Goal: Task Accomplishment & Management: Manage account settings

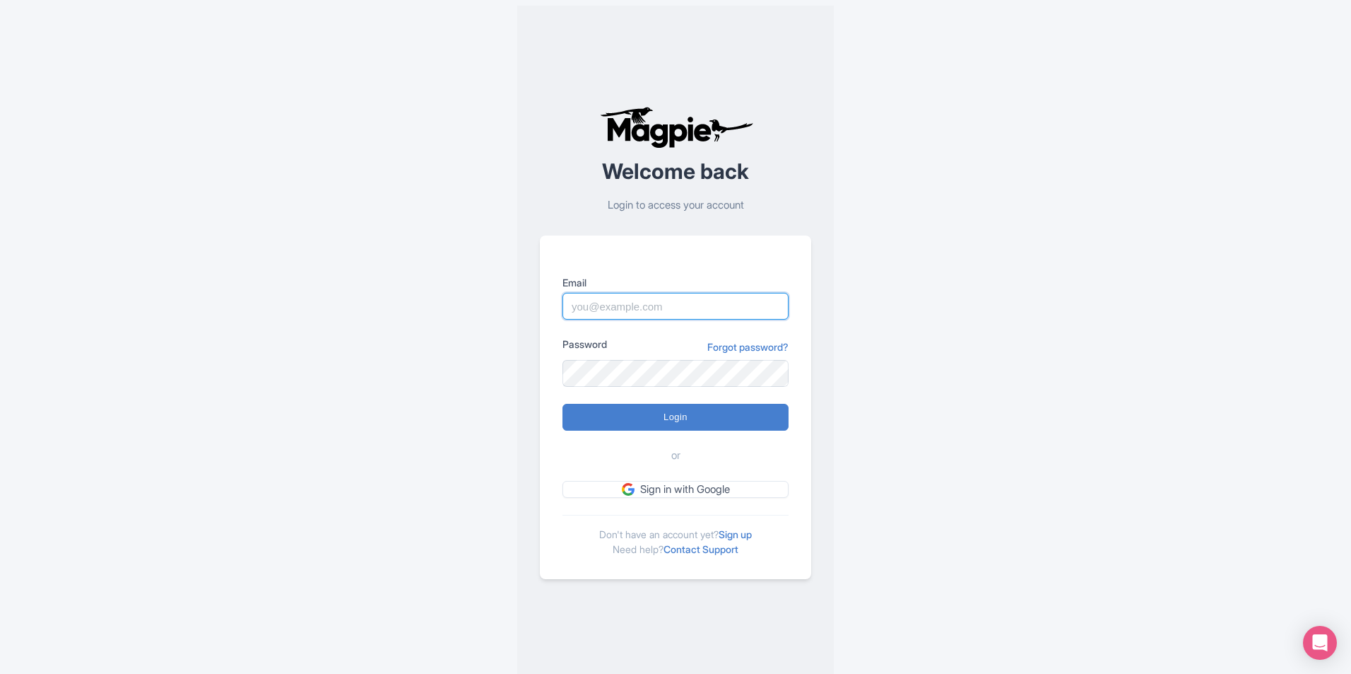
click at [541, 298] on input "Email" at bounding box center [676, 306] width 226 height 27
type input "mohamud.amin@dnata.com"
click at [541, 404] on input "Login" at bounding box center [676, 417] width 226 height 27
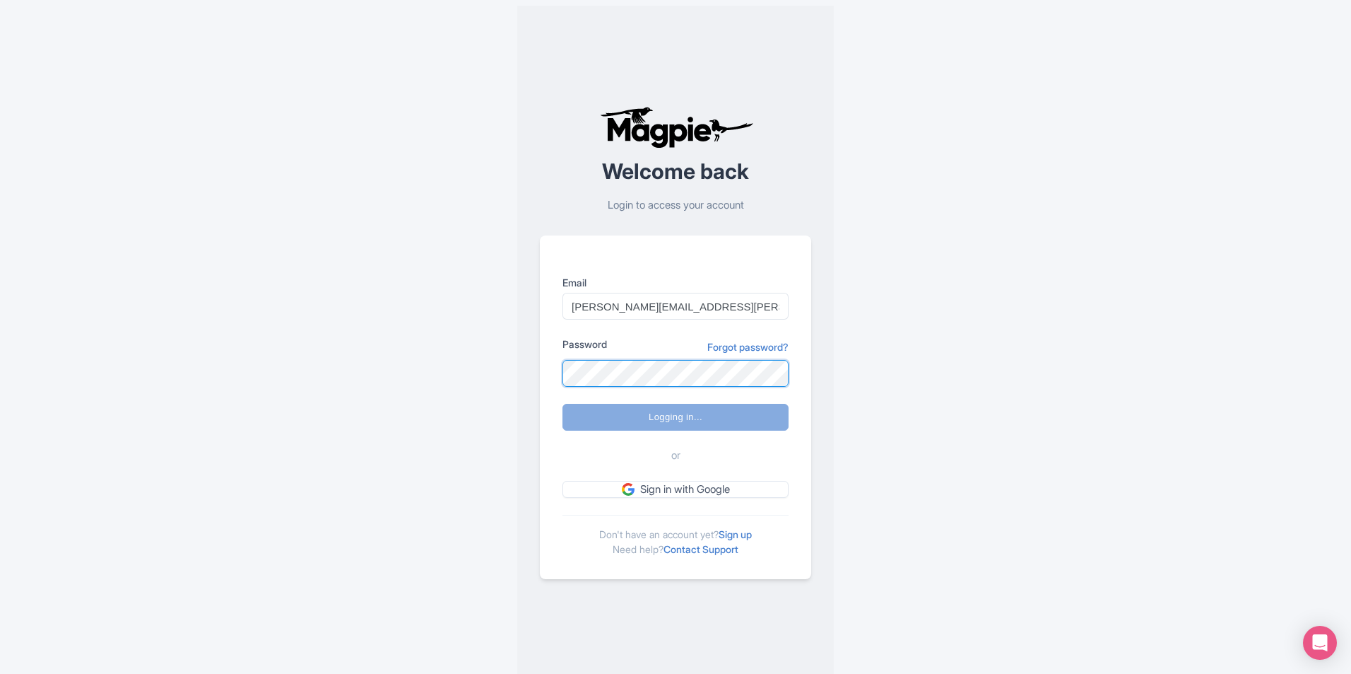
type input "Logging in..."
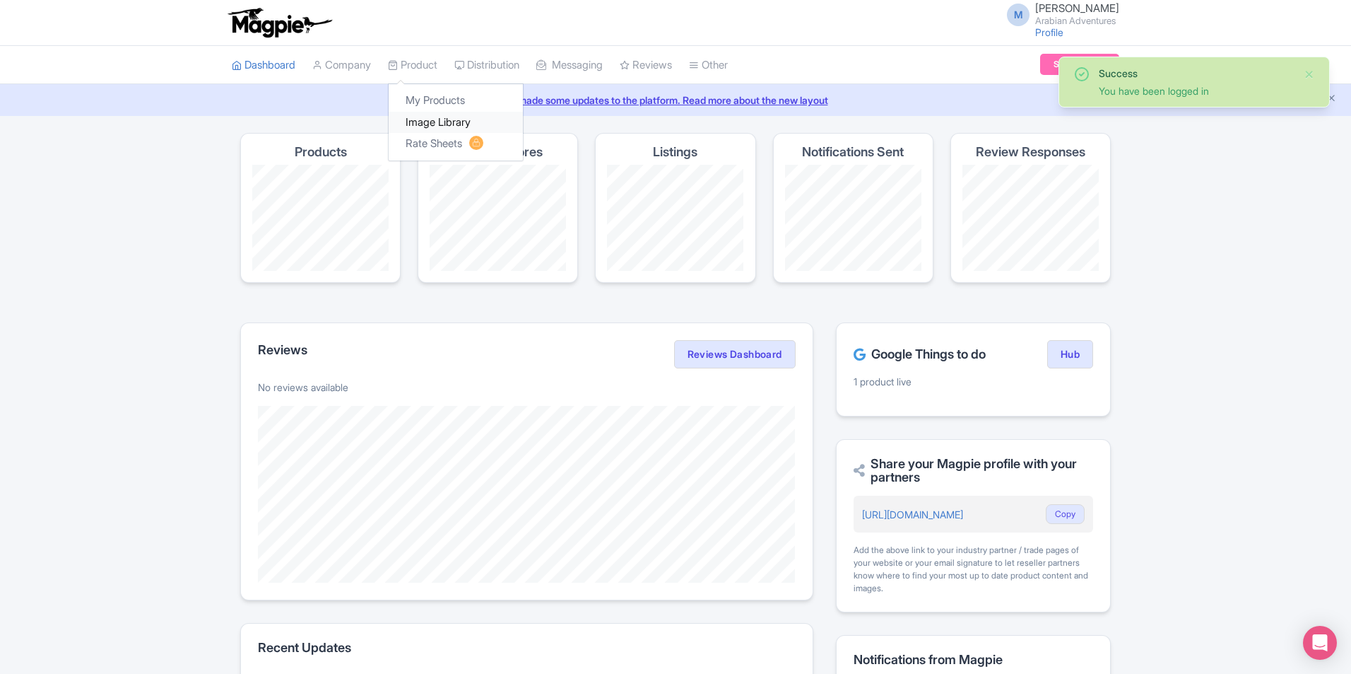
click at [444, 125] on link "Image Library" at bounding box center [456, 123] width 134 height 22
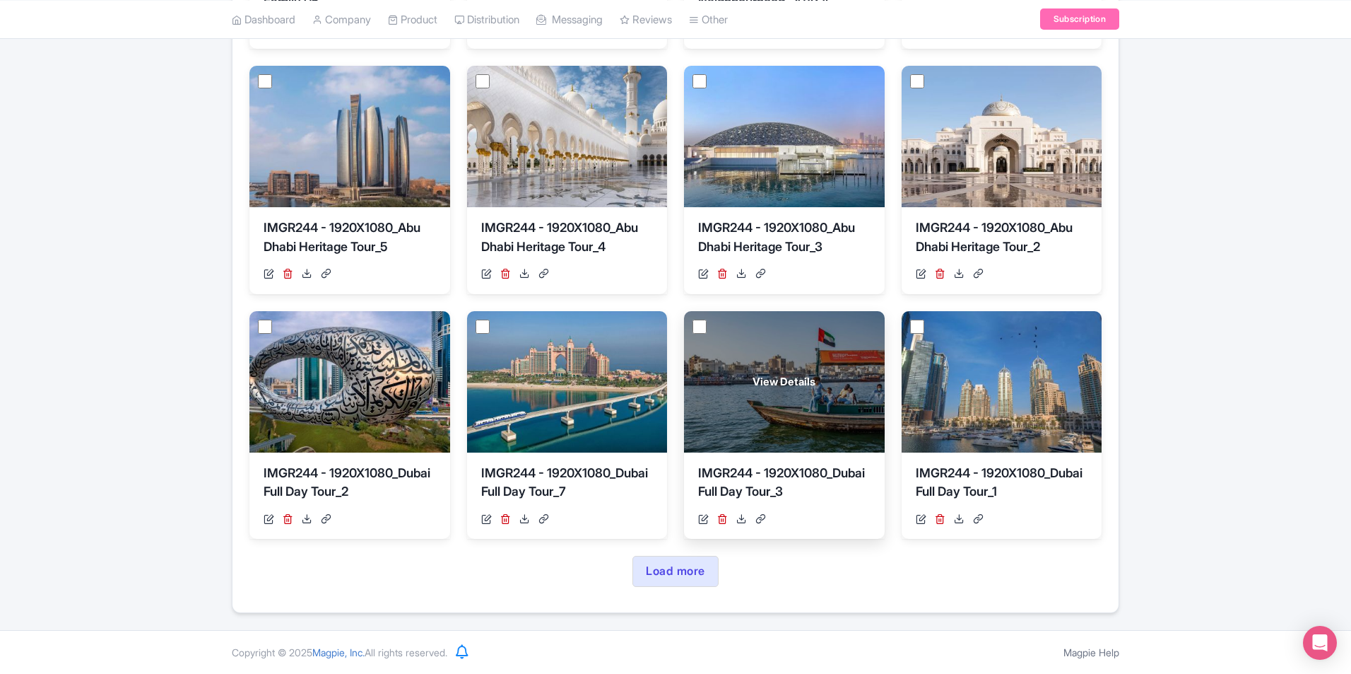
scroll to position [471, 0]
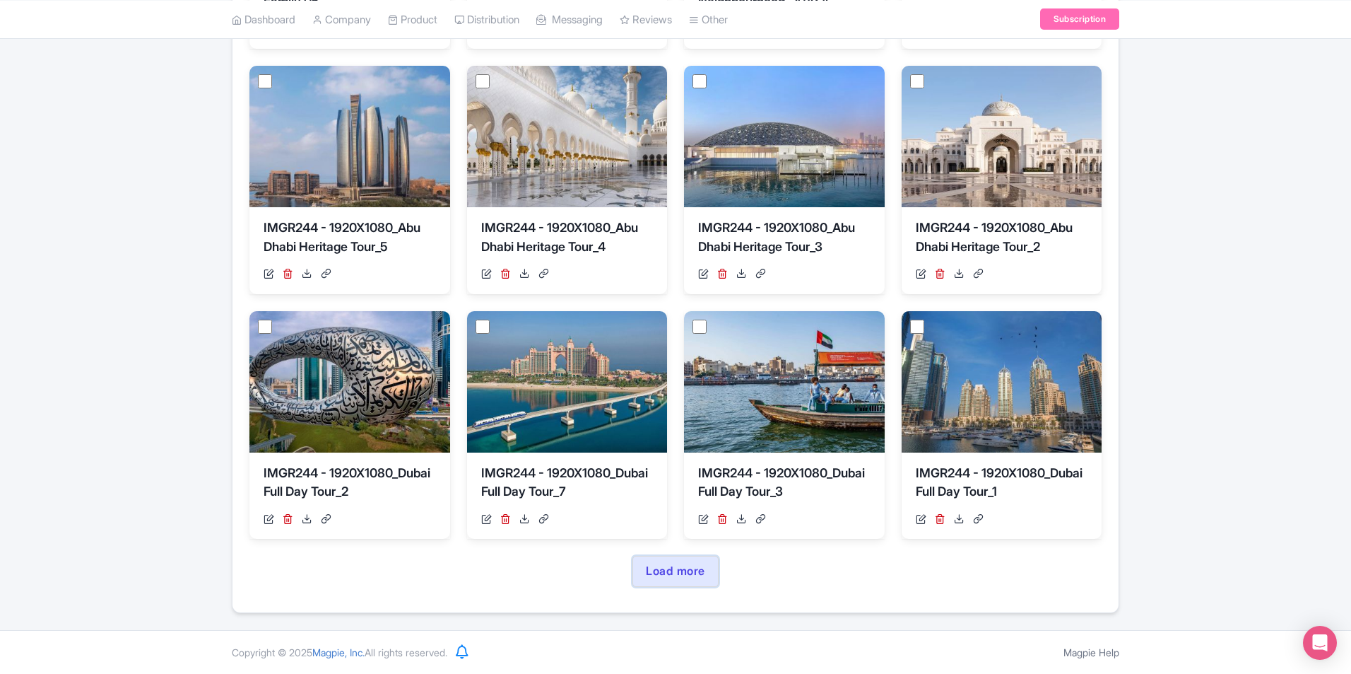
click at [662, 587] on link "Load more" at bounding box center [676, 571] width 86 height 31
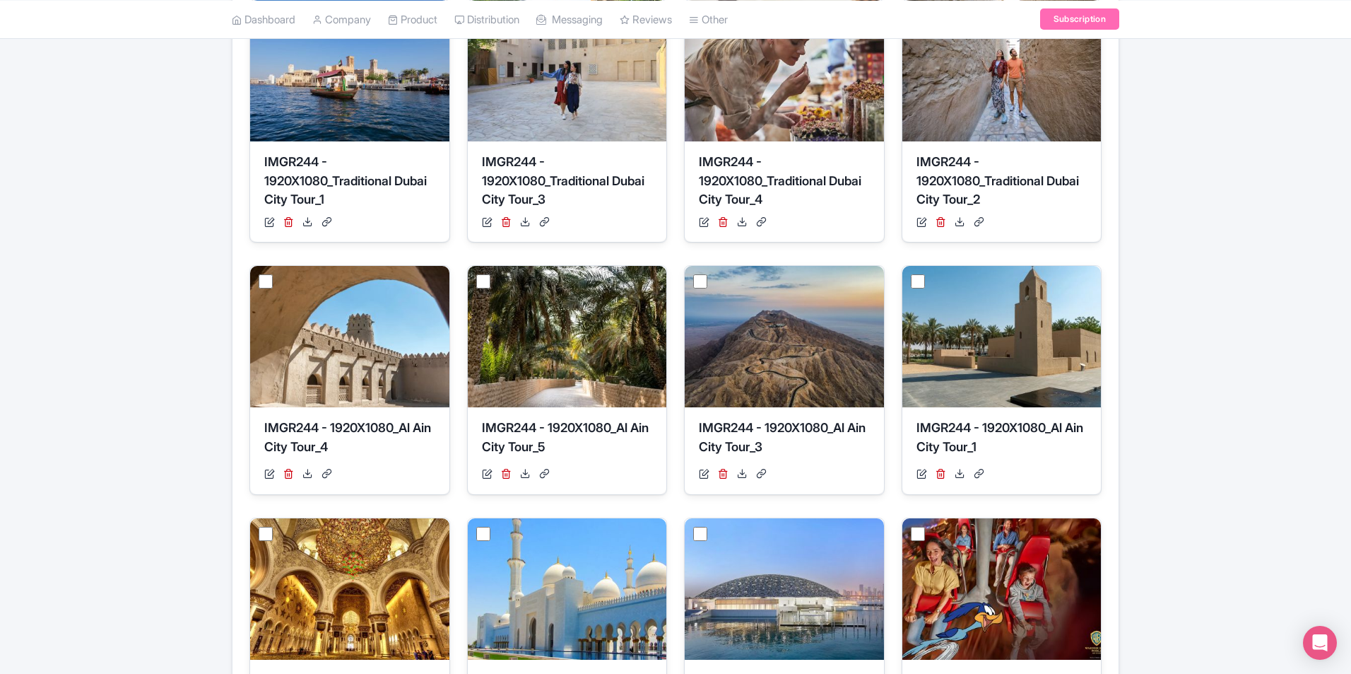
scroll to position [1241, 0]
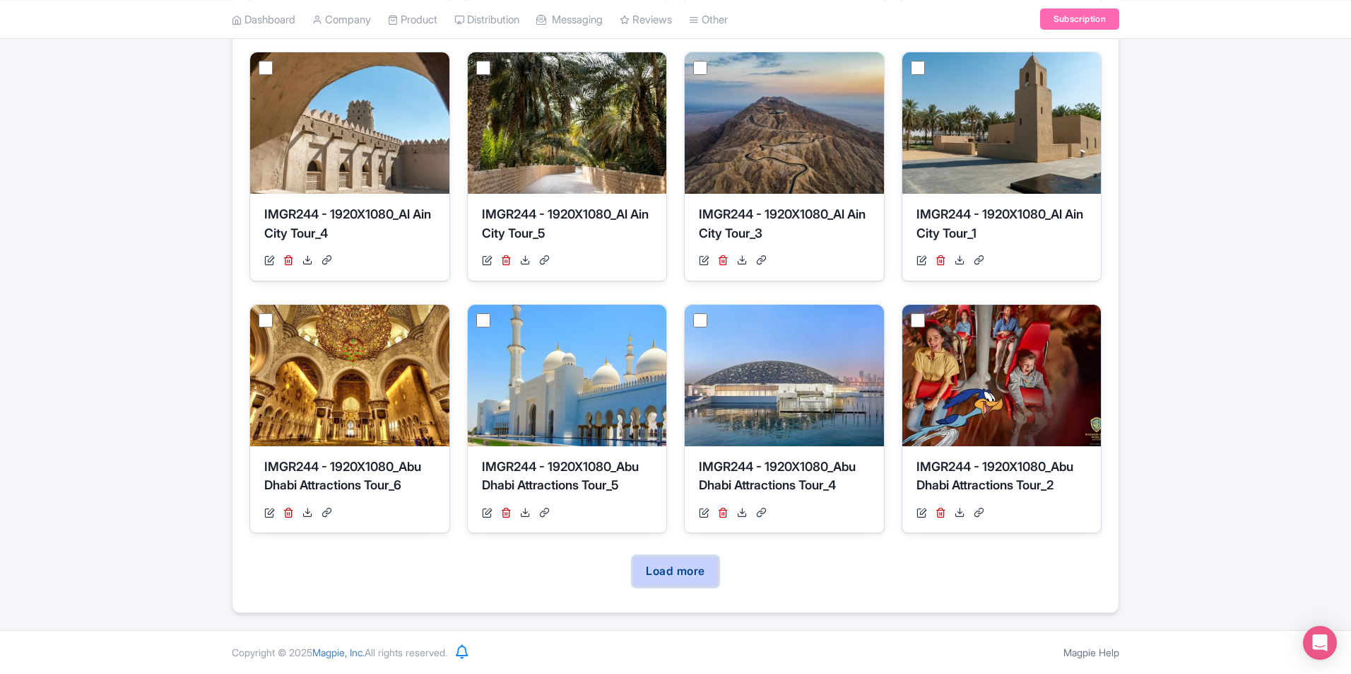
click at [700, 577] on link "Load more" at bounding box center [676, 571] width 86 height 31
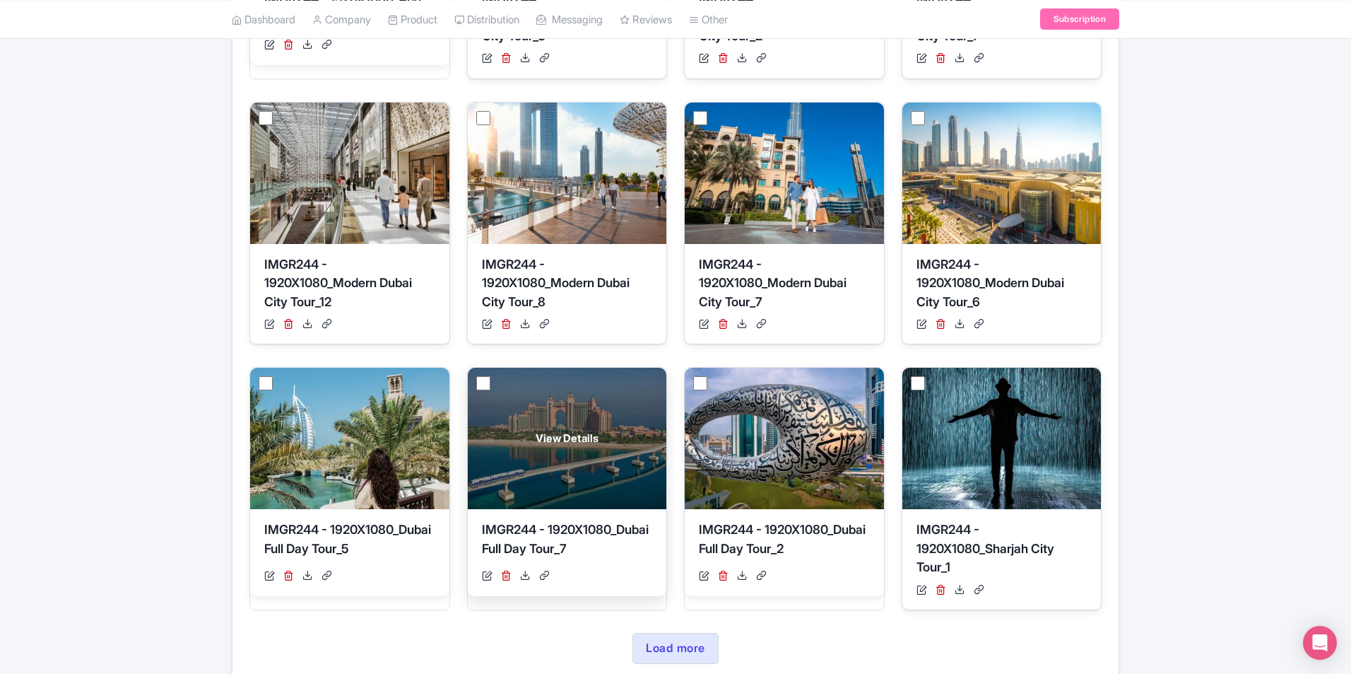
scroll to position [2038, 0]
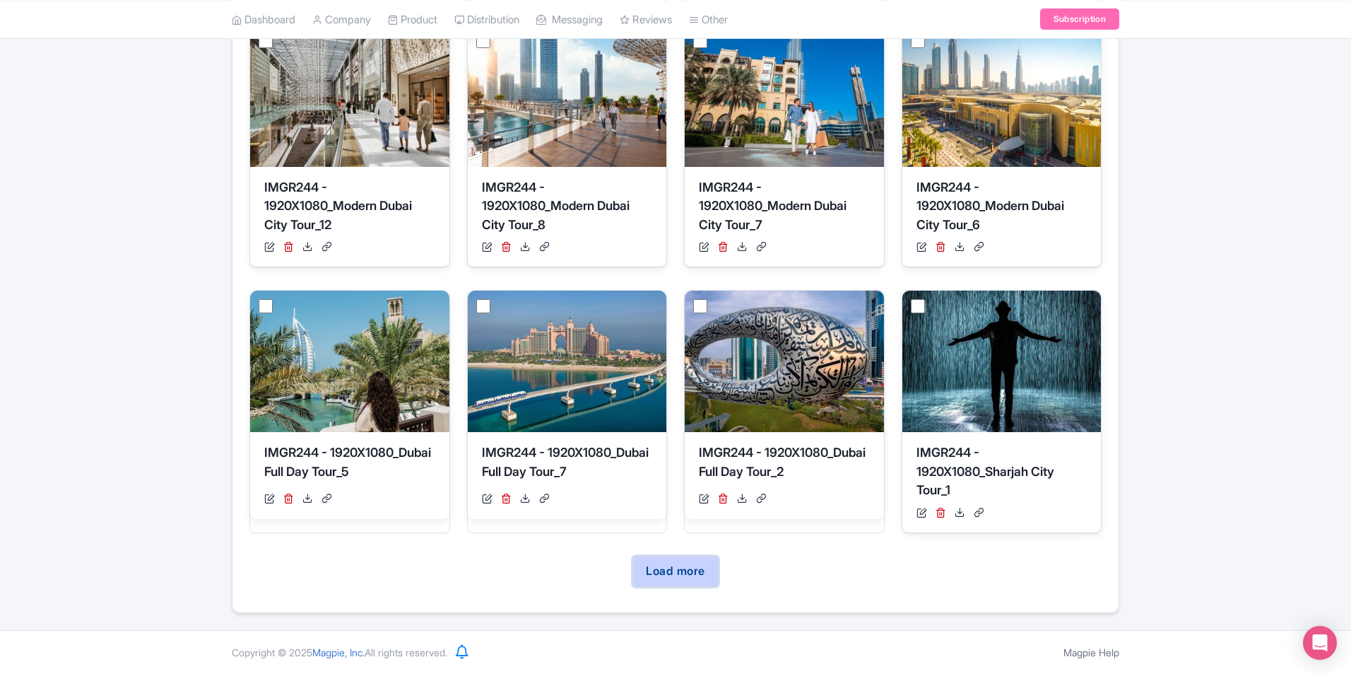
click at [708, 558] on link "Load more" at bounding box center [676, 571] width 86 height 31
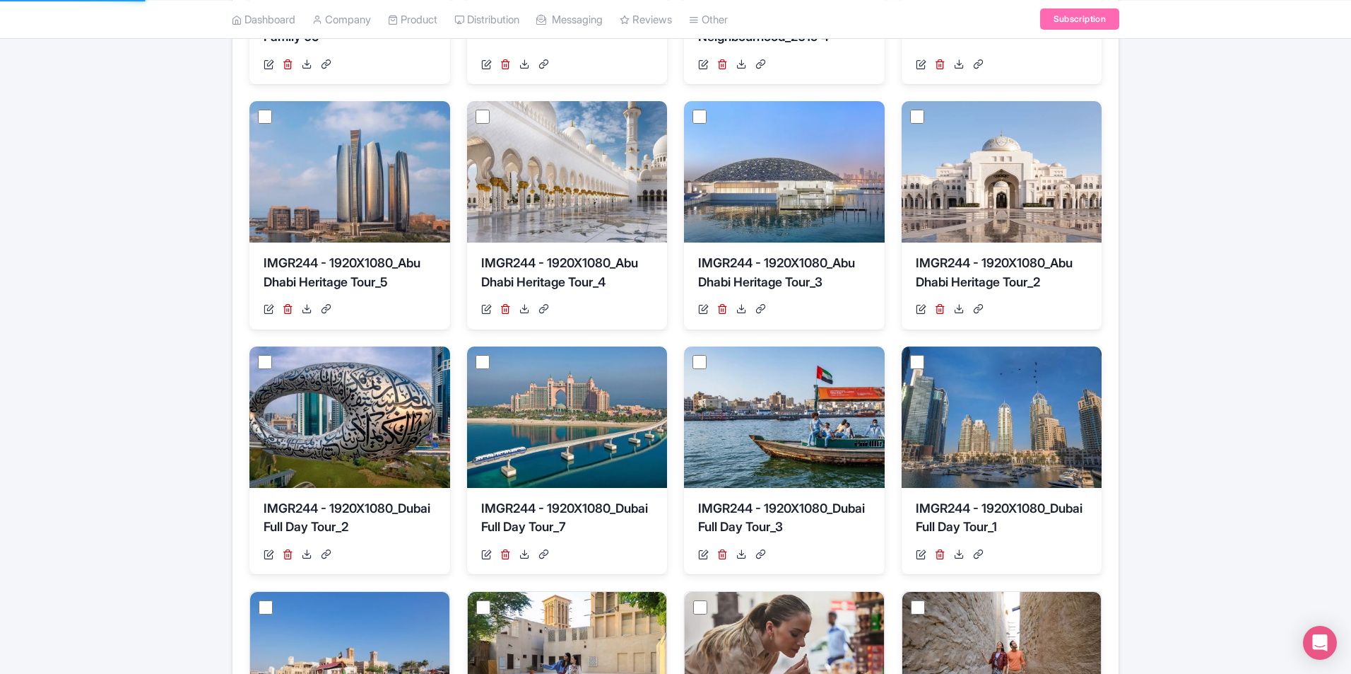
scroll to position [0, 0]
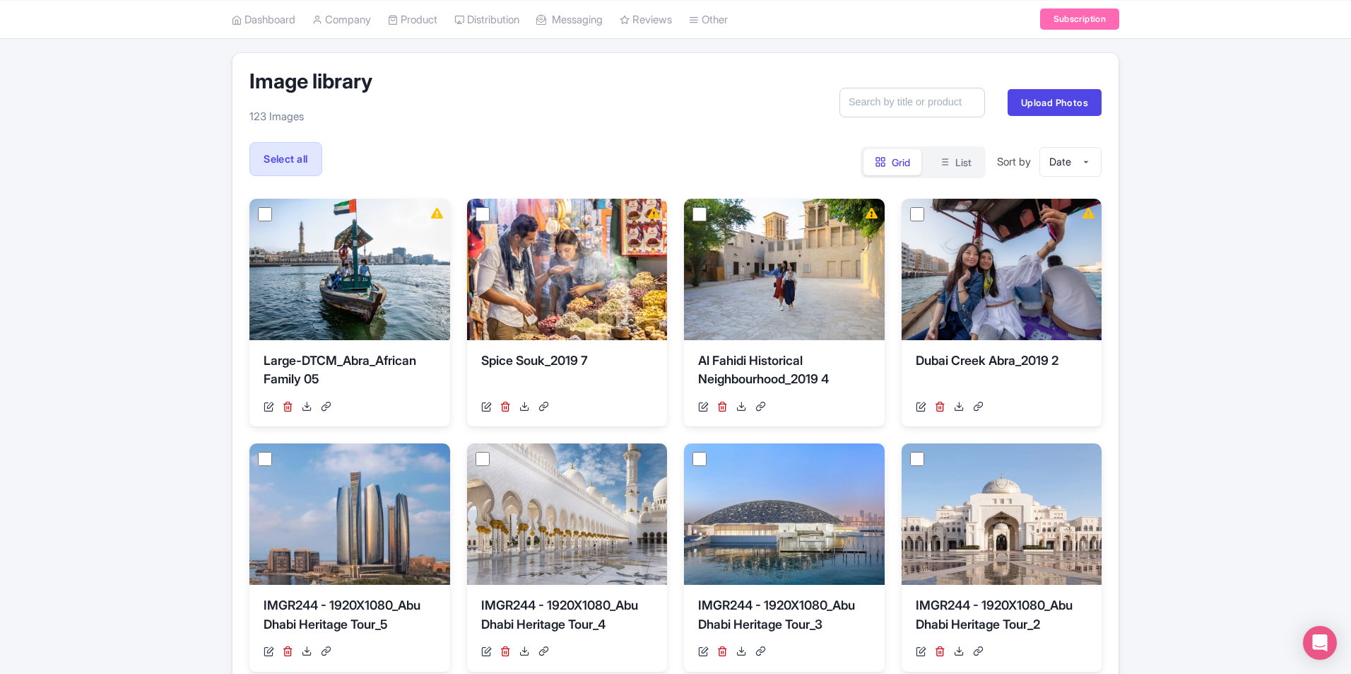
scroll to position [62, 0]
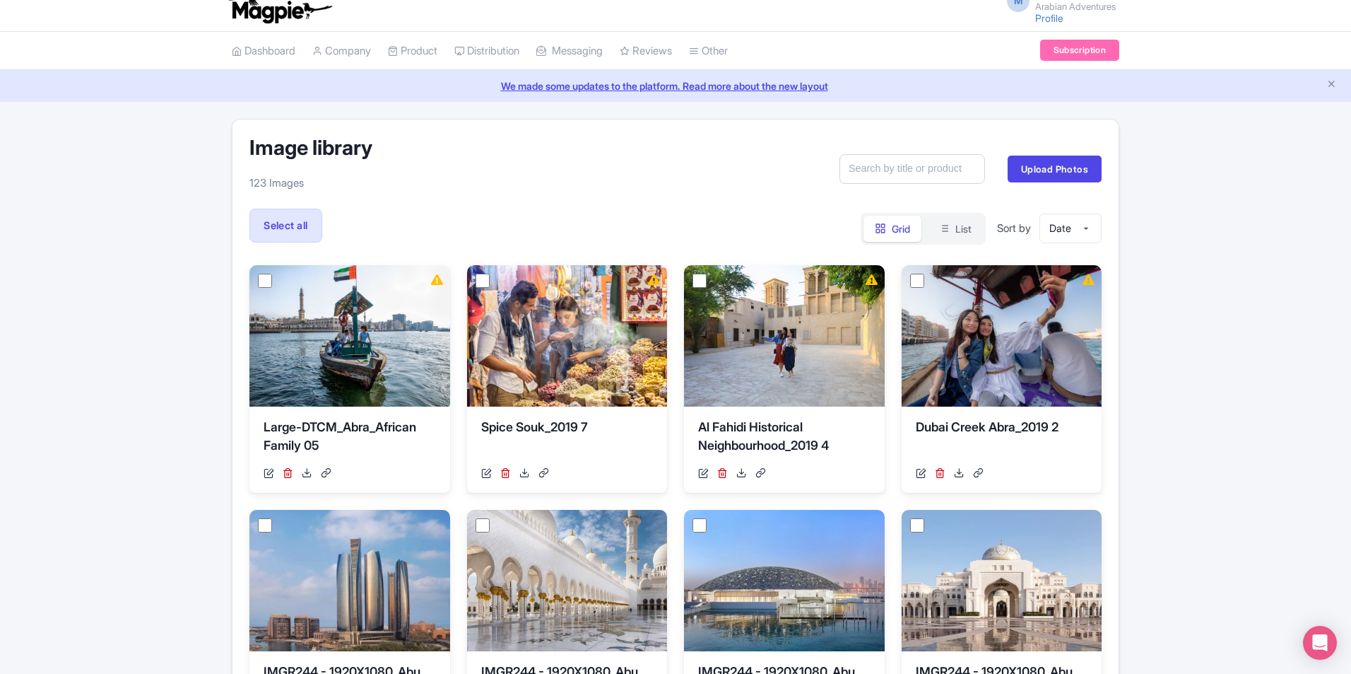
scroll to position [0, 0]
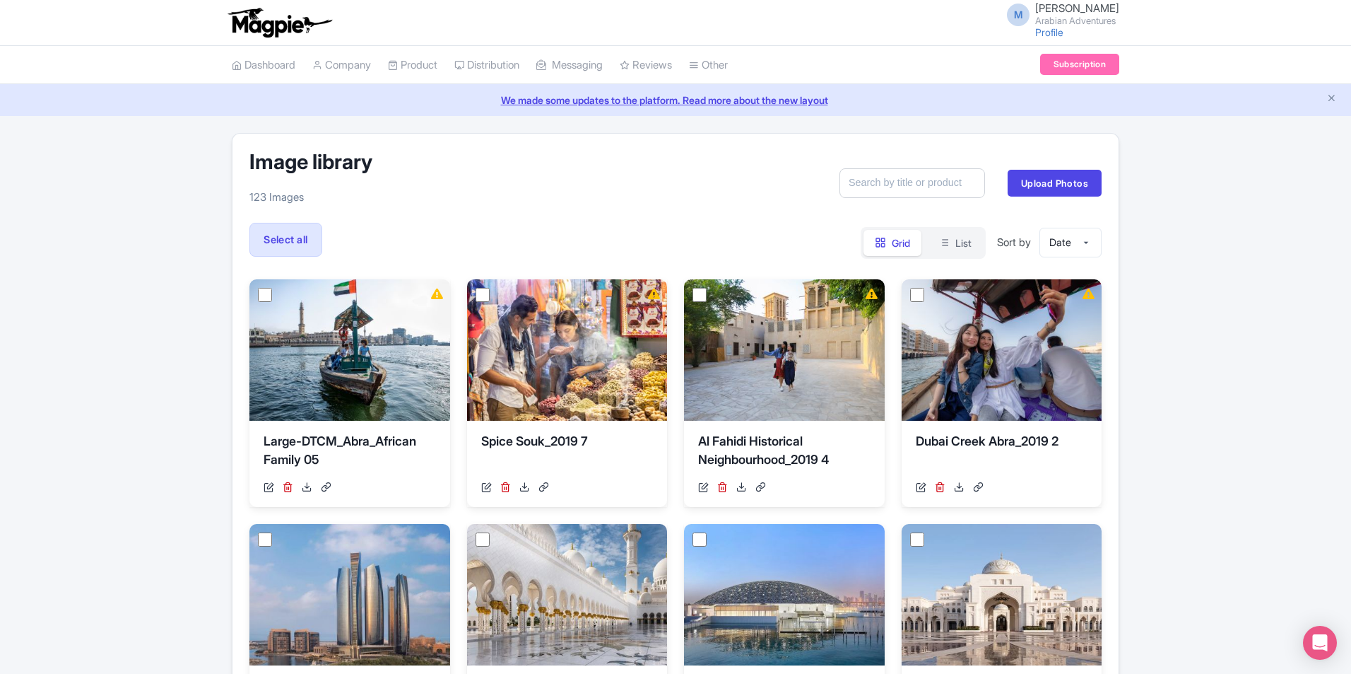
drag, startPoint x: 1170, startPoint y: 136, endPoint x: 977, endPoint y: 77, distance: 201.9
click at [295, 16] on img at bounding box center [280, 22] width 110 height 31
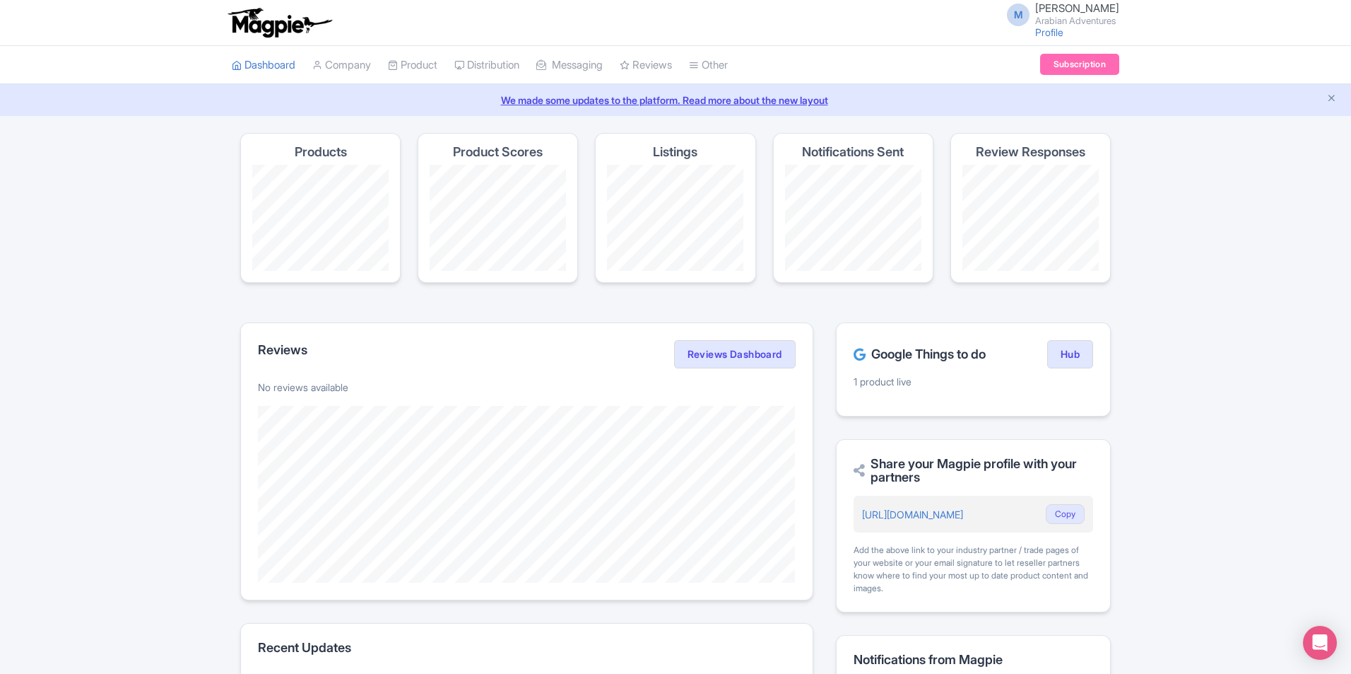
click at [1051, 151] on h4 "Review Responses" at bounding box center [1031, 152] width 110 height 14
click at [1052, 152] on h4 "Review Responses" at bounding box center [1031, 152] width 110 height 14
click at [932, 165] on div "Notifications Sent" at bounding box center [853, 208] width 160 height 150
click at [879, 147] on h4 "Notifications Sent" at bounding box center [853, 152] width 102 height 14
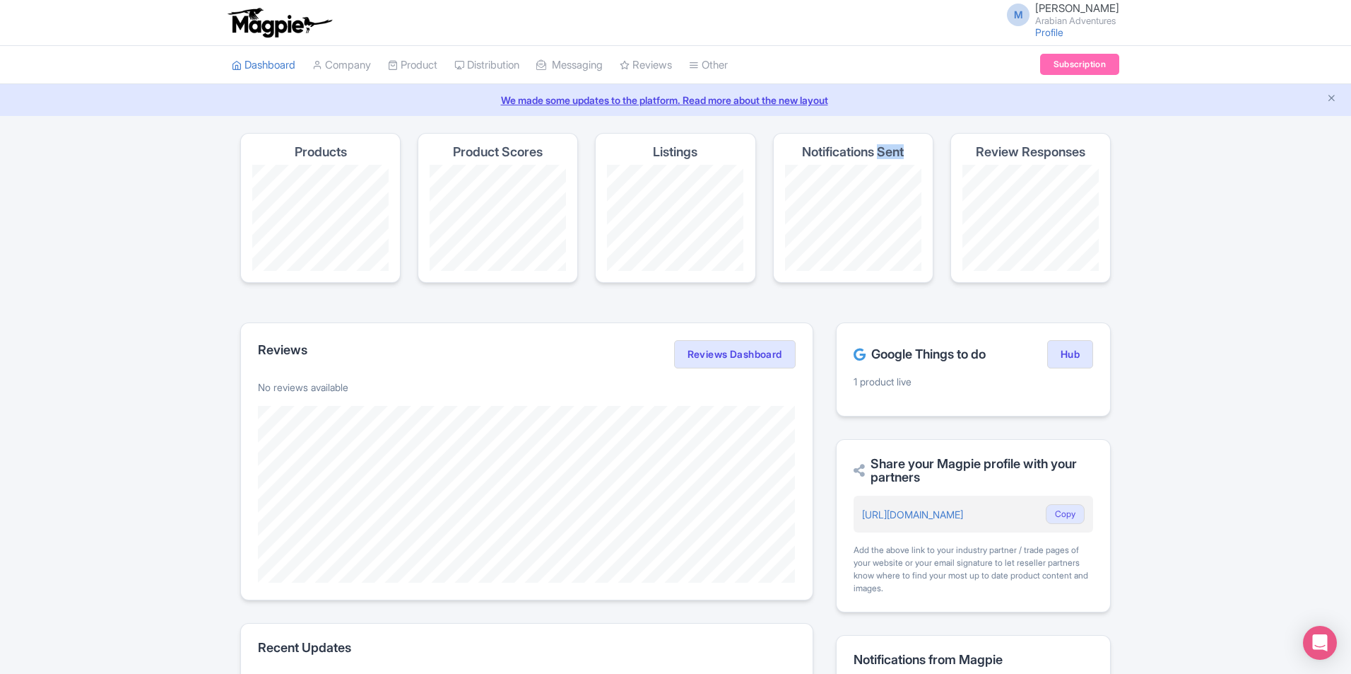
click at [879, 147] on h4 "Notifications Sent" at bounding box center [853, 152] width 102 height 14
click at [693, 143] on div "Listings" at bounding box center [675, 208] width 160 height 150
drag, startPoint x: 670, startPoint y: 148, endPoint x: 659, endPoint y: 144, distance: 12.1
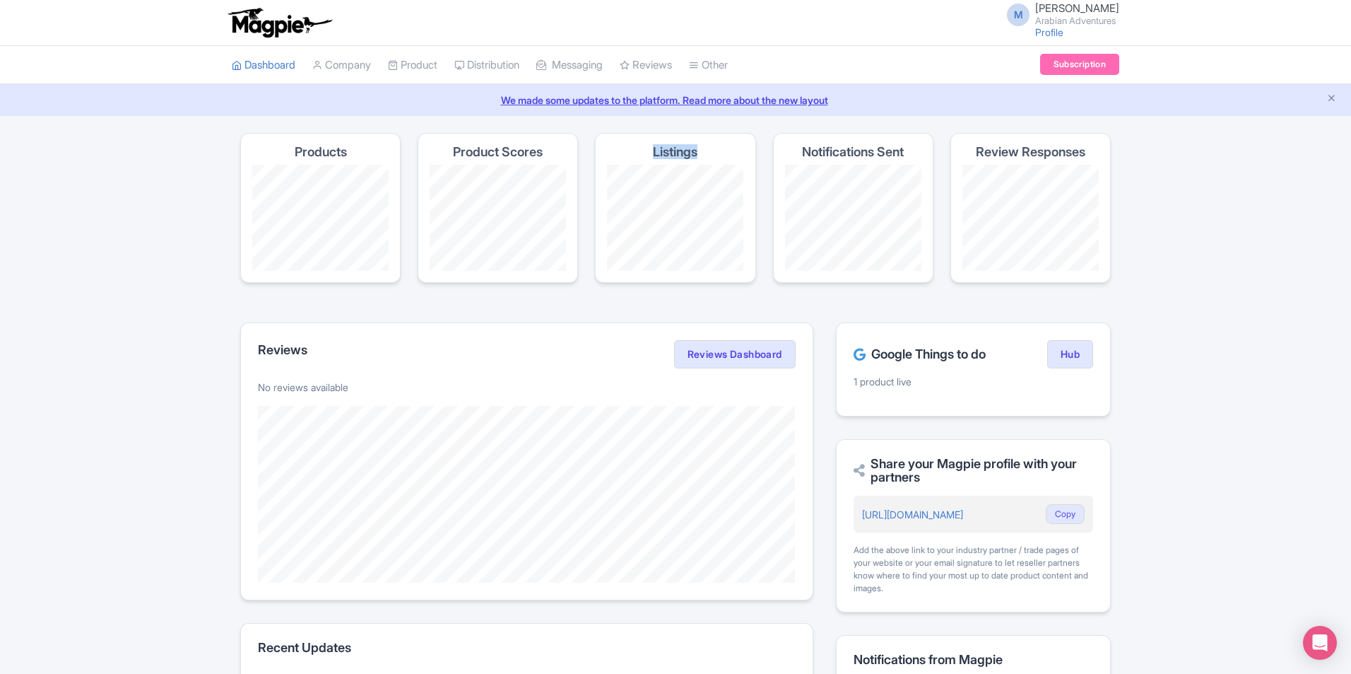
click at [669, 147] on h4 "Listings" at bounding box center [675, 152] width 45 height 14
click at [492, 150] on h4 "Product Scores" at bounding box center [498, 152] width 90 height 14
click at [1012, 158] on h4 "Review Responses" at bounding box center [1031, 152] width 110 height 14
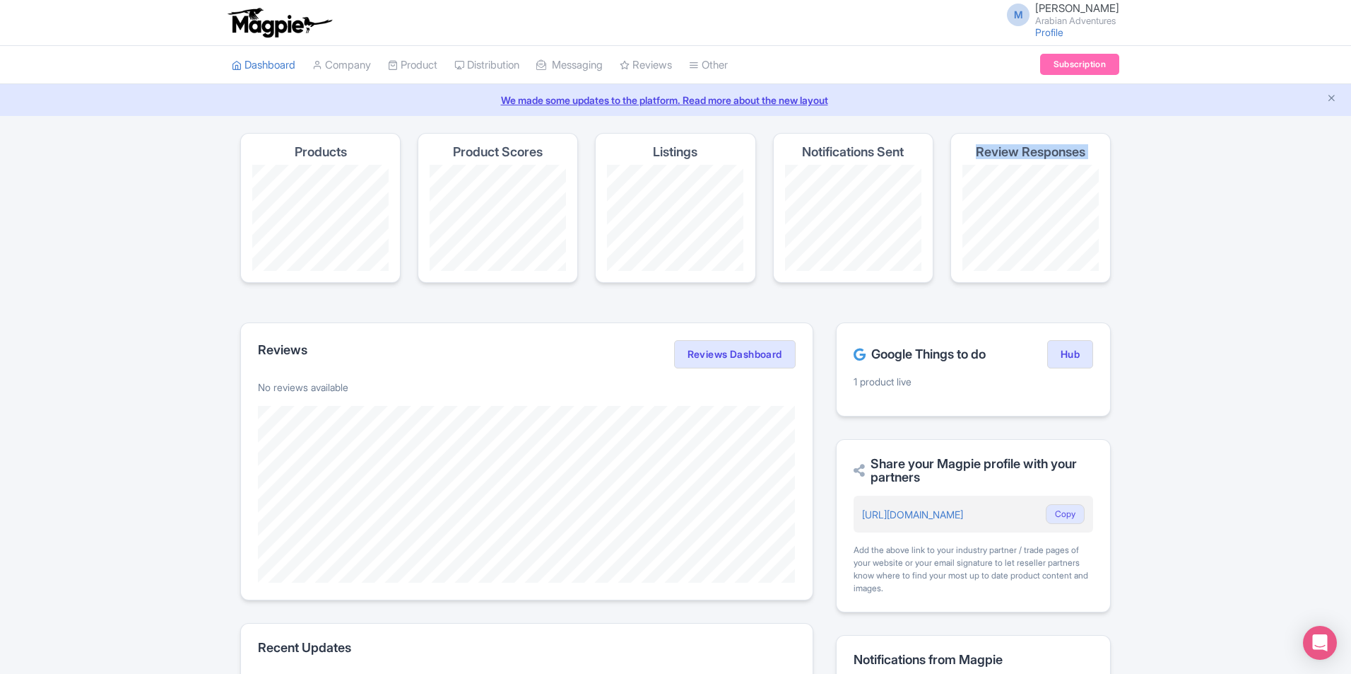
click at [1189, 180] on div "Magpie recommends Translate your content Using Magpie's AI translation tool, yo…" at bounding box center [675, 563] width 1351 height 860
click at [491, 68] on link "Distribution" at bounding box center [486, 65] width 65 height 39
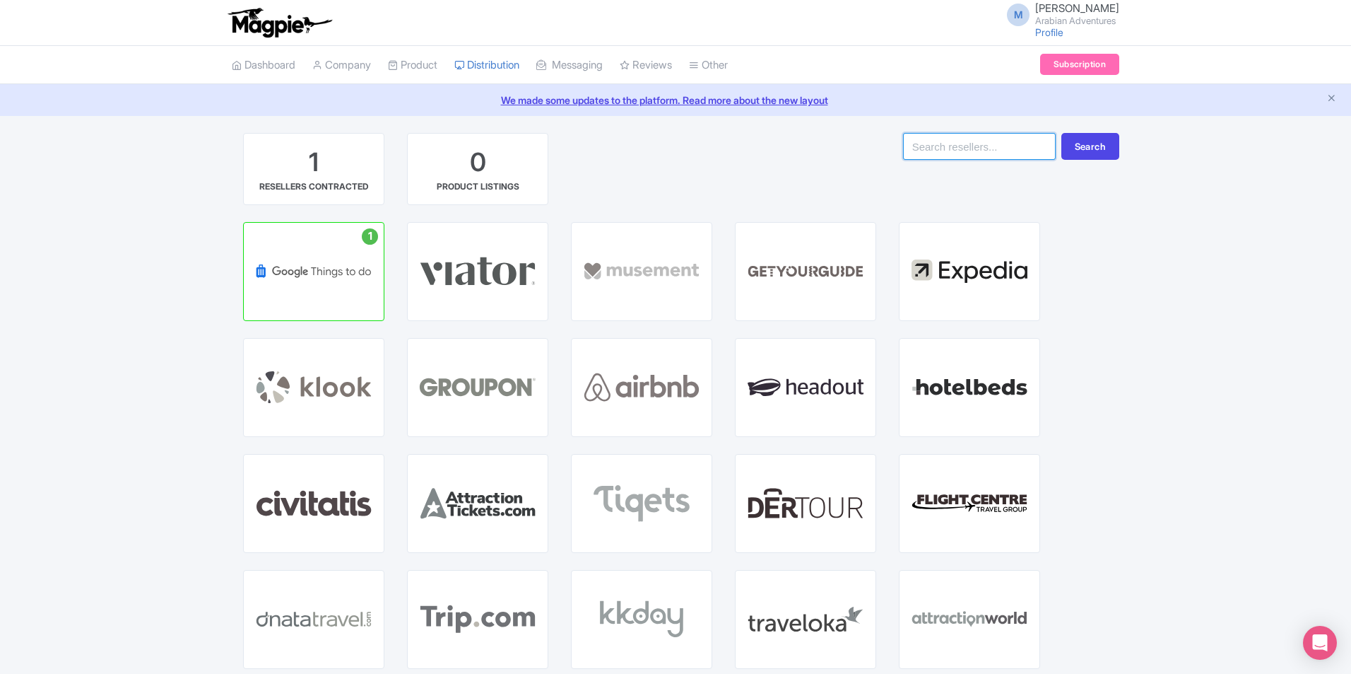
click at [942, 134] on input "search" at bounding box center [979, 146] width 153 height 27
type input "paid"
click at [1062, 133] on button "Search" at bounding box center [1091, 146] width 58 height 27
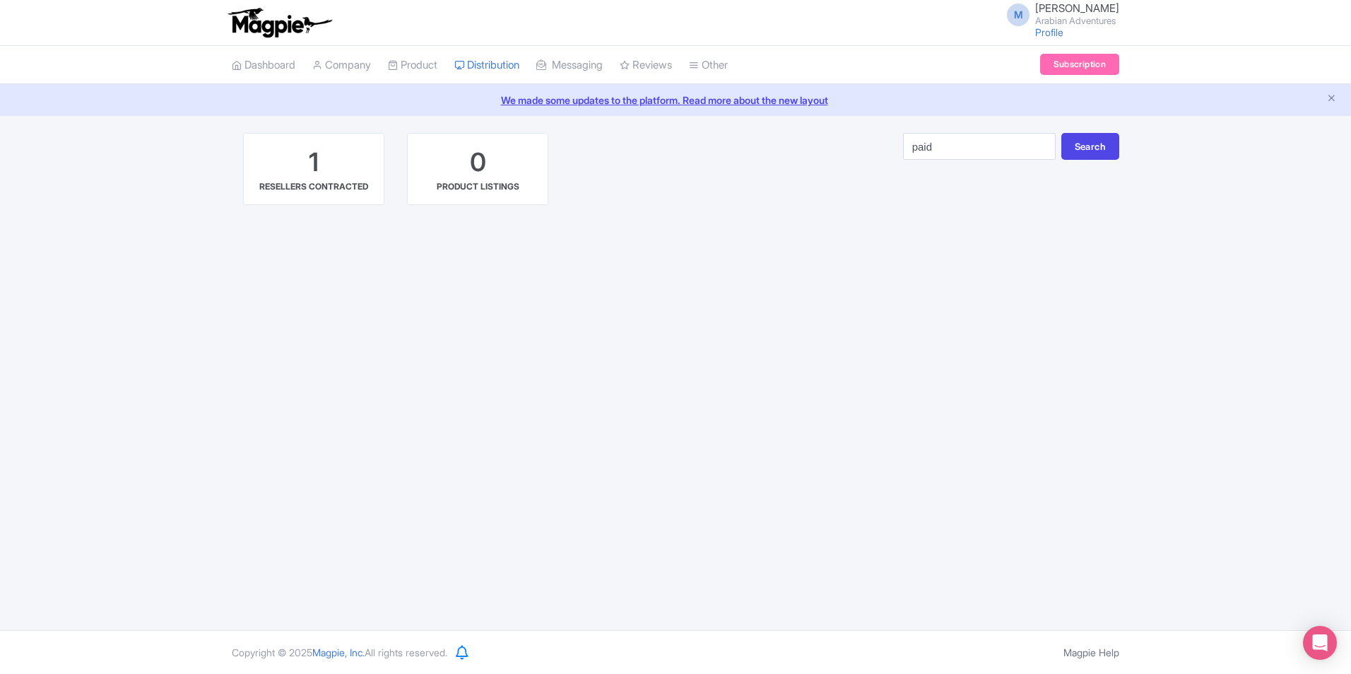
click at [956, 151] on input "paid" at bounding box center [979, 146] width 153 height 27
type input "priohub"
click at [1062, 133] on button "Search" at bounding box center [1091, 146] width 58 height 27
click at [1038, 146] on input "priohub" at bounding box center [979, 146] width 153 height 27
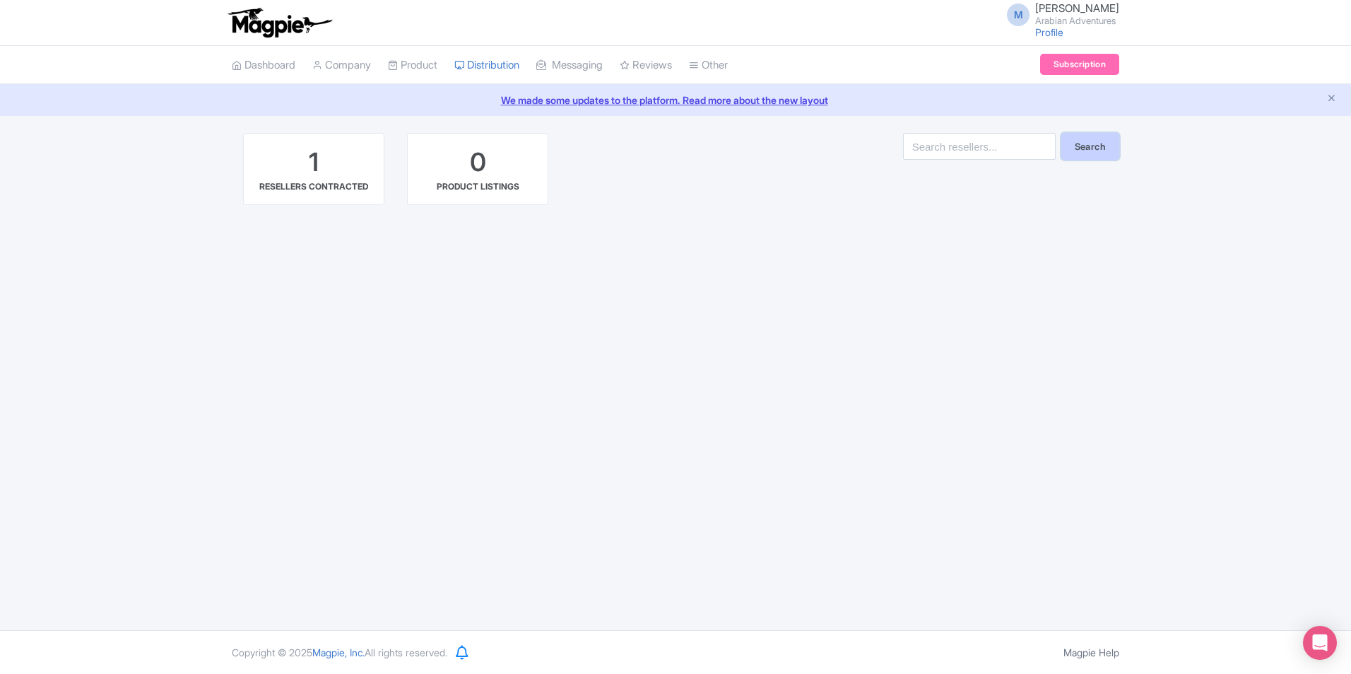
click at [1102, 151] on button "Search" at bounding box center [1091, 146] width 58 height 27
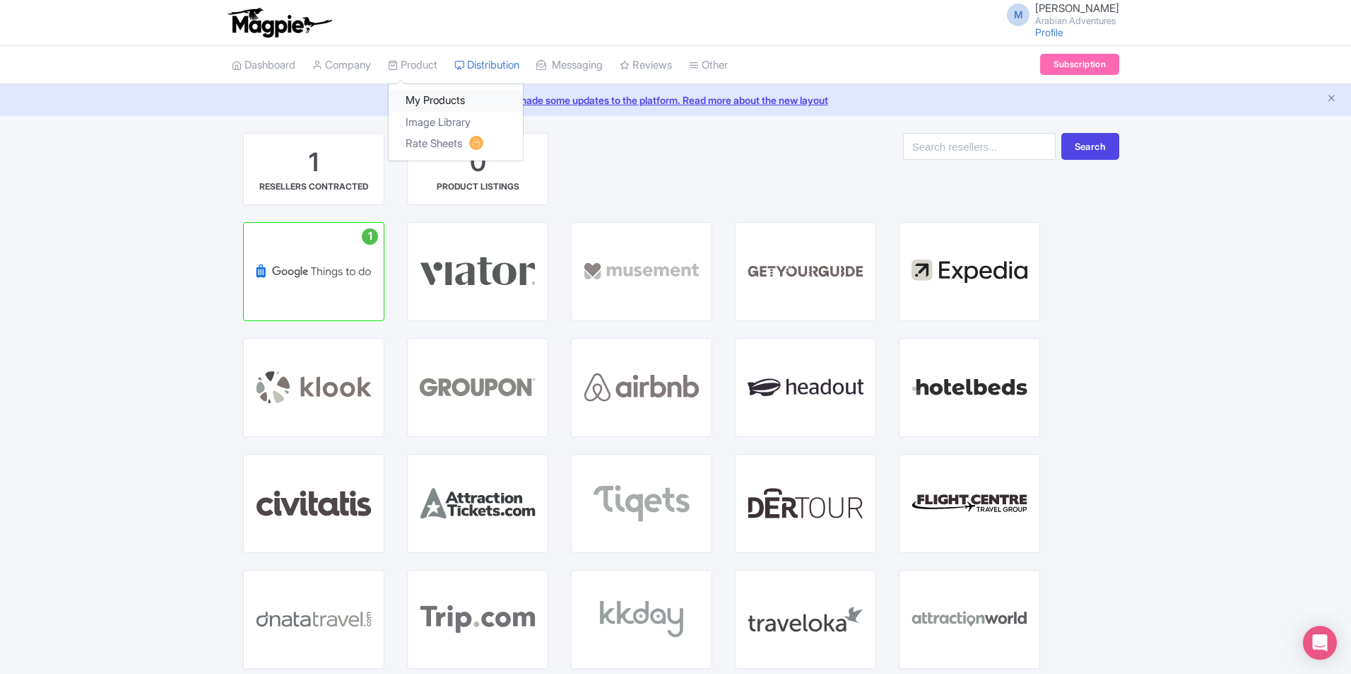
click at [450, 93] on link "My Products" at bounding box center [456, 101] width 134 height 22
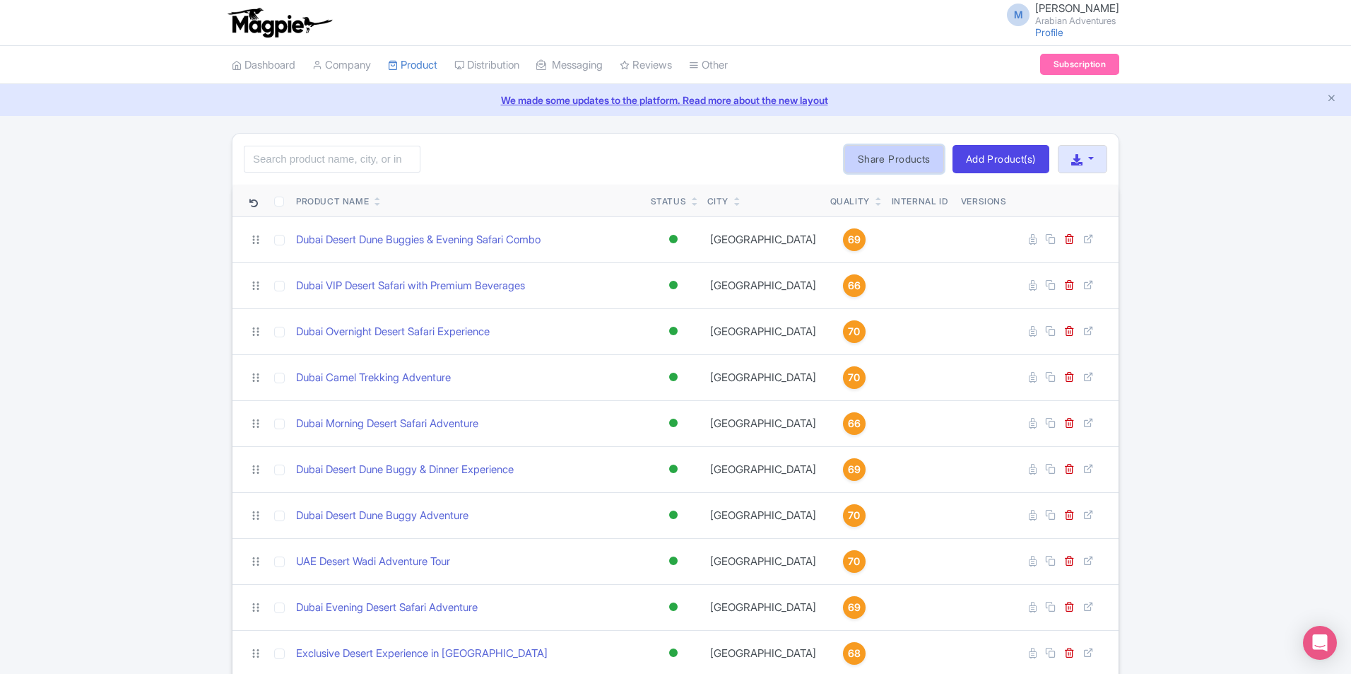
click at [873, 163] on link "Share Products" at bounding box center [895, 159] width 100 height 28
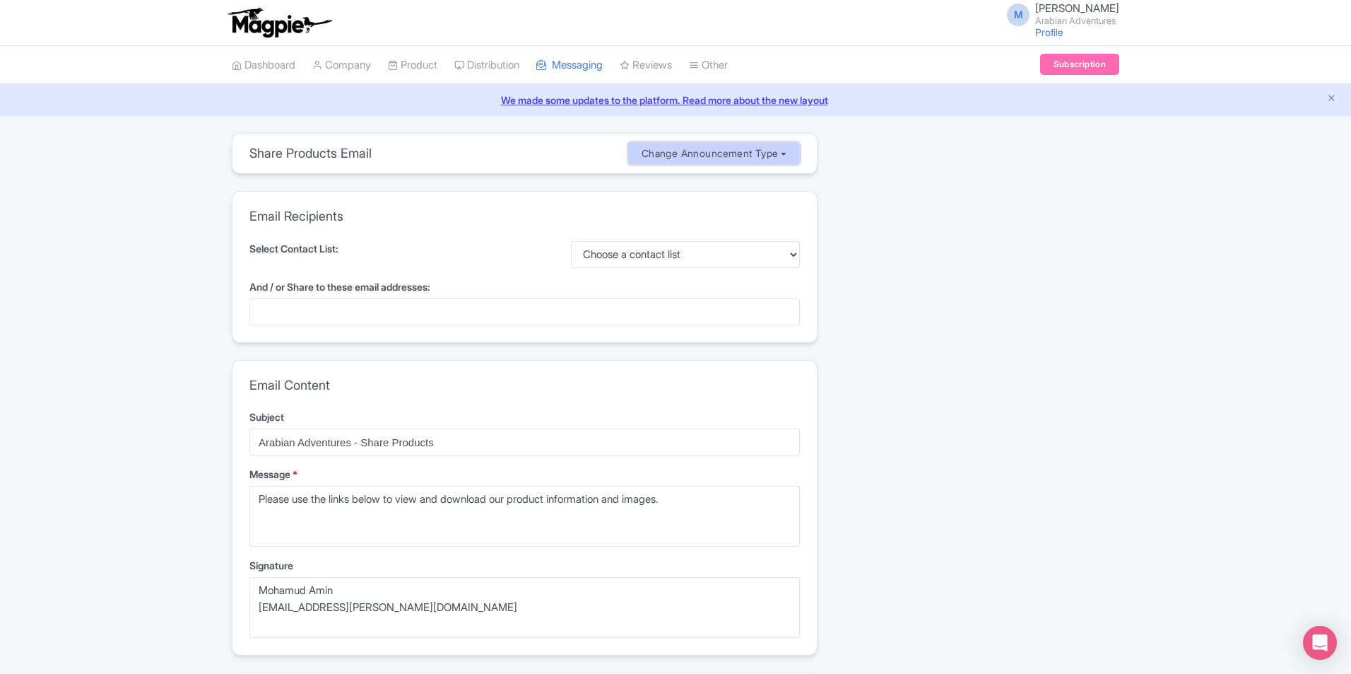
click at [686, 152] on button "Change Announcement Type" at bounding box center [714, 153] width 172 height 23
click at [928, 186] on div "Share 0 Resellers MISSING INFO 0 Share Products Email(s) MISSING INFO Message M…" at bounding box center [977, 681] width 302 height 1097
click at [288, 21] on img at bounding box center [280, 22] width 110 height 31
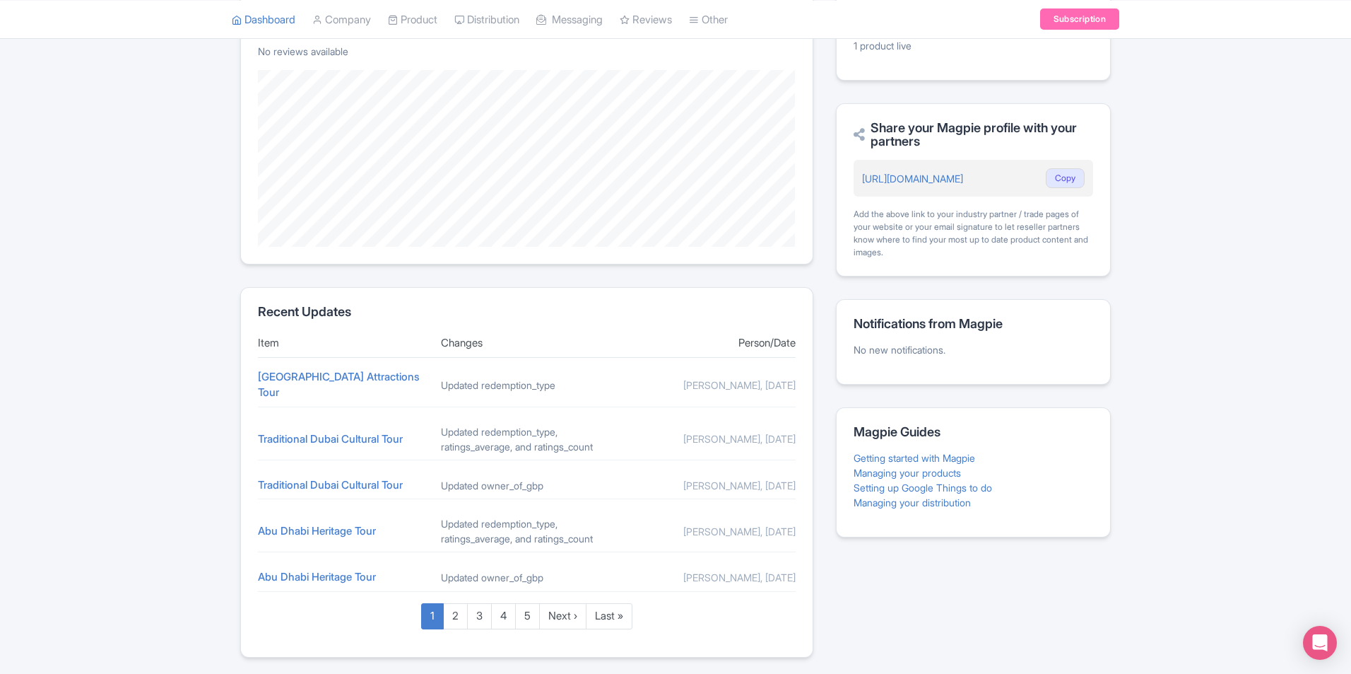
scroll to position [353, 0]
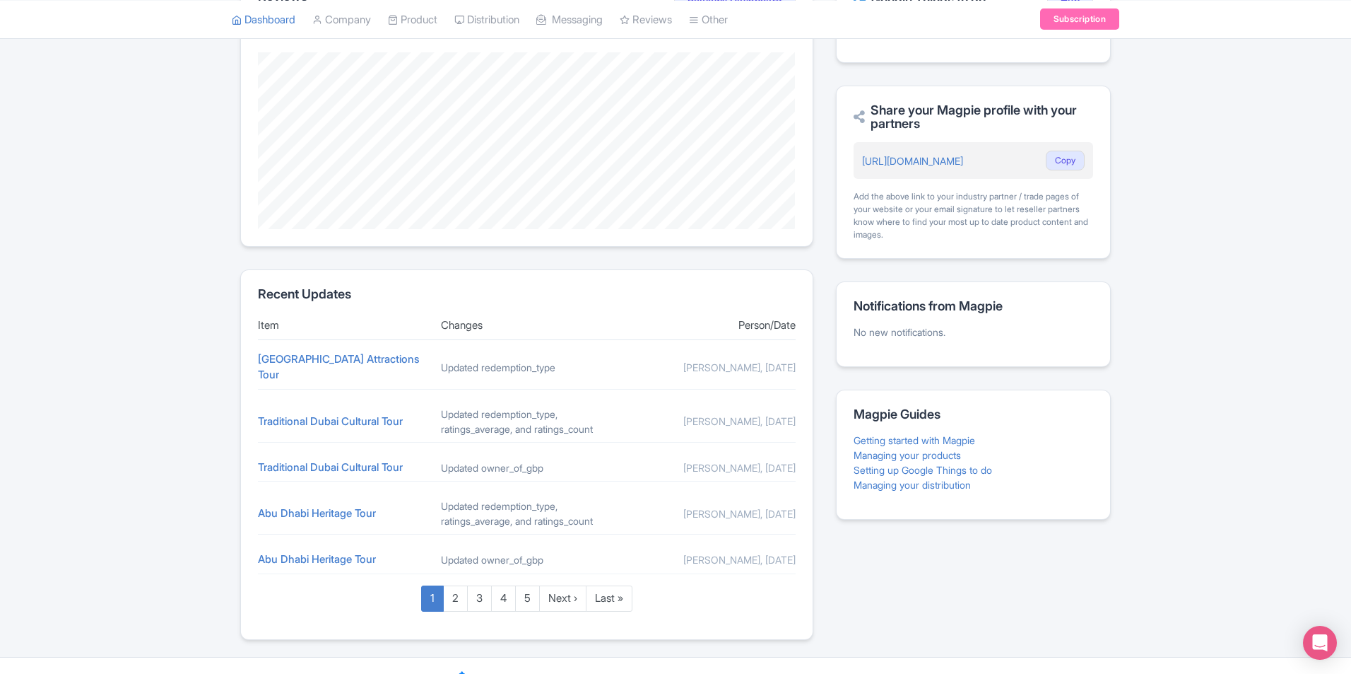
click at [765, 360] on div "Mohamud Amin, 1 day ago" at bounding box center [710, 367] width 172 height 15
click at [776, 413] on div "Mohamud Amin, 9 days ago" at bounding box center [710, 420] width 172 height 15
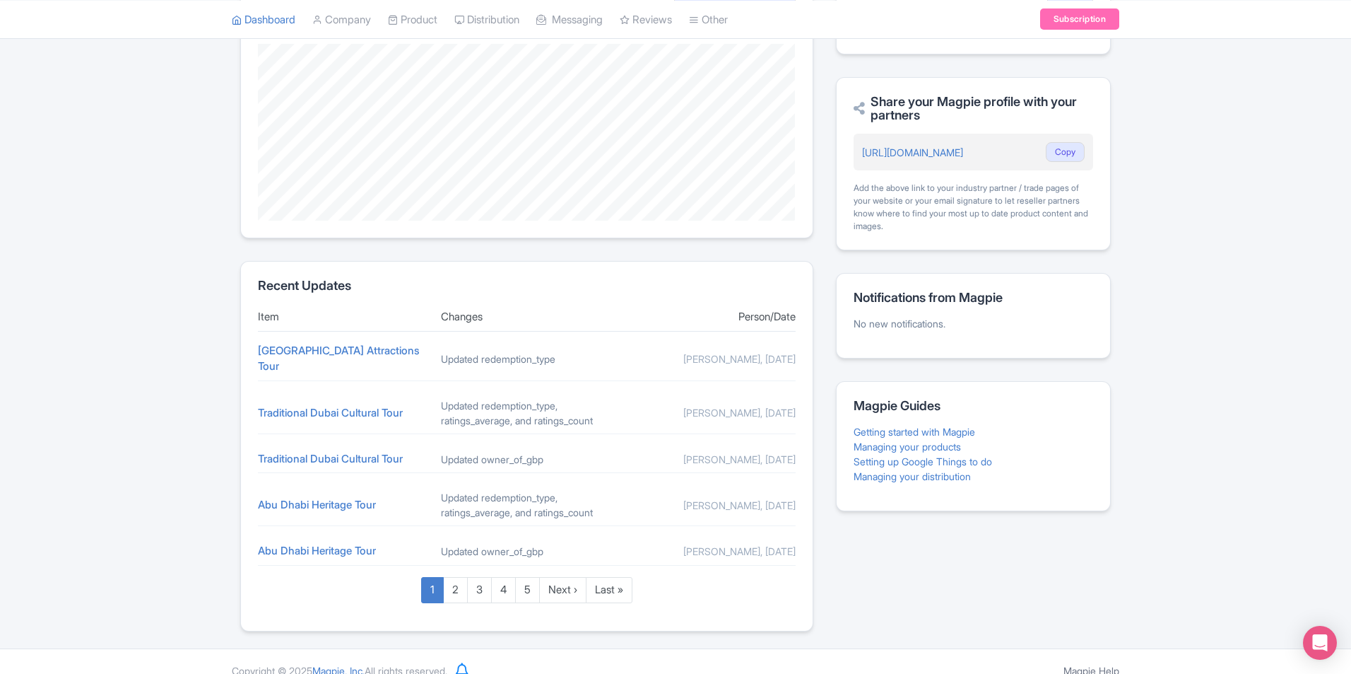
scroll to position [364, 0]
drag, startPoint x: 798, startPoint y: 538, endPoint x: 671, endPoint y: 343, distance: 232.9
click at [671, 343] on section "Recent Updates Item Changes Person/Date Abu Dhabi Attractions Tour Updated rede…" at bounding box center [526, 444] width 573 height 370
click at [671, 349] on div "Mohamud Amin, 1 day ago" at bounding box center [710, 356] width 172 height 15
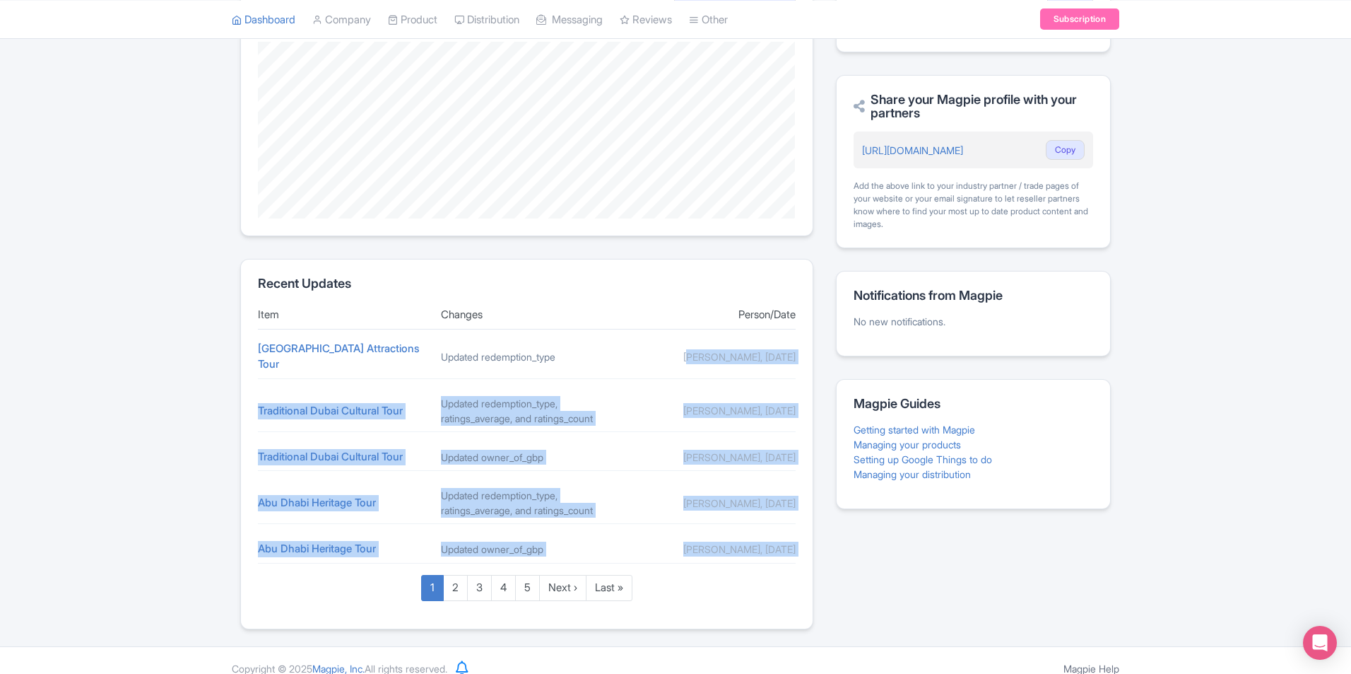
drag, startPoint x: 671, startPoint y: 343, endPoint x: 804, endPoint y: 535, distance: 234.1
click at [804, 535] on section "Recent Updates Item Changes Person/Date Abu Dhabi Attractions Tour Updated rede…" at bounding box center [526, 444] width 573 height 370
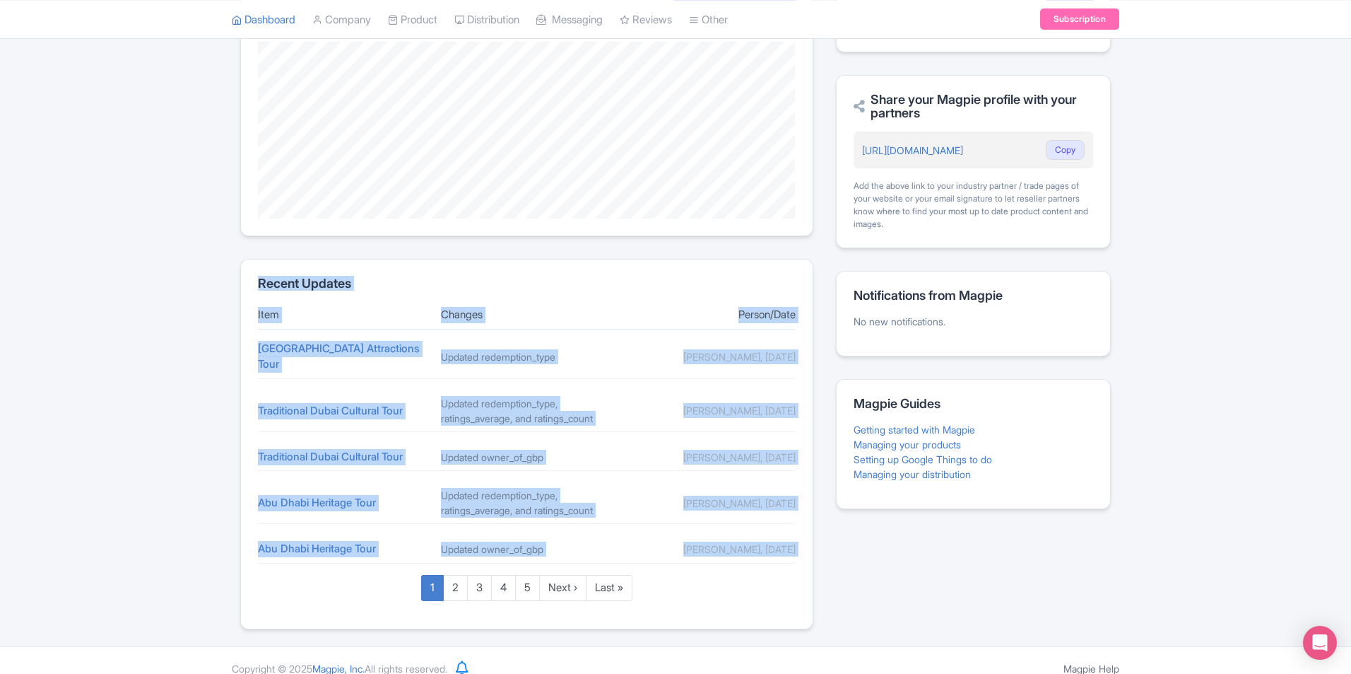
drag, startPoint x: 804, startPoint y: 535, endPoint x: 243, endPoint y: 278, distance: 616.4
click at [243, 278] on section "Recent Updates Item Changes Person/Date Abu Dhabi Attractions Tour Updated rede…" at bounding box center [526, 444] width 573 height 370
click at [244, 278] on section "Recent Updates Item Changes Person/Date Abu Dhabi Attractions Tour Updated rede…" at bounding box center [526, 444] width 573 height 370
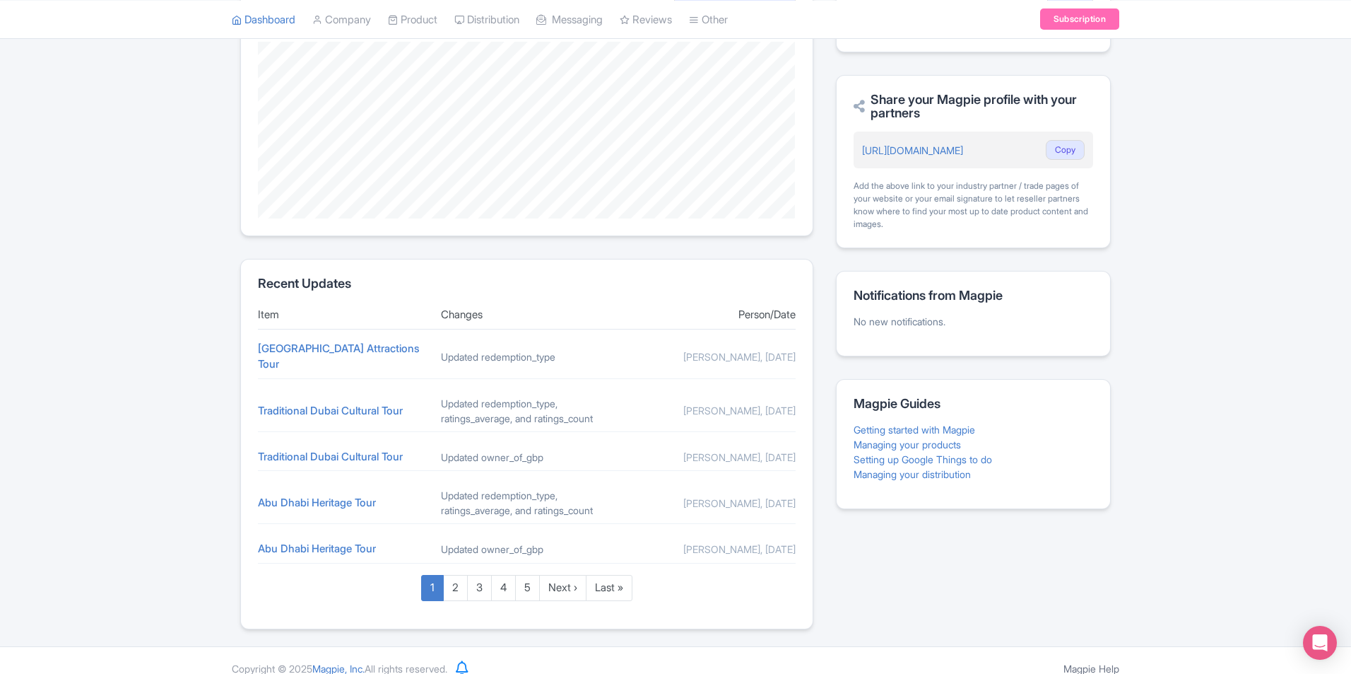
drag, startPoint x: 254, startPoint y: 280, endPoint x: 794, endPoint y: 534, distance: 596.9
click at [794, 534] on section "Recent Updates Item Changes Person/Date Abu Dhabi Attractions Tour Updated rede…" at bounding box center [526, 444] width 573 height 370
click at [794, 541] on div "Mohamud Amin, 9 days ago" at bounding box center [710, 548] width 172 height 15
drag, startPoint x: 799, startPoint y: 534, endPoint x: 243, endPoint y: 273, distance: 614.0
click at [243, 273] on section "Recent Updates Item Changes Person/Date Abu Dhabi Attractions Tour Updated rede…" at bounding box center [526, 444] width 573 height 370
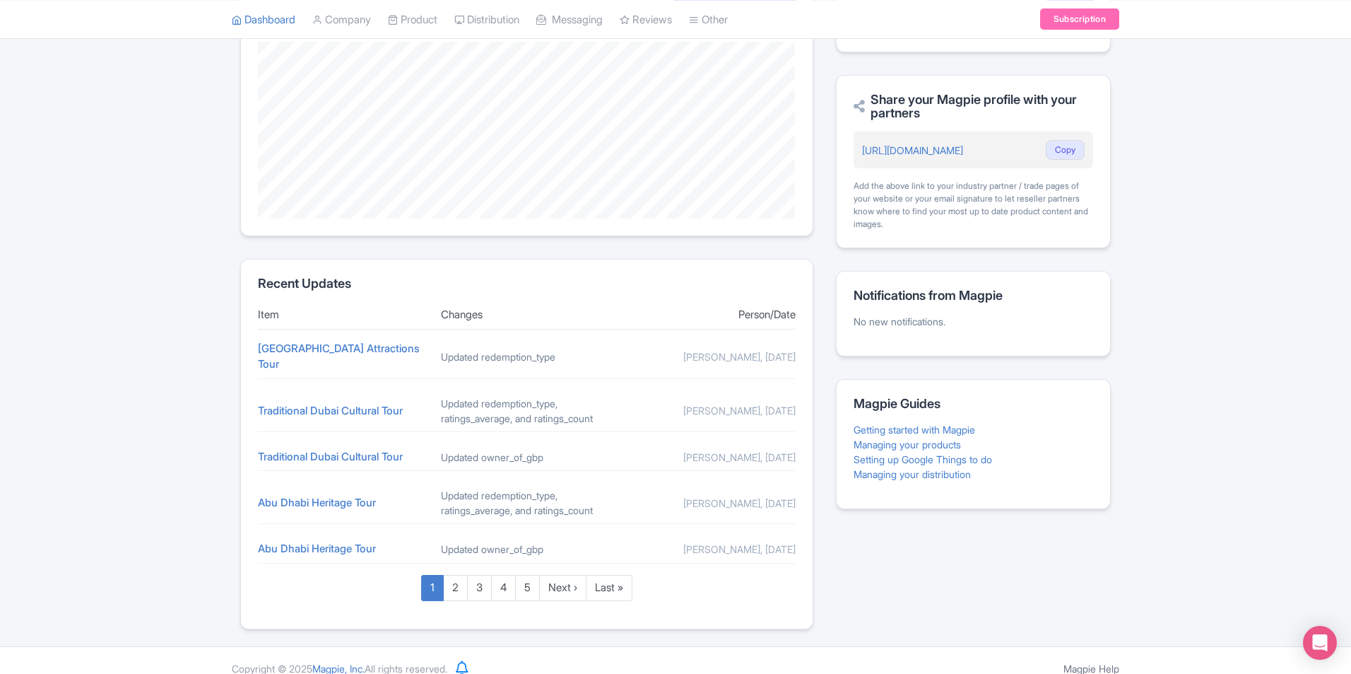
click at [253, 283] on section "Recent Updates Item Changes Person/Date Abu Dhabi Attractions Tour Updated rede…" at bounding box center [526, 444] width 573 height 370
click at [254, 280] on section "Recent Updates Item Changes Person/Date Abu Dhabi Attractions Tour Updated rede…" at bounding box center [526, 444] width 573 height 370
drag, startPoint x: 258, startPoint y: 280, endPoint x: 800, endPoint y: 534, distance: 598.9
click at [800, 534] on section "Recent Updates Item Changes Person/Date Abu Dhabi Attractions Tour Updated rede…" at bounding box center [526, 444] width 573 height 370
click at [746, 450] on div "Mohamud Amin, 9 days ago" at bounding box center [710, 457] width 172 height 15
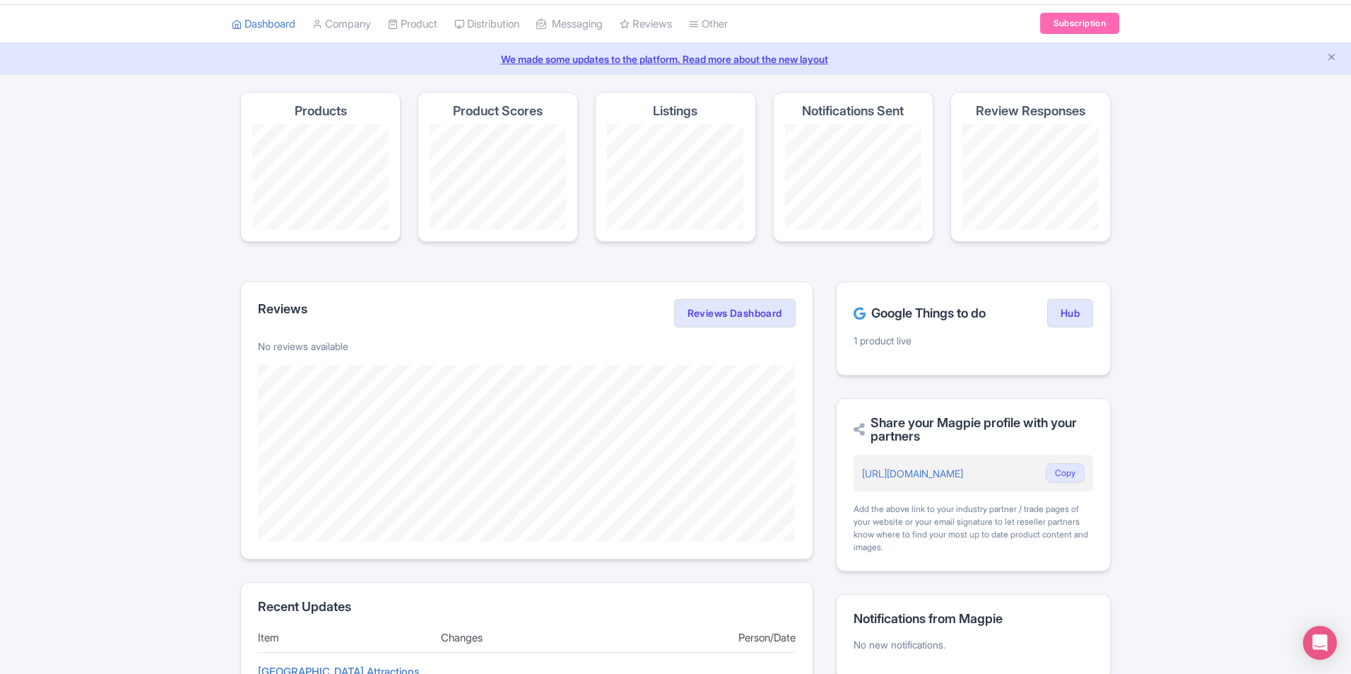
scroll to position [0, 0]
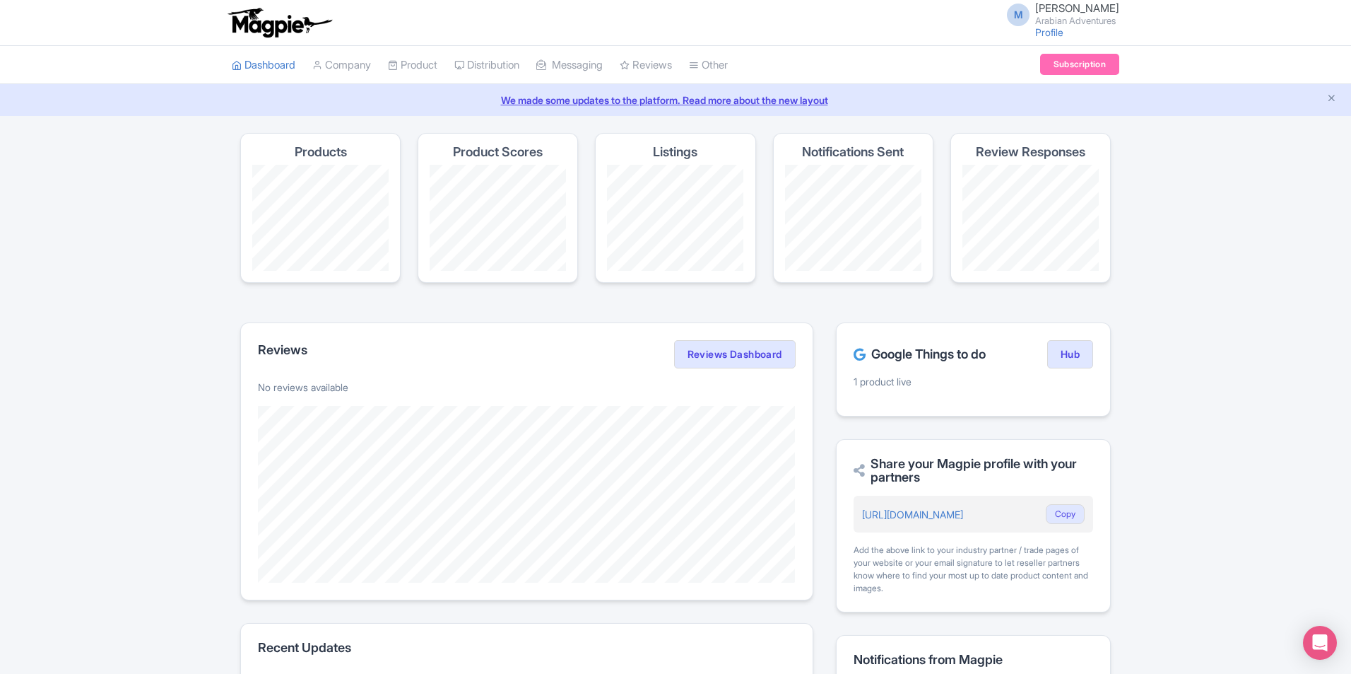
click at [1250, 300] on div "Magpie recommends Respond to more reviews You currently have unresponded review…" at bounding box center [675, 563] width 1351 height 860
click at [1195, 210] on div "Magpie recommends Translate your content Using Magpie's AI translation tool, yo…" at bounding box center [675, 563] width 1351 height 860
click at [1330, 98] on icon "Close announcement" at bounding box center [1332, 98] width 11 height 11
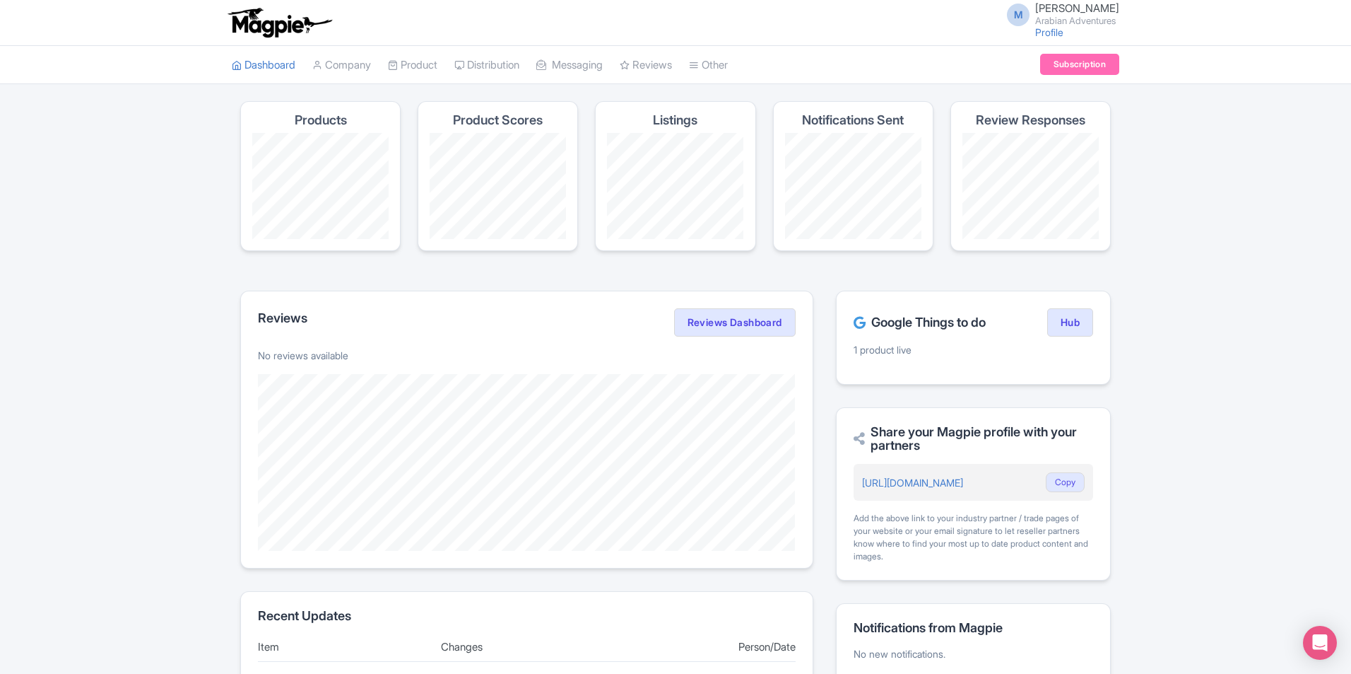
click at [1202, 328] on div "Magpie recommends Look into TUI Musement as a distribution channel TUI Musement…" at bounding box center [675, 531] width 1351 height 860
click at [429, 98] on link "My Products" at bounding box center [456, 101] width 134 height 22
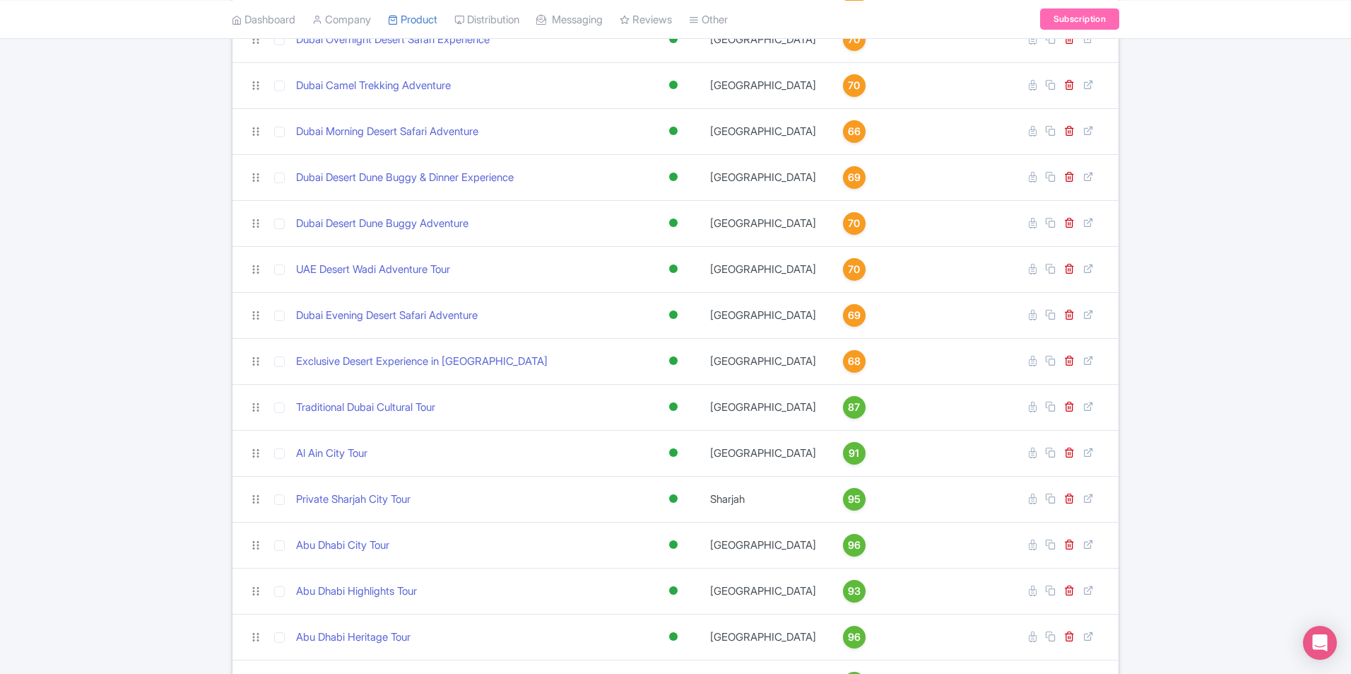
scroll to position [495, 0]
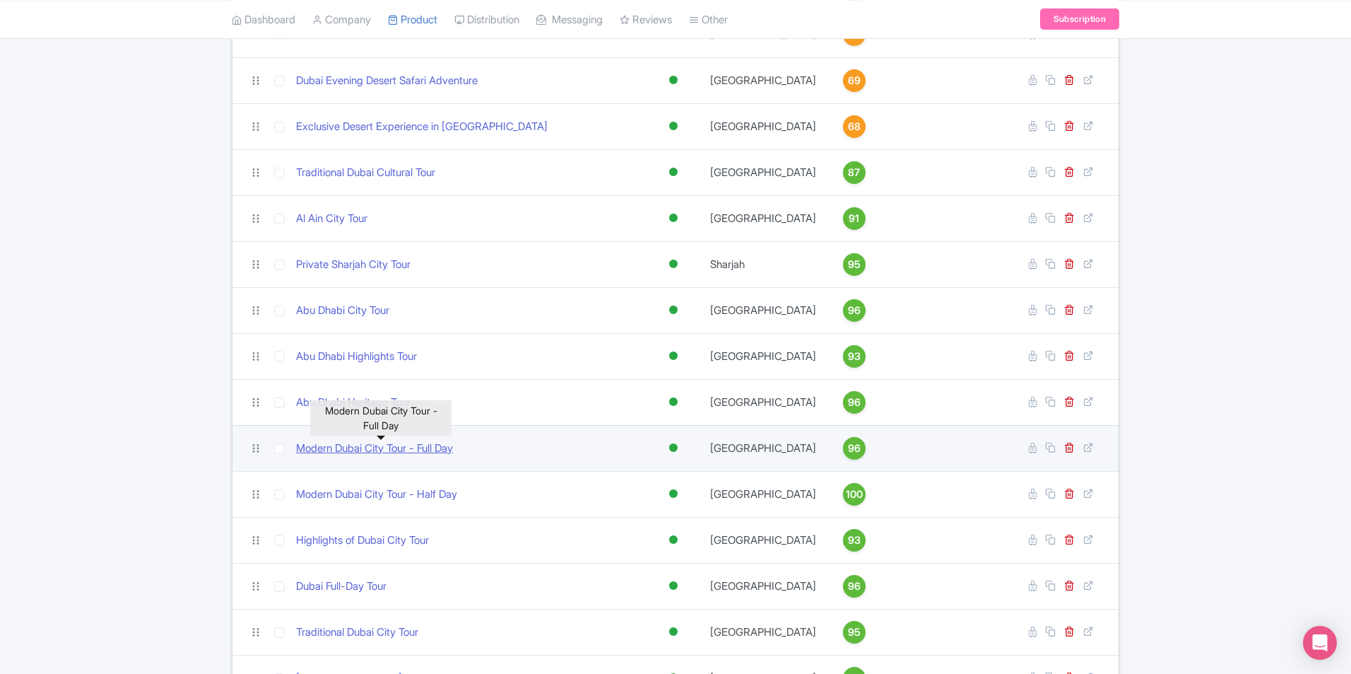
click at [403, 452] on link "Modern Dubai City Tour - Full Day" at bounding box center [374, 448] width 157 height 16
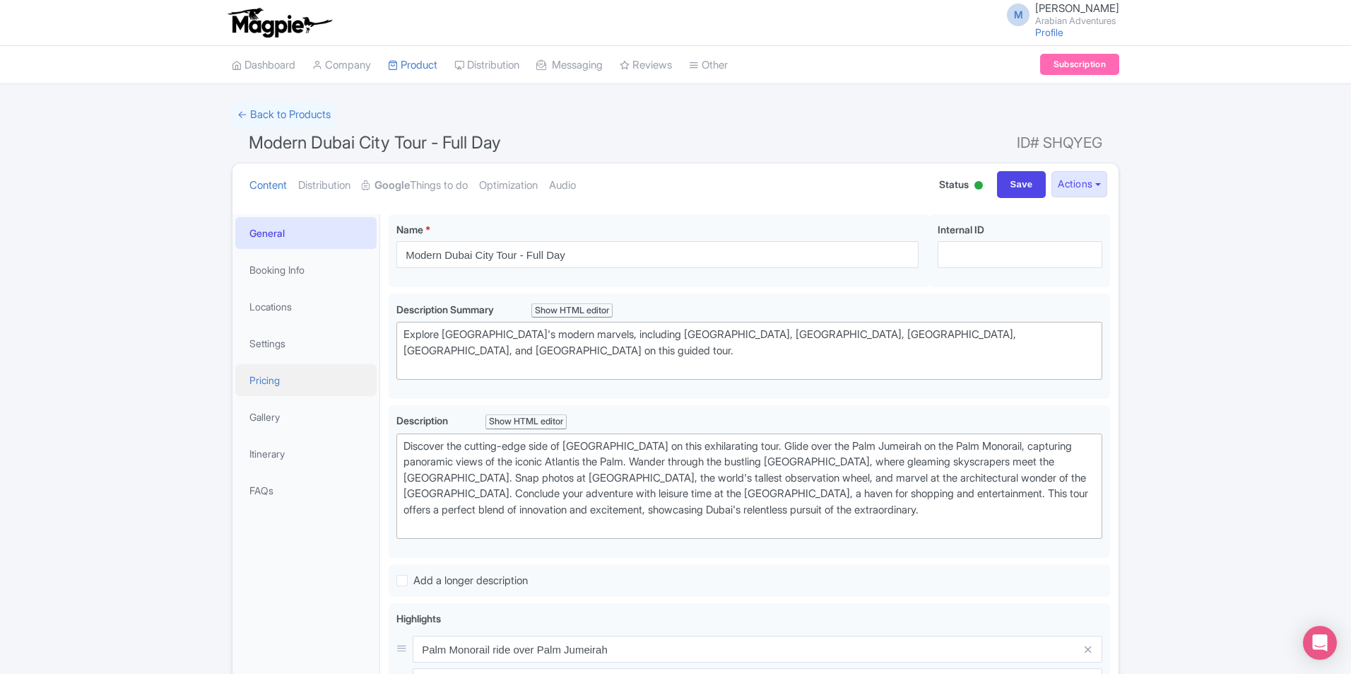
click at [274, 374] on link "Pricing" at bounding box center [305, 380] width 141 height 32
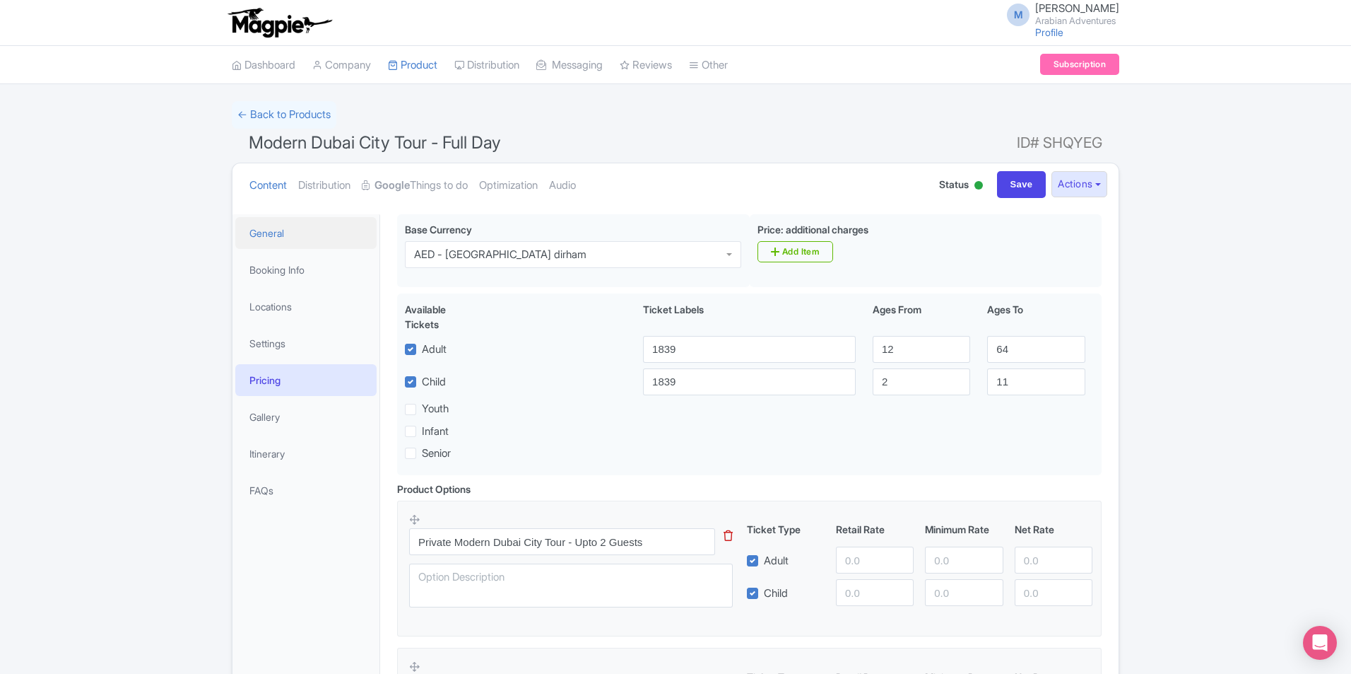
click at [266, 235] on link "General" at bounding box center [305, 233] width 141 height 32
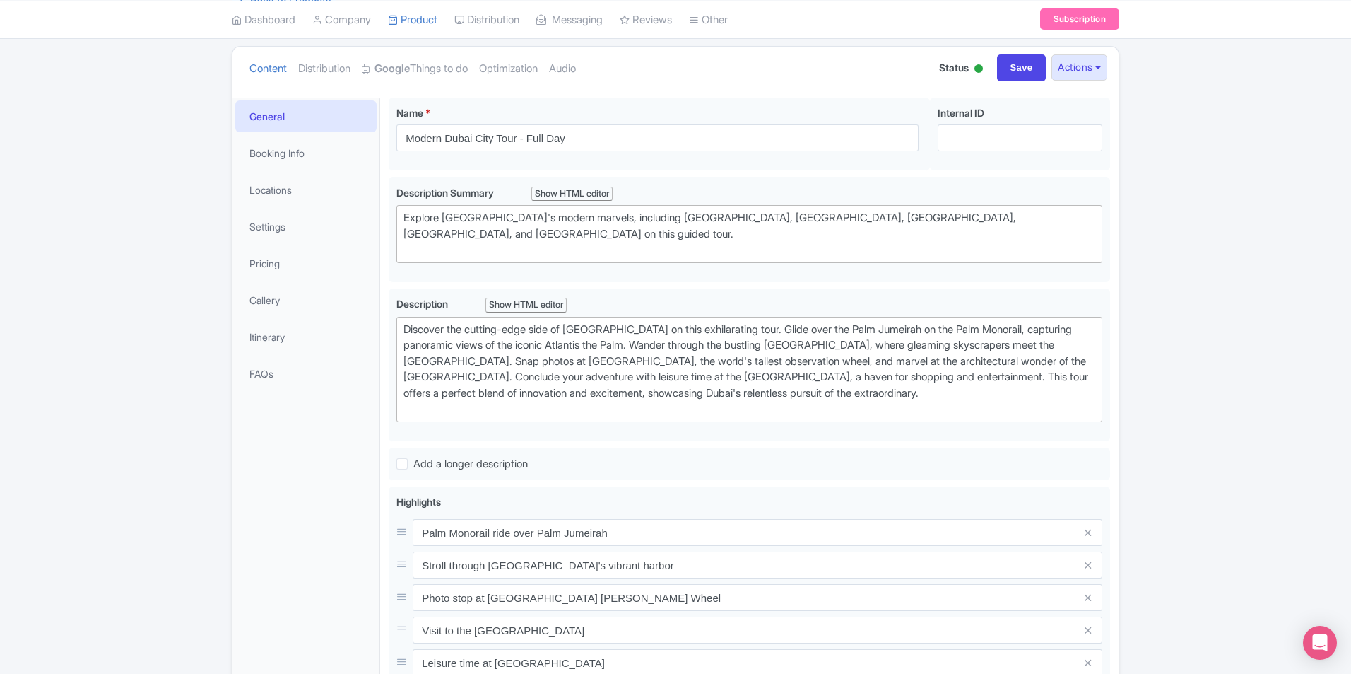
scroll to position [141, 0]
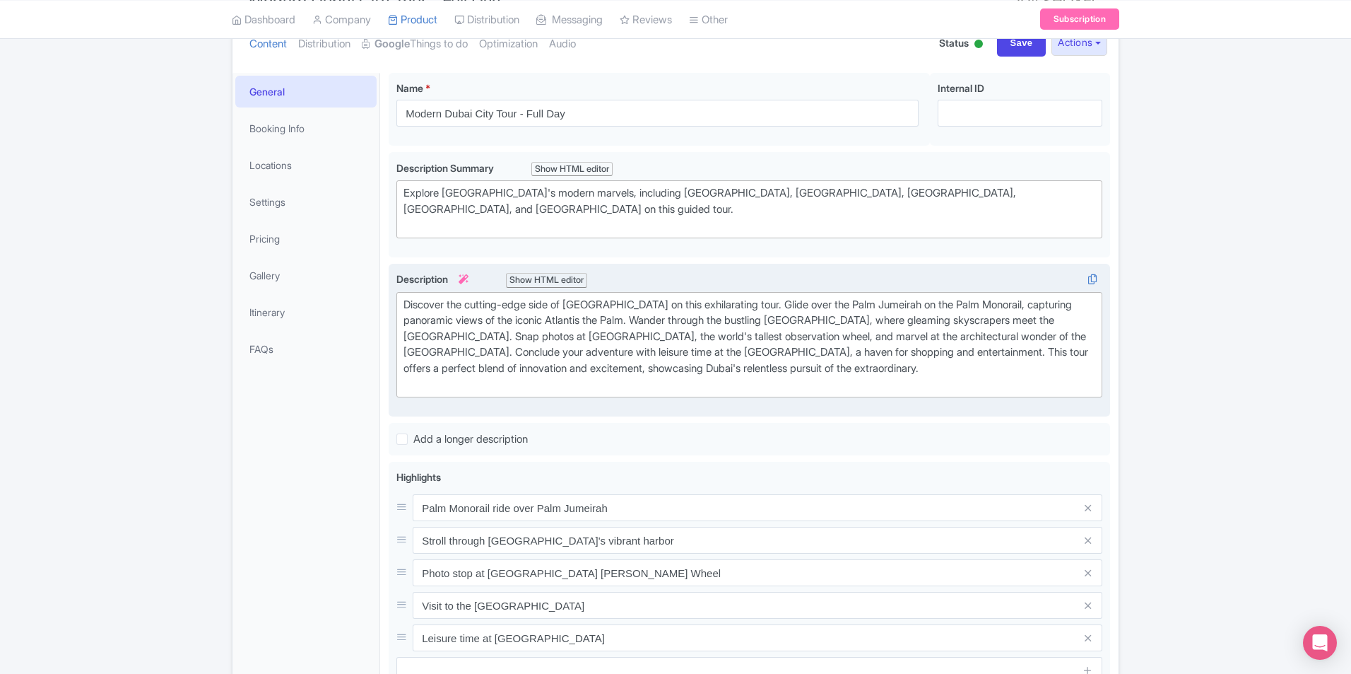
click at [886, 358] on div "Discover the cutting-edge side of [GEOGRAPHIC_DATA] on this exhilarating tour. …" at bounding box center [750, 344] width 692 height 95
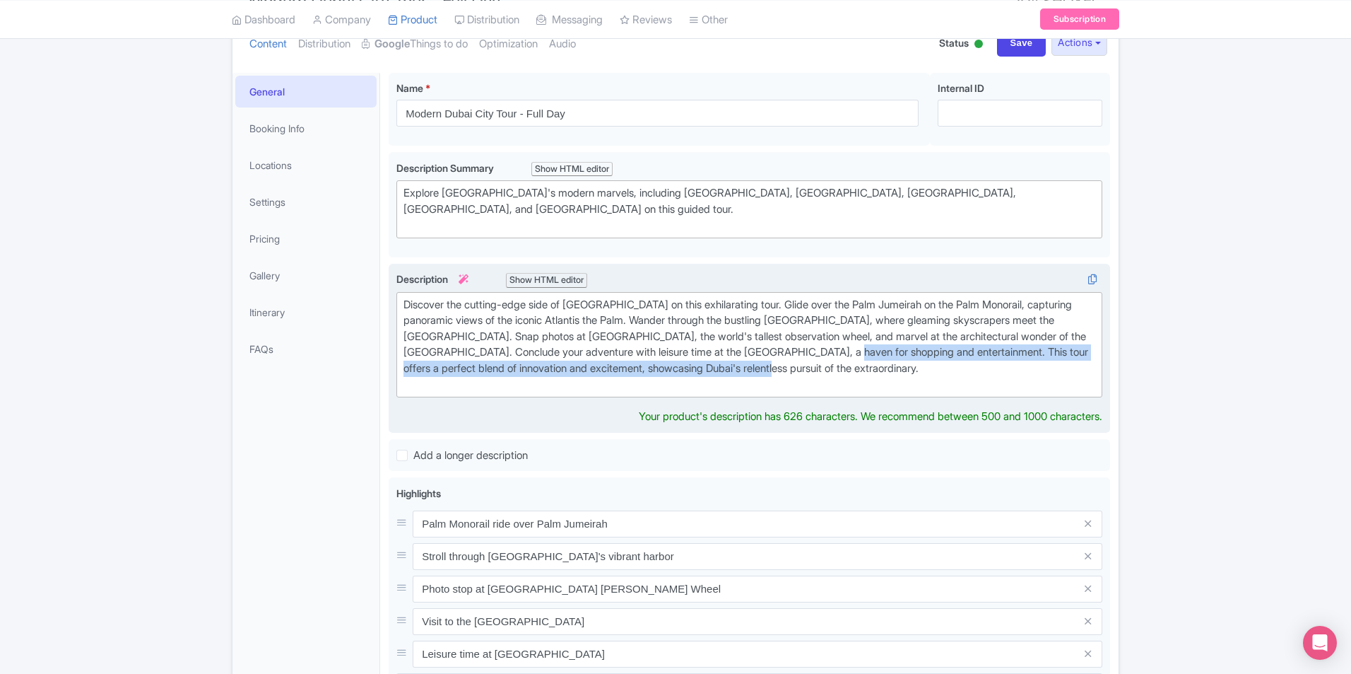
drag, startPoint x: 891, startPoint y: 375, endPoint x: 922, endPoint y: 394, distance: 36.9
click at [891, 375] on div "Discover the cutting-edge side of [GEOGRAPHIC_DATA] on this exhilarating tour. …" at bounding box center [750, 344] width 692 height 95
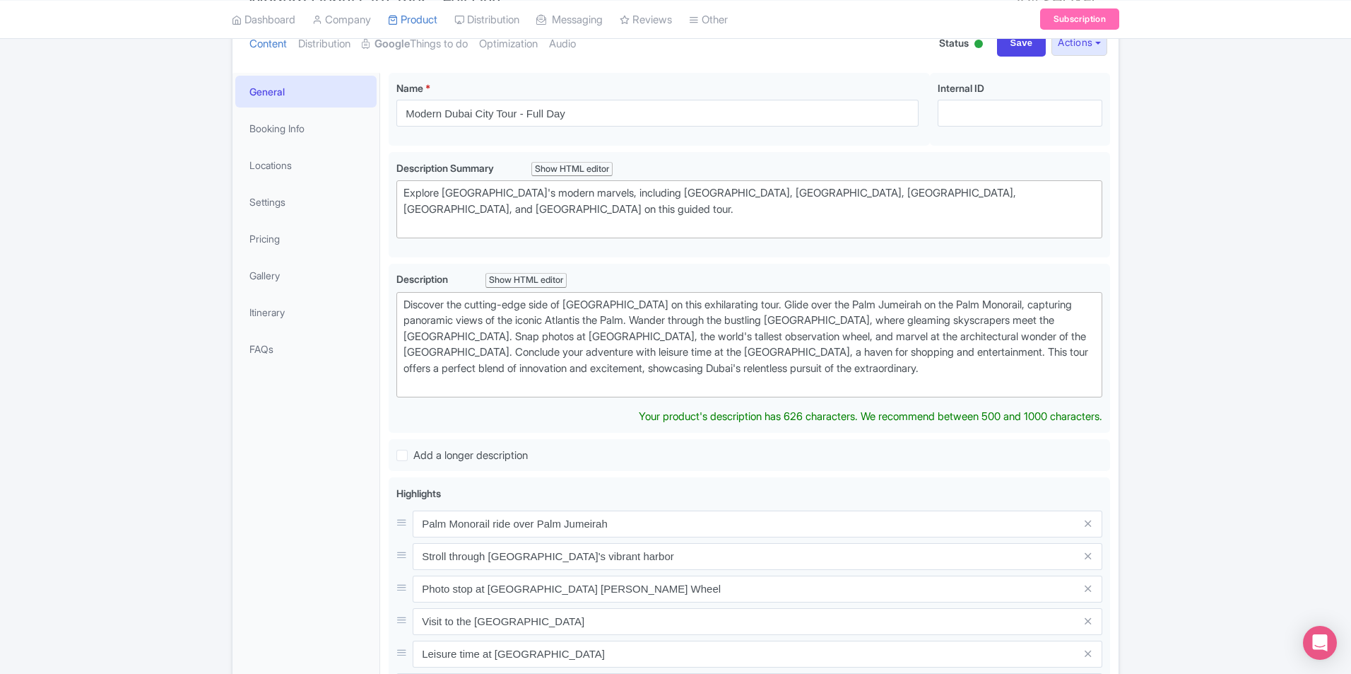
click at [1168, 368] on div "← Back to Products Modern Dubai City Tour - Full Day ID# SHQYEG Content Distrib…" at bounding box center [675, 455] width 1351 height 990
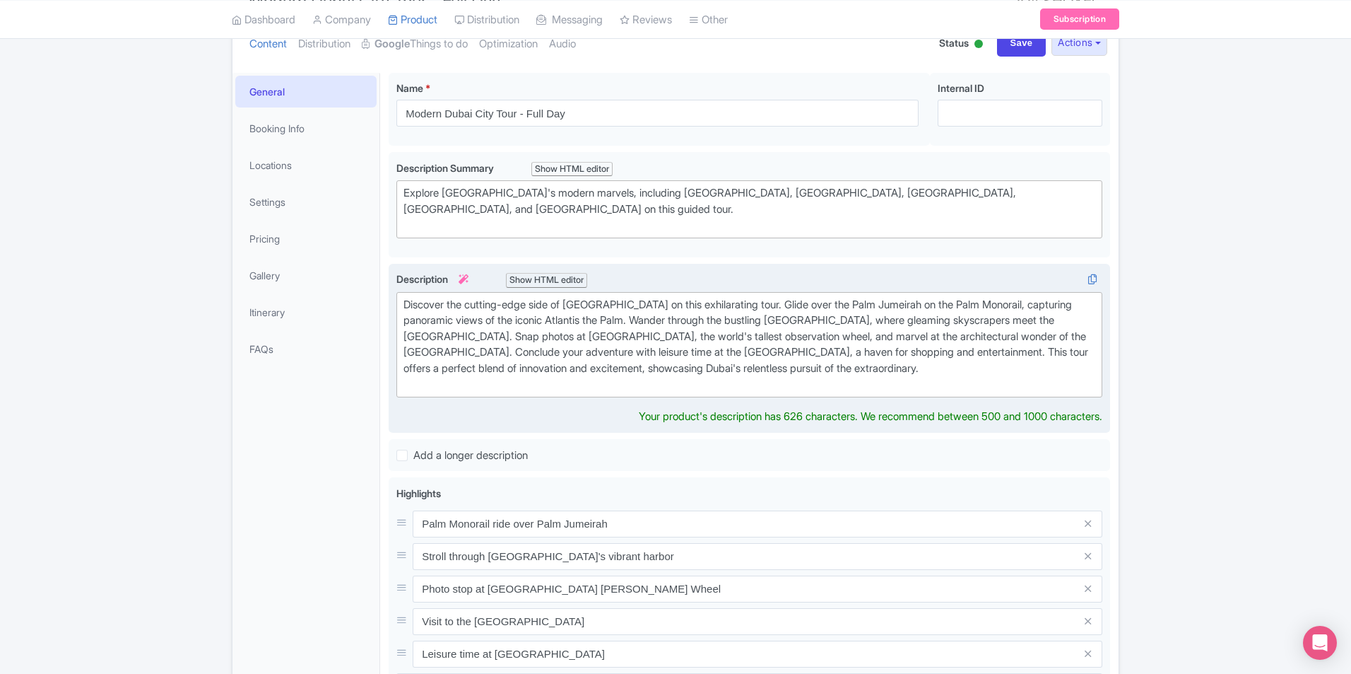
click at [915, 386] on div "Discover the cutting-edge side of [GEOGRAPHIC_DATA] on this exhilarating tour. …" at bounding box center [750, 344] width 692 height 95
click at [939, 300] on div "Discover the cutting-edge side of [GEOGRAPHIC_DATA] on this exhilarating tour. …" at bounding box center [750, 344] width 692 height 95
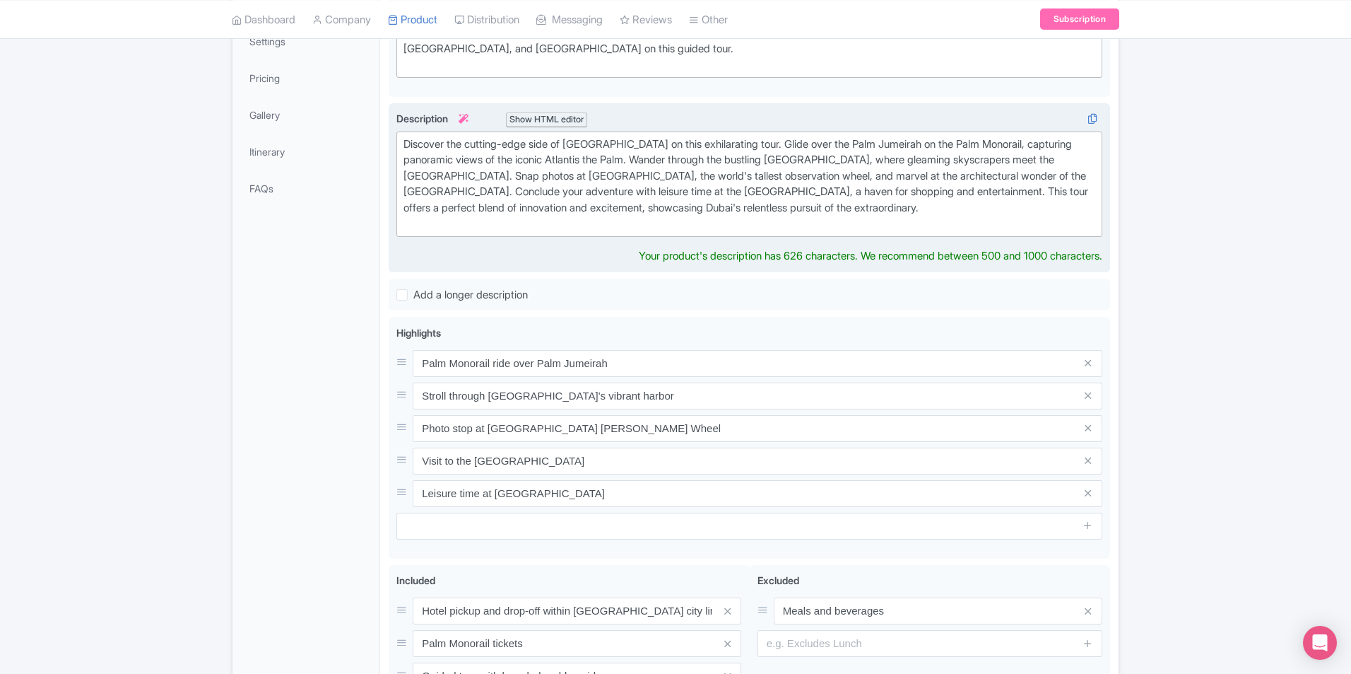
scroll to position [124, 0]
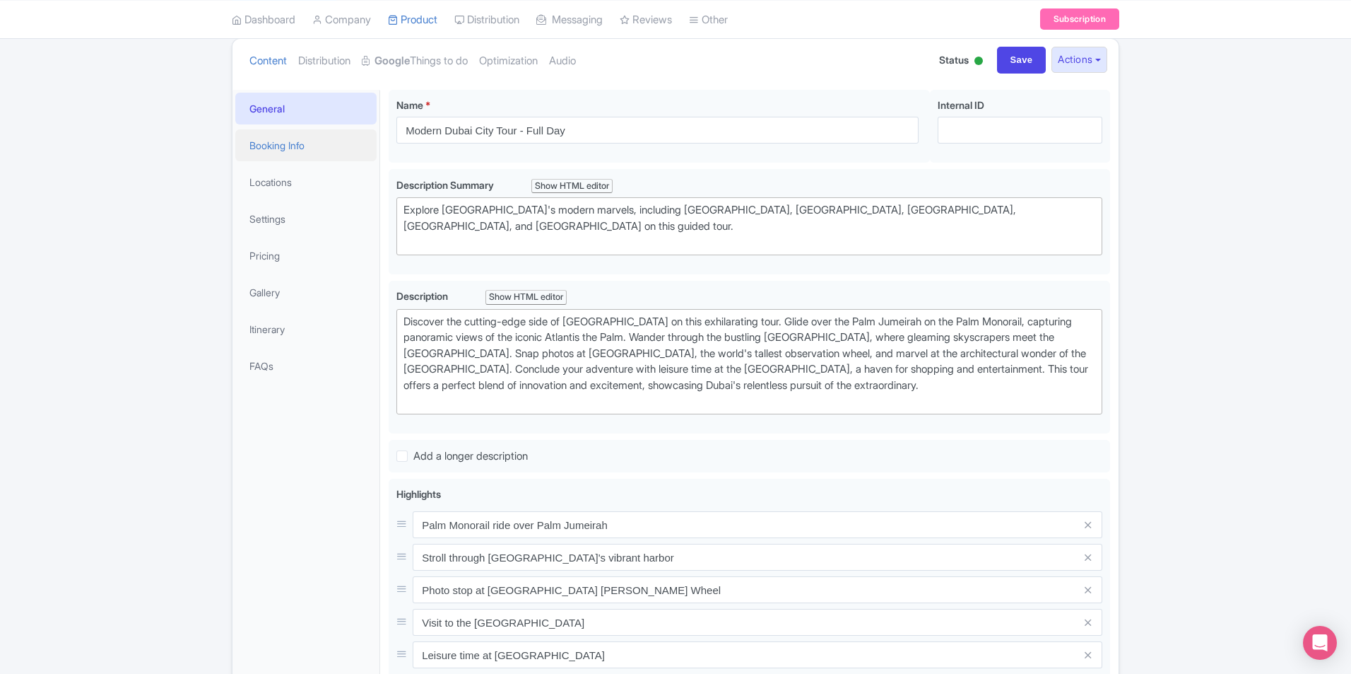
click at [299, 145] on link "Booking Info" at bounding box center [305, 145] width 141 height 32
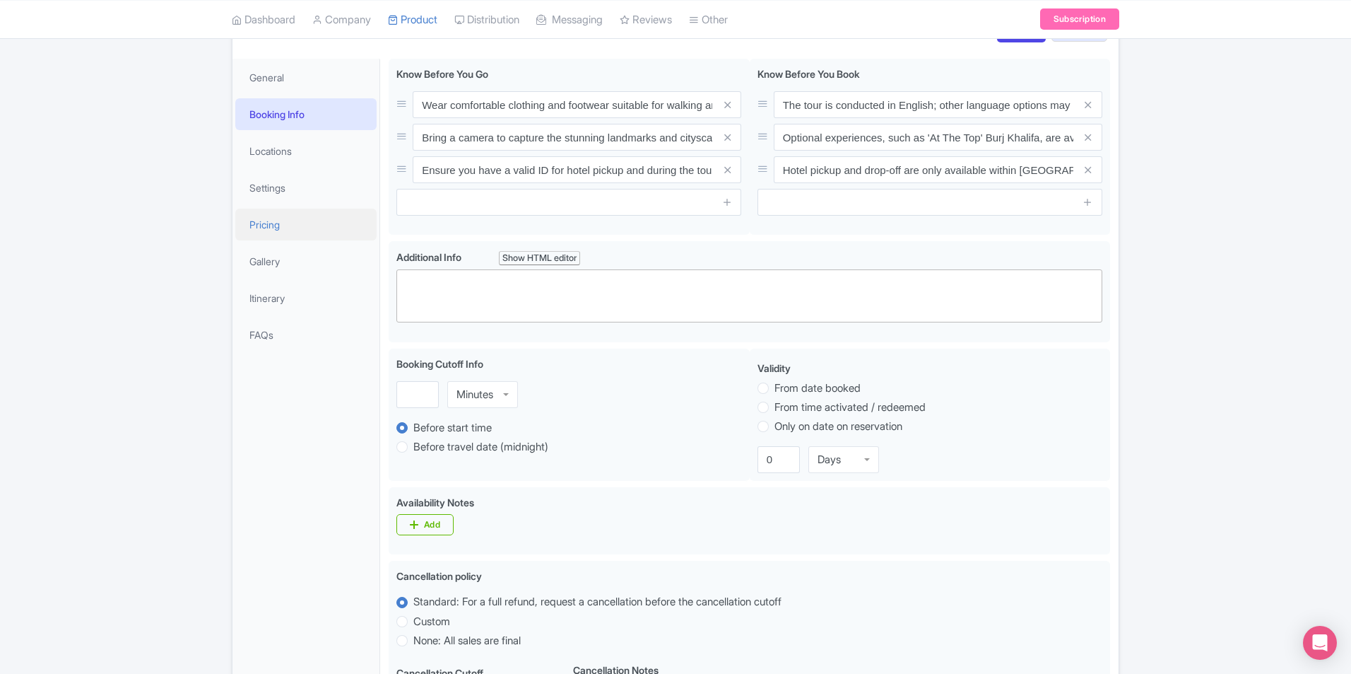
scroll to position [143, 0]
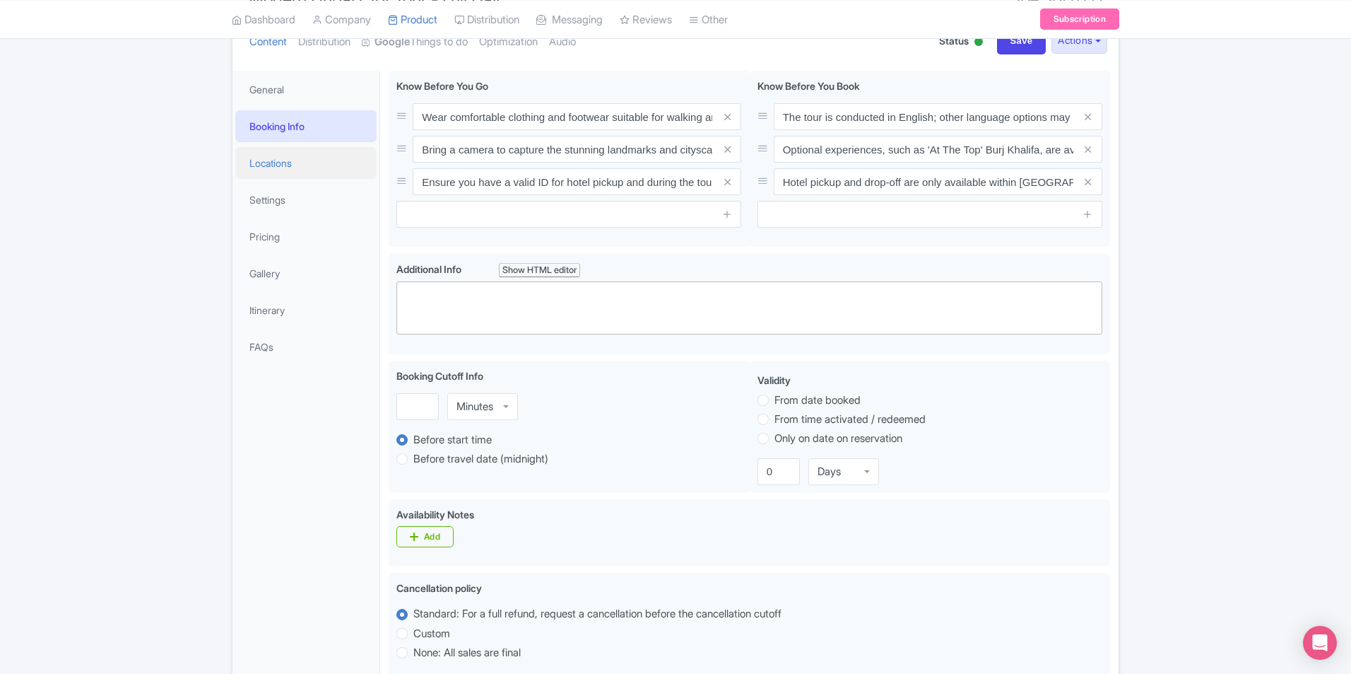
click at [270, 168] on link "Locations" at bounding box center [305, 163] width 141 height 32
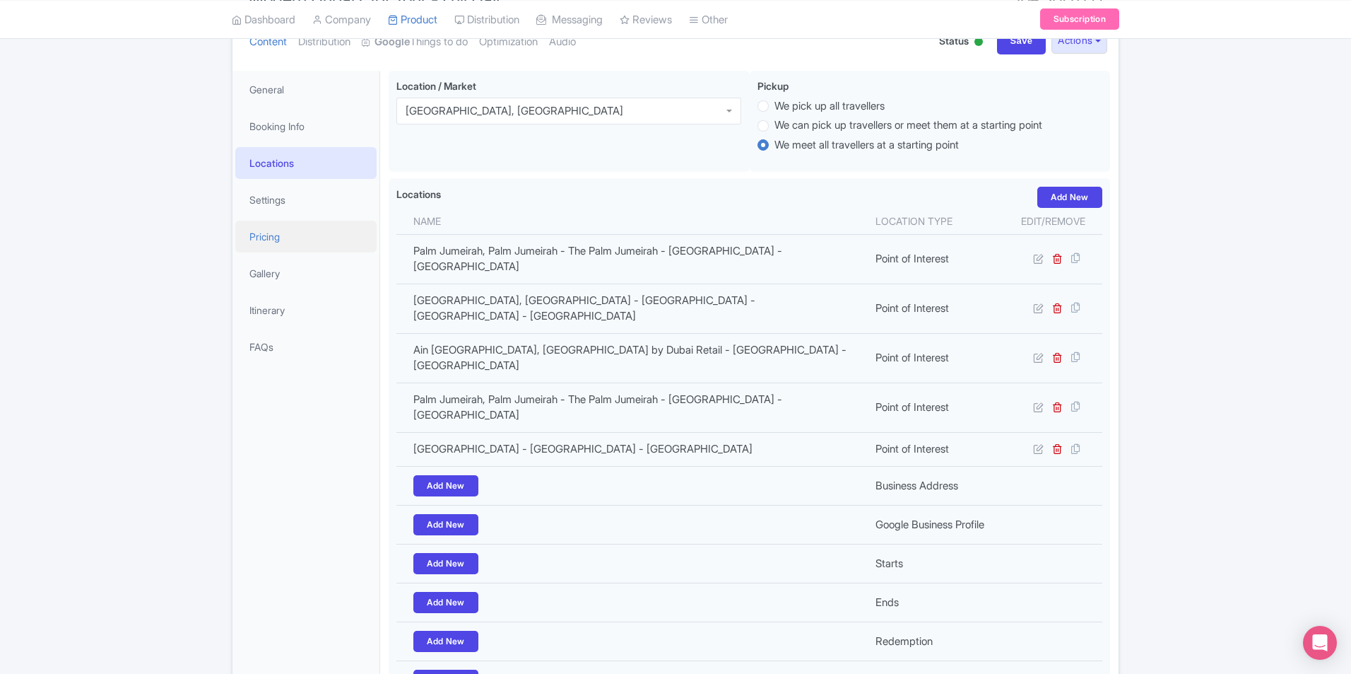
click at [288, 246] on link "Pricing" at bounding box center [305, 237] width 141 height 32
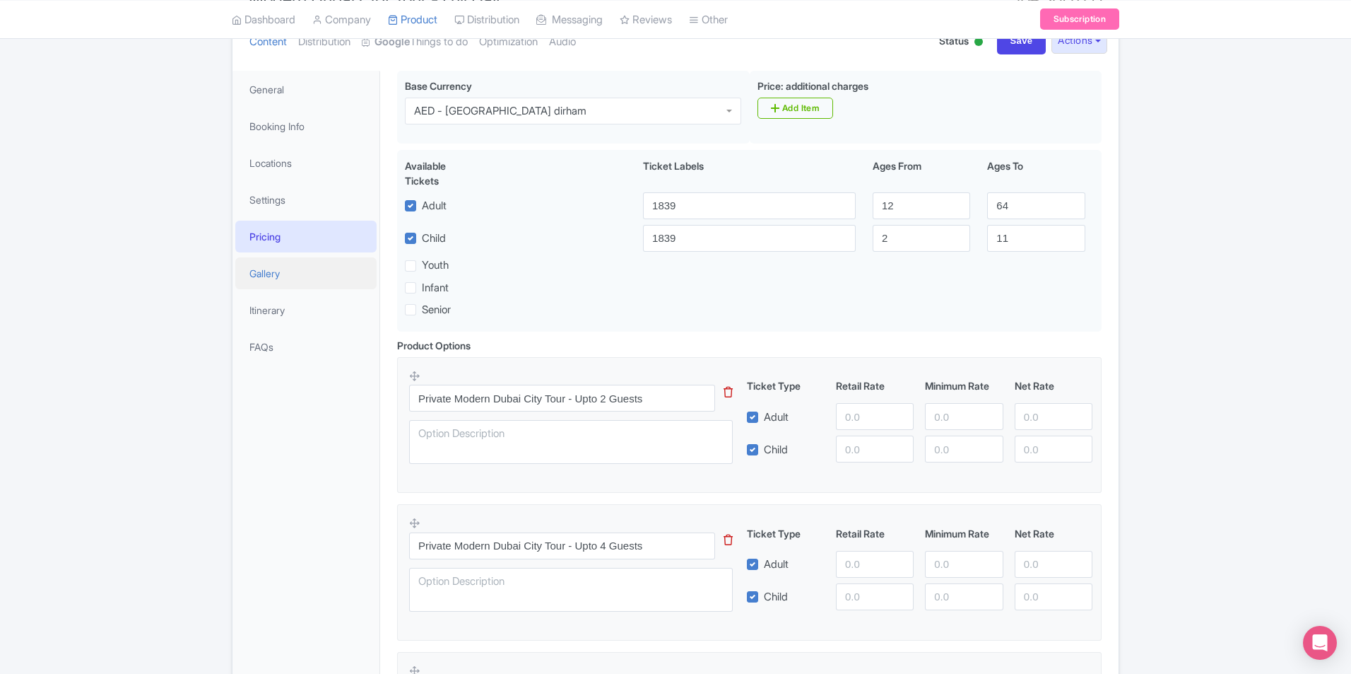
click at [288, 276] on link "Gallery" at bounding box center [305, 273] width 141 height 32
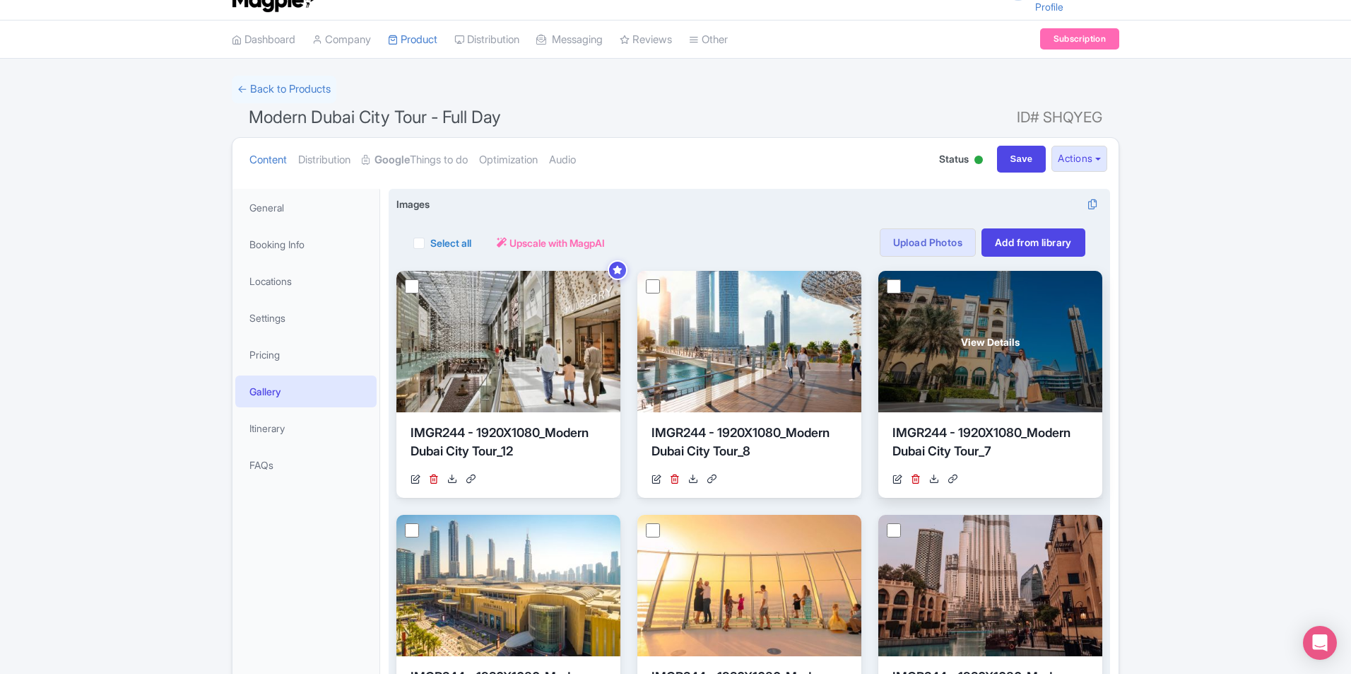
scroll to position [0, 0]
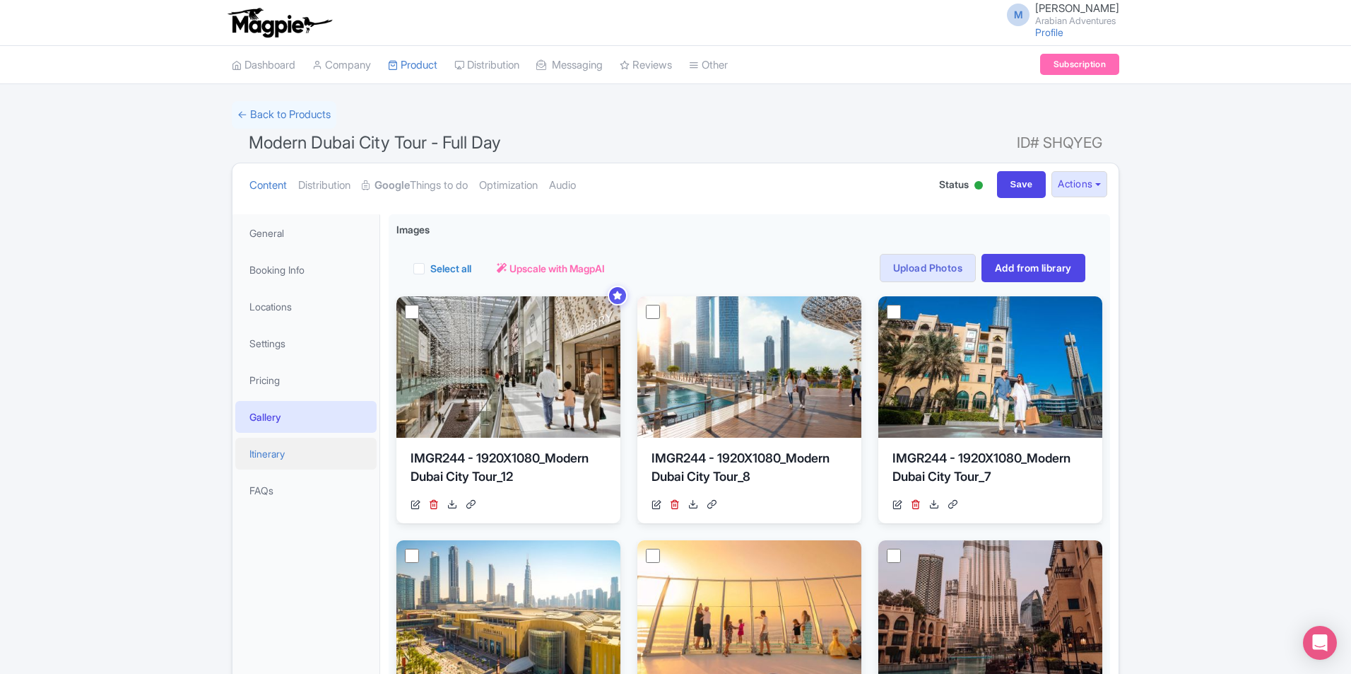
click at [306, 456] on link "Itinerary" at bounding box center [305, 454] width 141 height 32
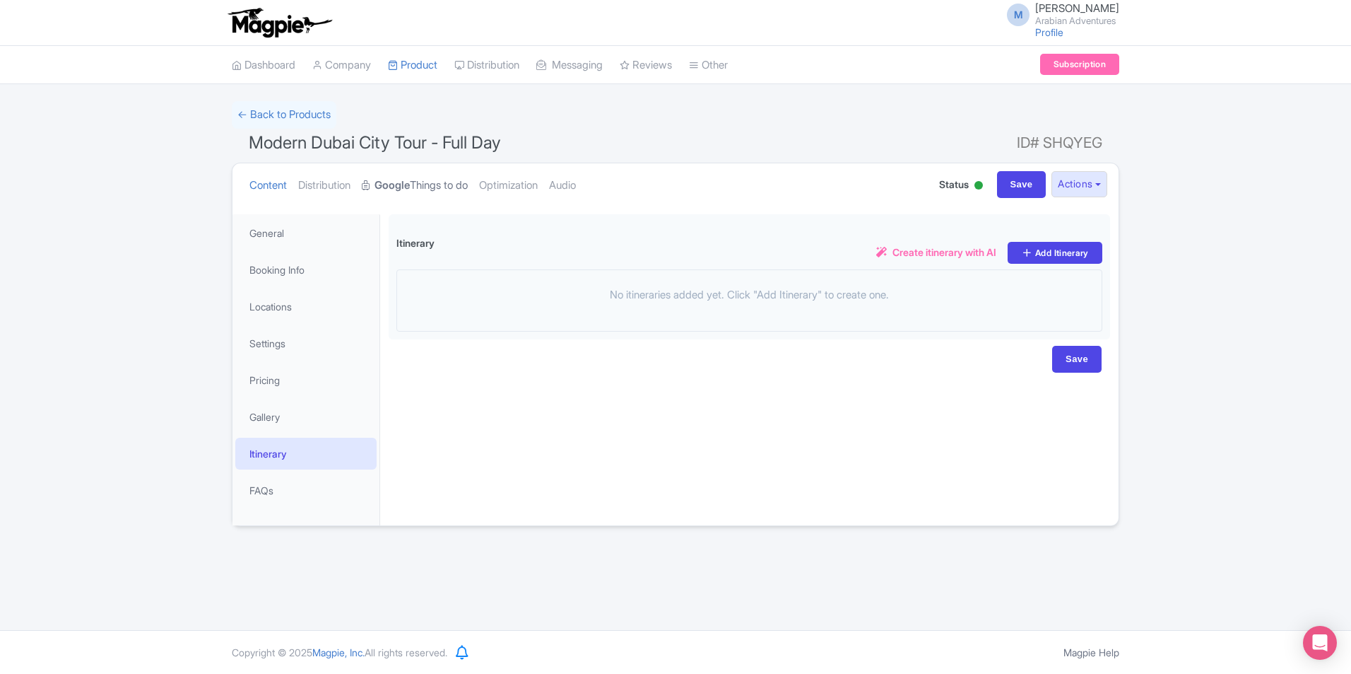
click at [421, 191] on link "Google Things to do" at bounding box center [415, 185] width 106 height 45
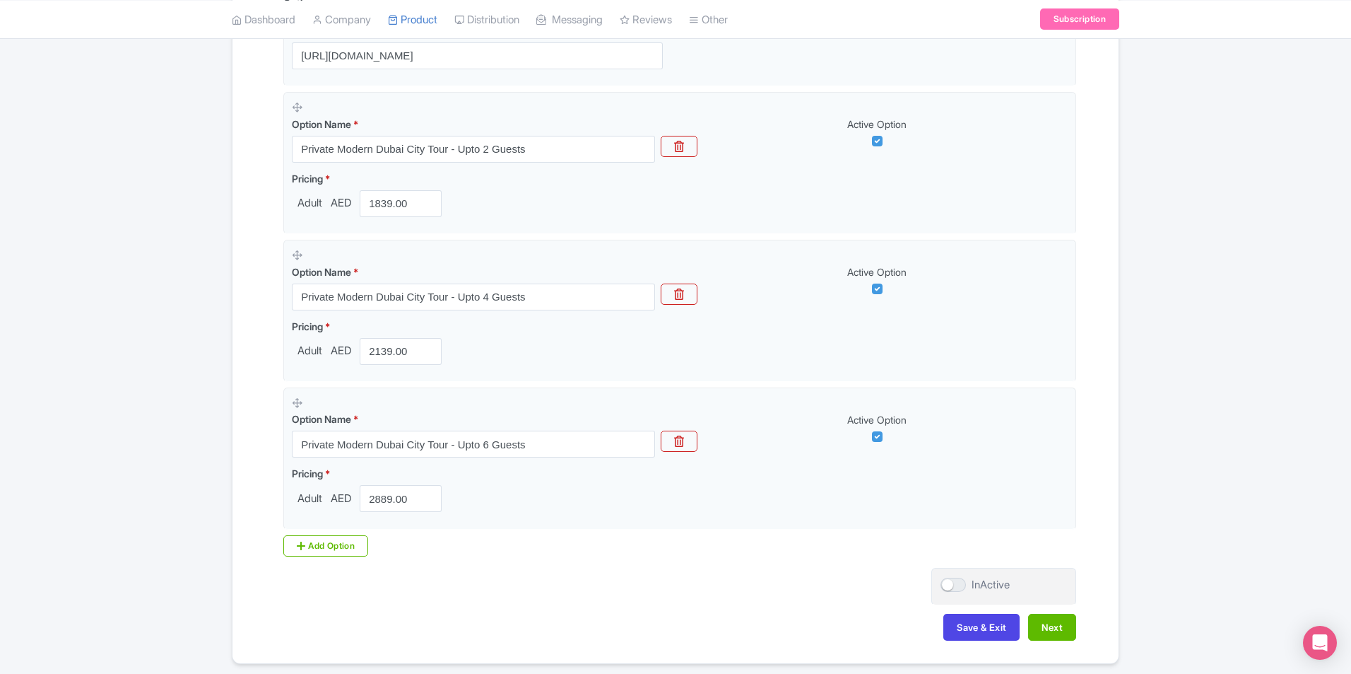
scroll to position [424, 0]
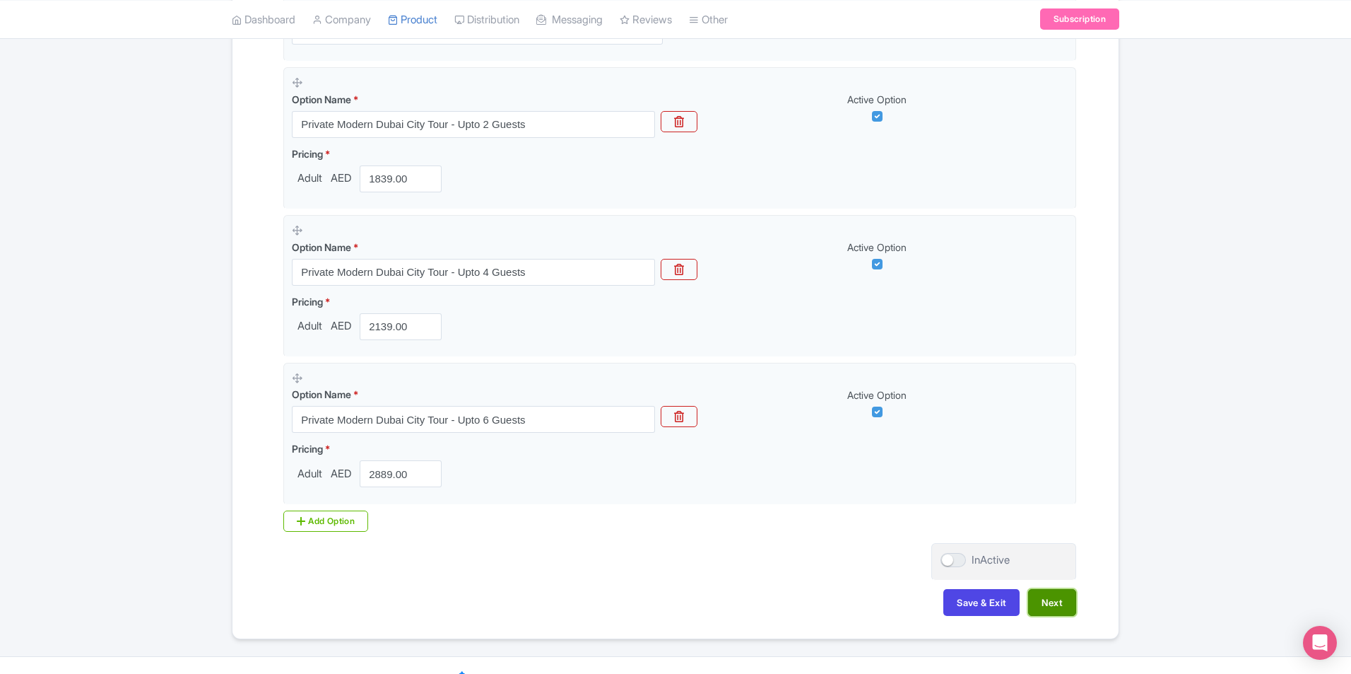
click at [1057, 601] on button "Next" at bounding box center [1052, 602] width 48 height 27
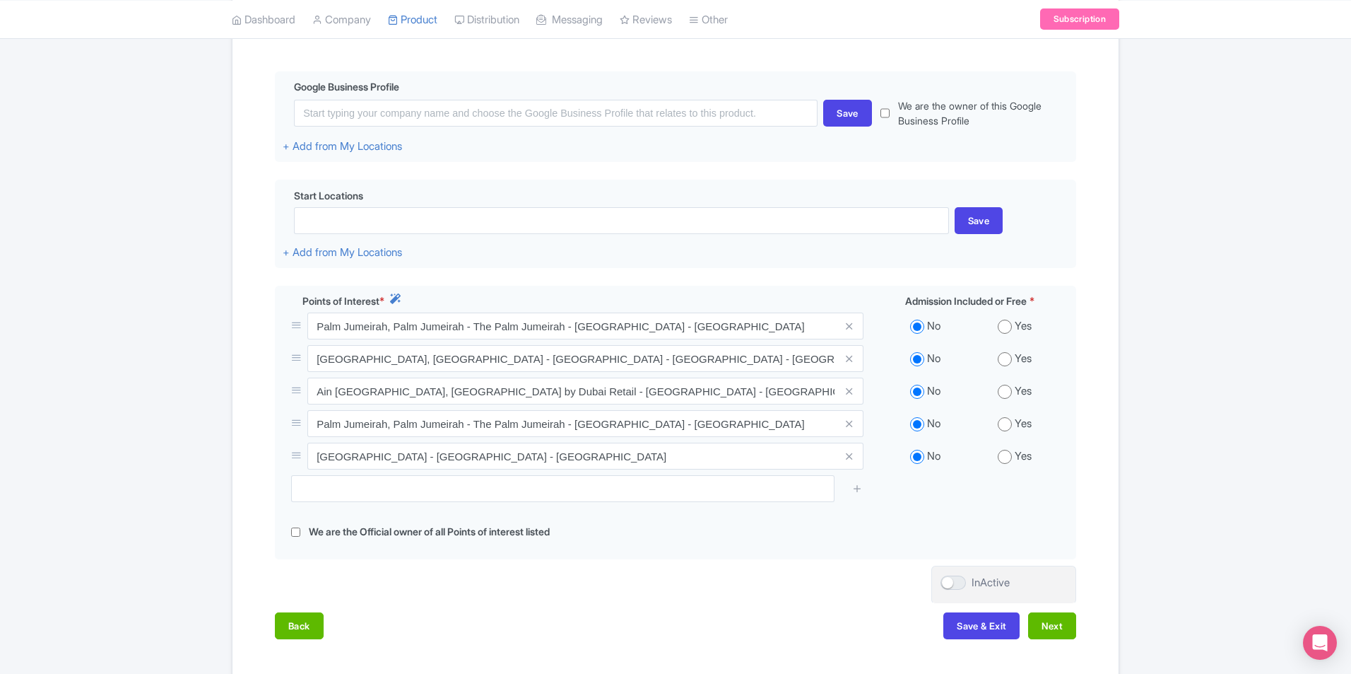
scroll to position [352, 0]
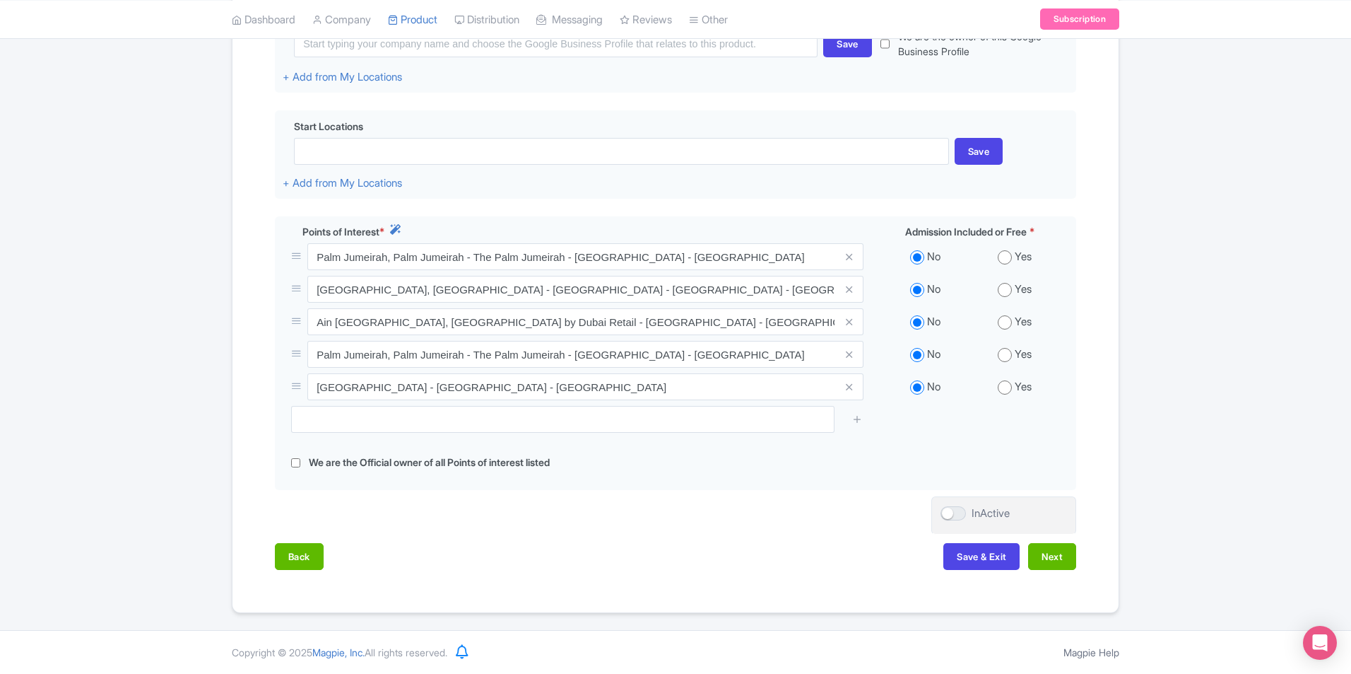
click at [1062, 573] on div "Back Save & Exit Next" at bounding box center [676, 563] width 802 height 41
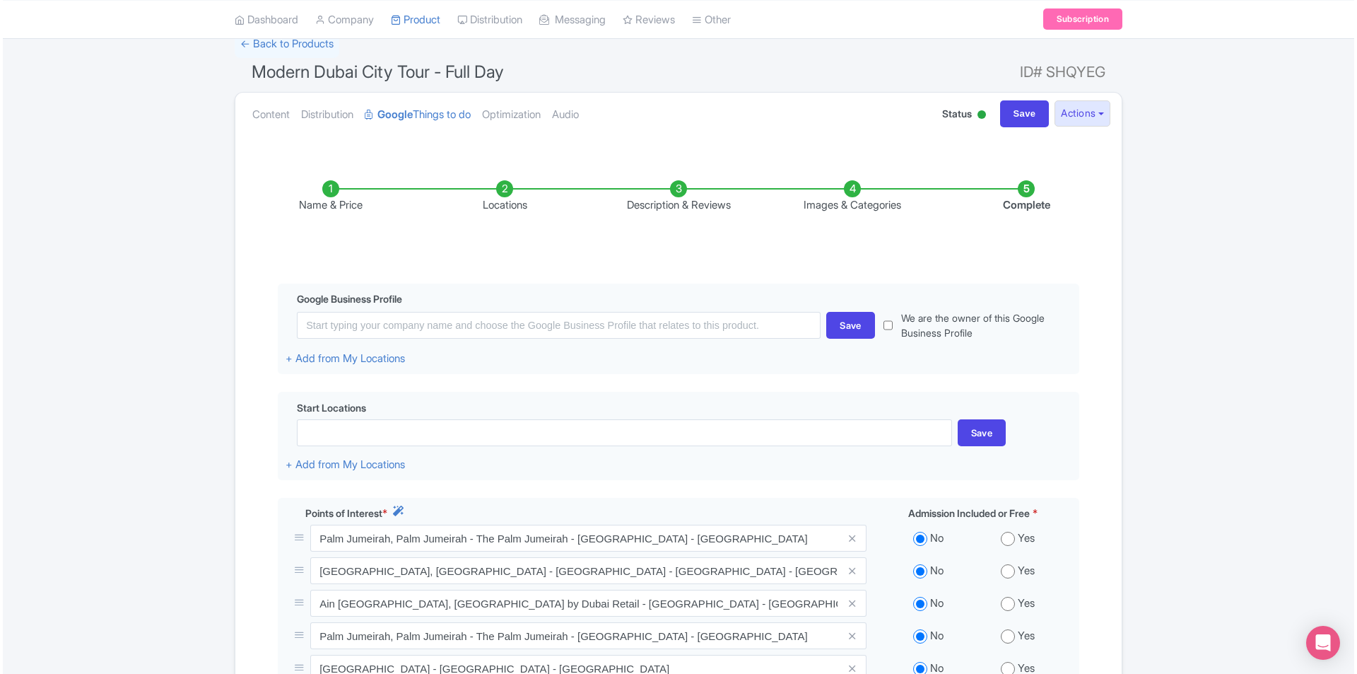
scroll to position [69, 0]
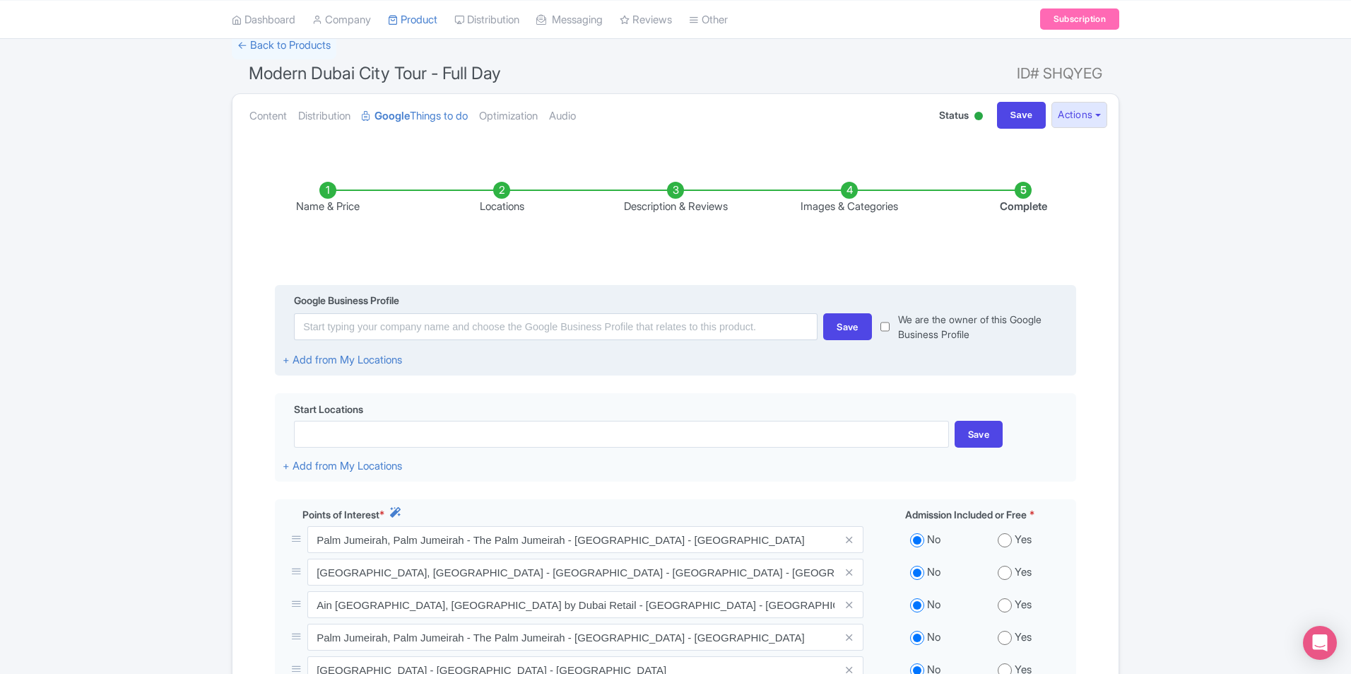
click at [410, 363] on div "Google Business Profile Save We are the owner of this Google Business Profile +…" at bounding box center [676, 331] width 802 height 92
click at [400, 359] on link "+ Add from My Locations" at bounding box center [342, 359] width 119 height 13
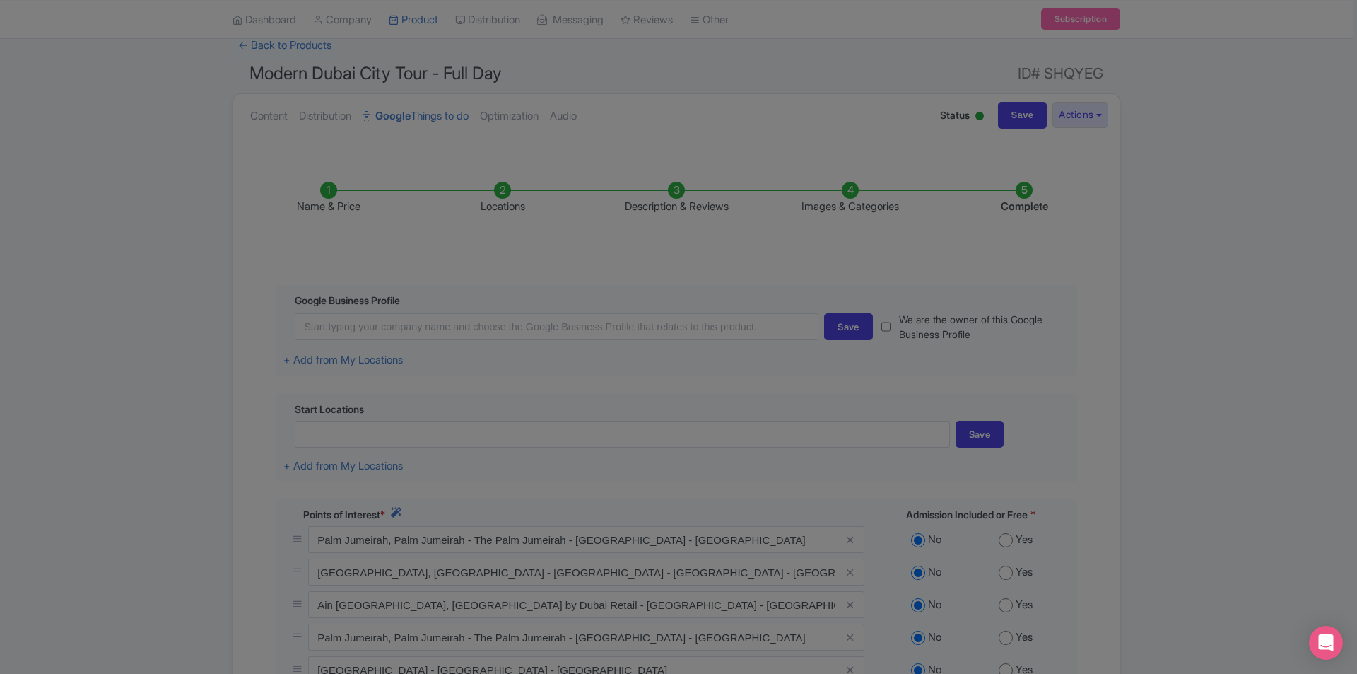
click at [1284, 394] on div at bounding box center [678, 337] width 1357 height 674
click at [1197, 324] on div at bounding box center [678, 337] width 1357 height 674
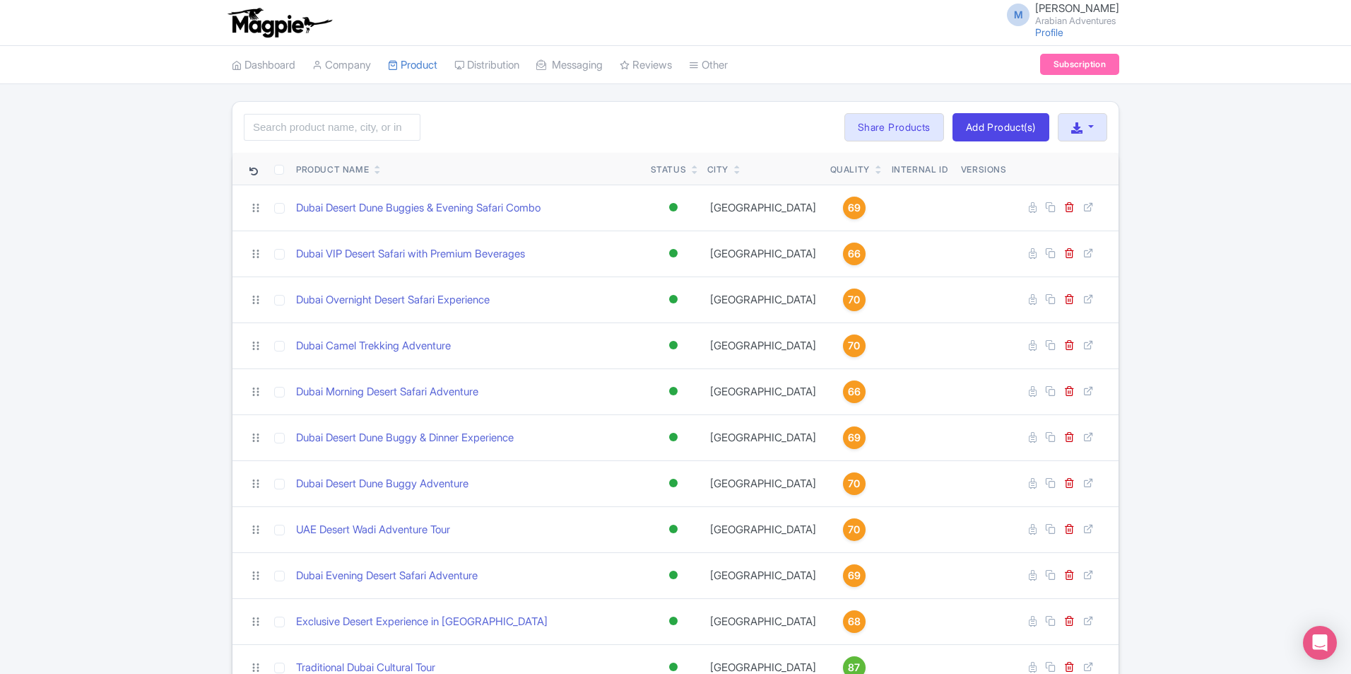
scroll to position [424, 0]
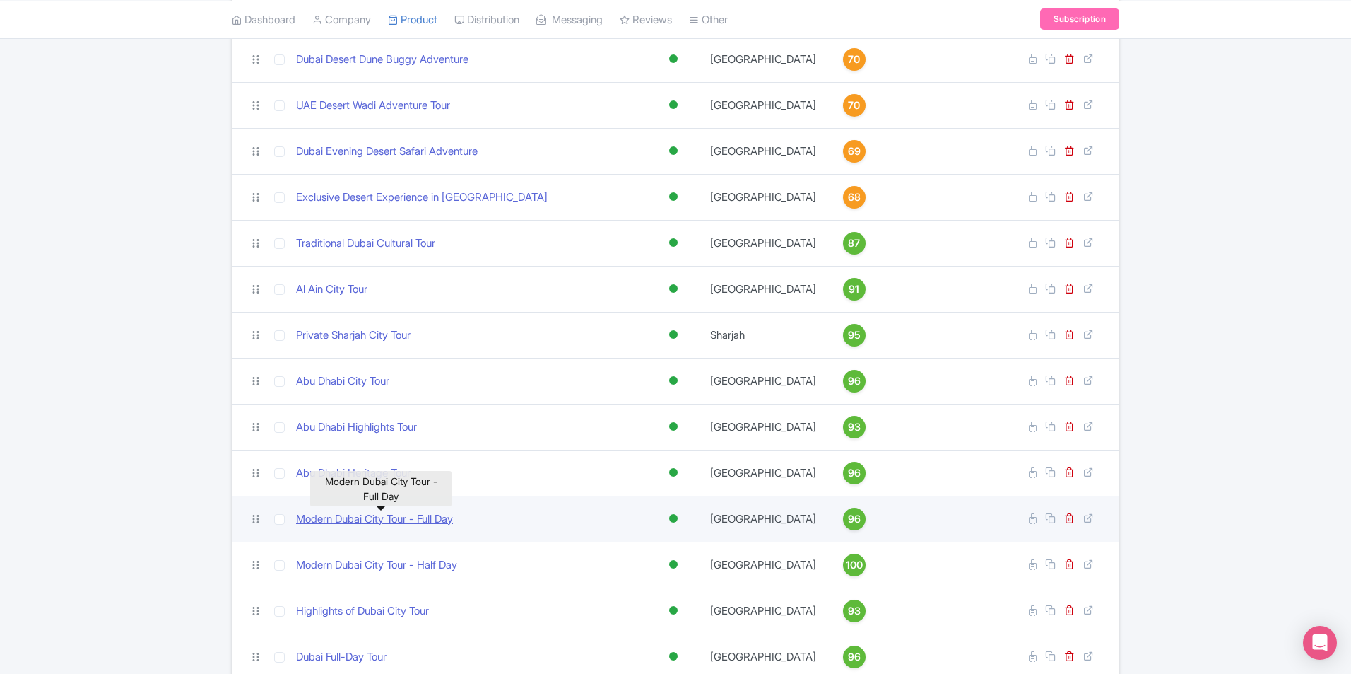
click at [399, 520] on link "Modern Dubai City Tour - Full Day" at bounding box center [374, 519] width 157 height 16
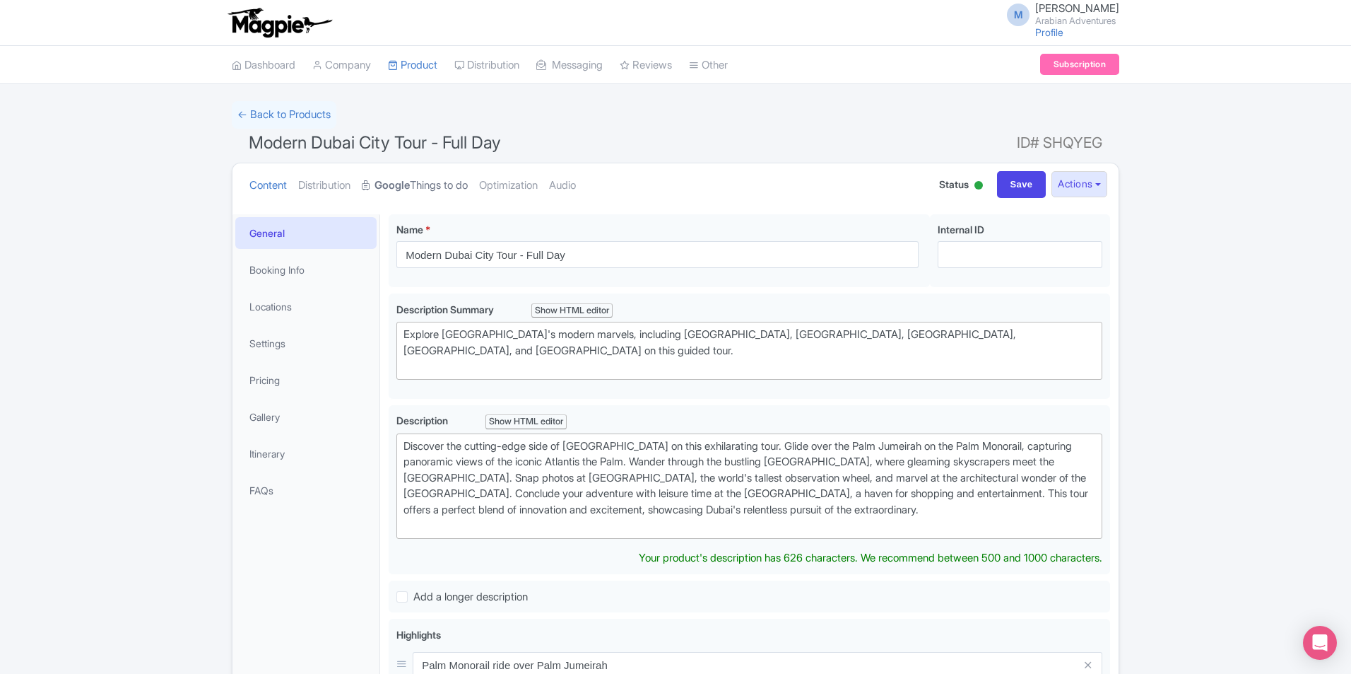
click at [390, 180] on strong "Google" at bounding box center [392, 185] width 35 height 16
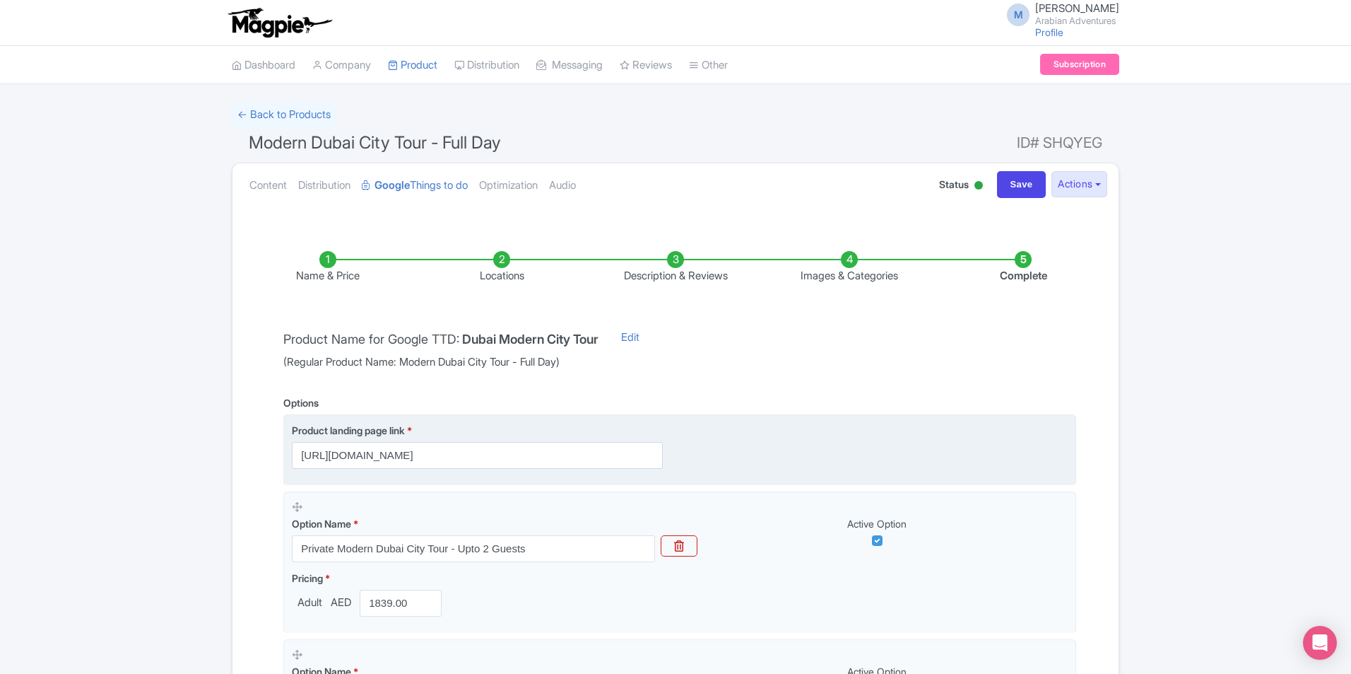
scroll to position [0, 485]
click at [728, 452] on div "Product landing page link * [URL][DOMAIN_NAME]" at bounding box center [680, 446] width 776 height 46
click at [619, 462] on input "[URL][DOMAIN_NAME]" at bounding box center [477, 455] width 371 height 27
click at [445, 451] on input "[URL][DOMAIN_NAME]" at bounding box center [477, 455] width 371 height 27
drag, startPoint x: 411, startPoint y: 457, endPoint x: 329, endPoint y: 463, distance: 82.2
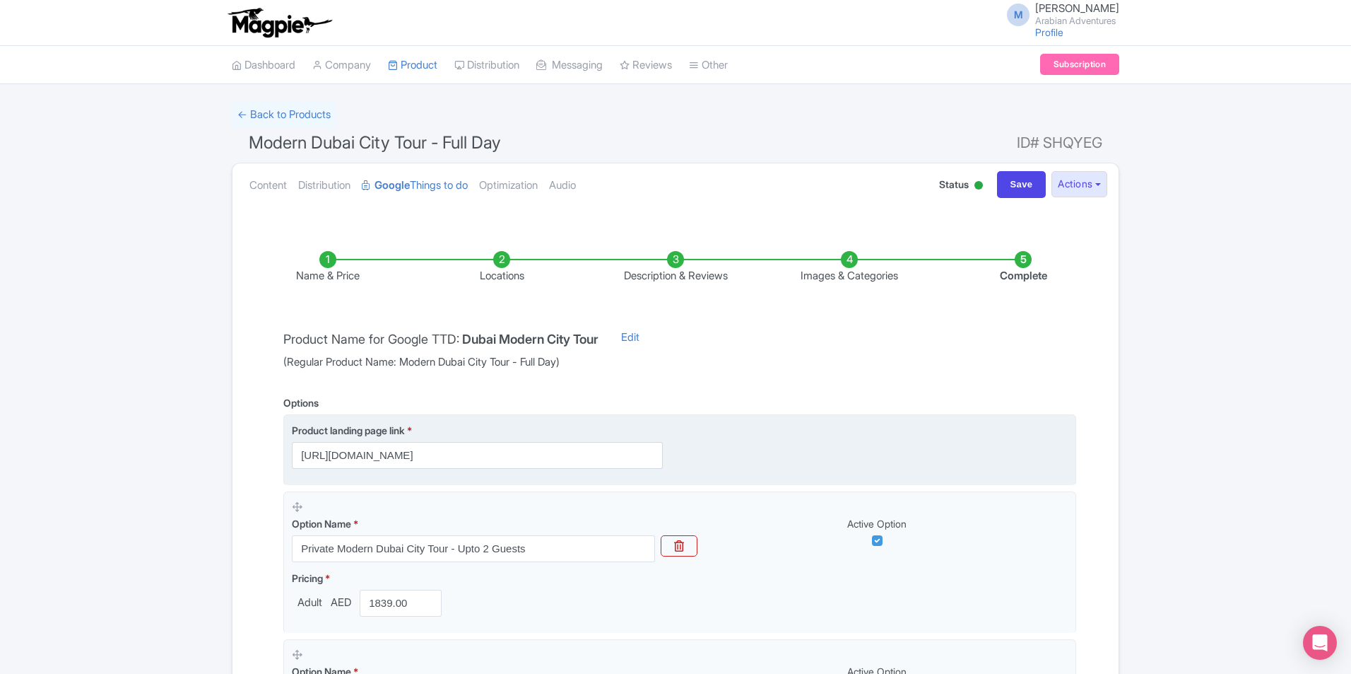
click at [312, 460] on input "[URL][DOMAIN_NAME]" at bounding box center [477, 455] width 371 height 27
click at [360, 460] on input "[URL][DOMAIN_NAME]" at bounding box center [477, 455] width 371 height 27
drag, startPoint x: 324, startPoint y: 454, endPoint x: 404, endPoint y: 455, distance: 79.2
click at [404, 455] on input "[URL][DOMAIN_NAME]" at bounding box center [477, 455] width 371 height 27
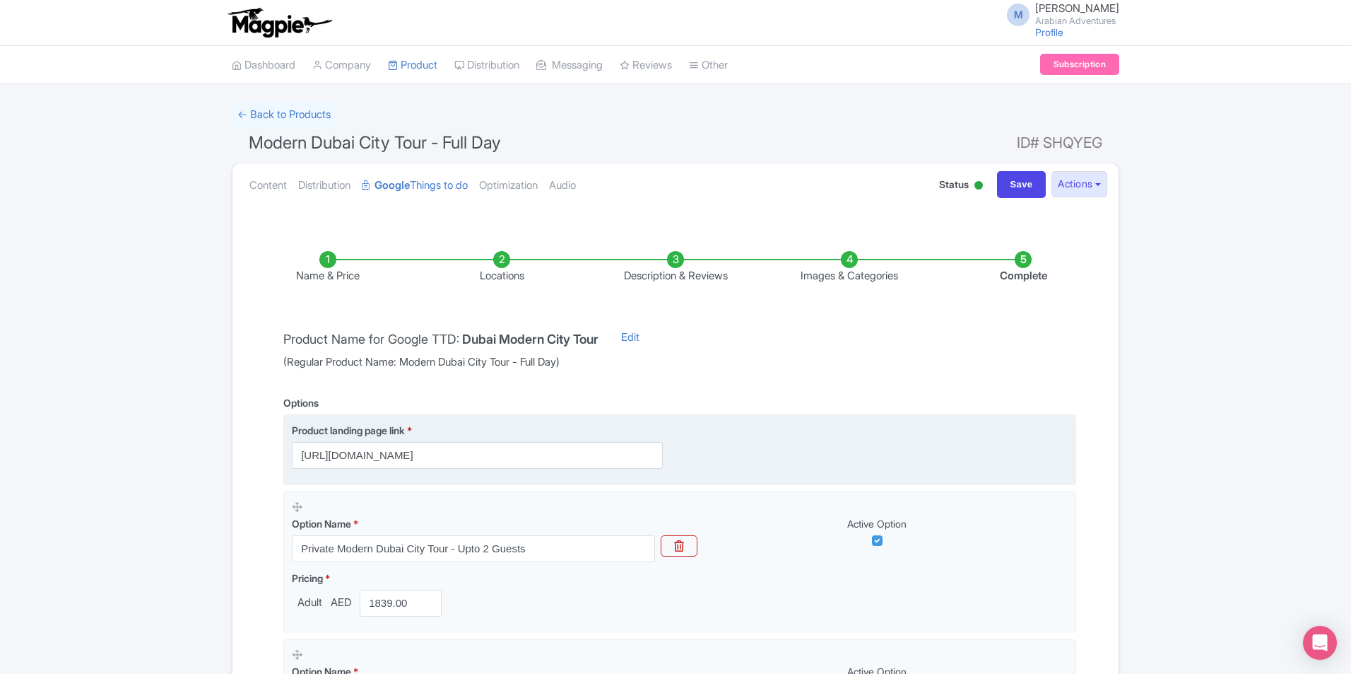
click at [404, 458] on input "[URL][DOMAIN_NAME]" at bounding box center [477, 455] width 371 height 27
click at [388, 455] on input "[URL][DOMAIN_NAME]" at bounding box center [477, 455] width 371 height 27
drag, startPoint x: 517, startPoint y: 459, endPoint x: 705, endPoint y: 450, distance: 187.5
click at [705, 450] on div "Product landing page link * [URL][DOMAIN_NAME]" at bounding box center [680, 446] width 776 height 46
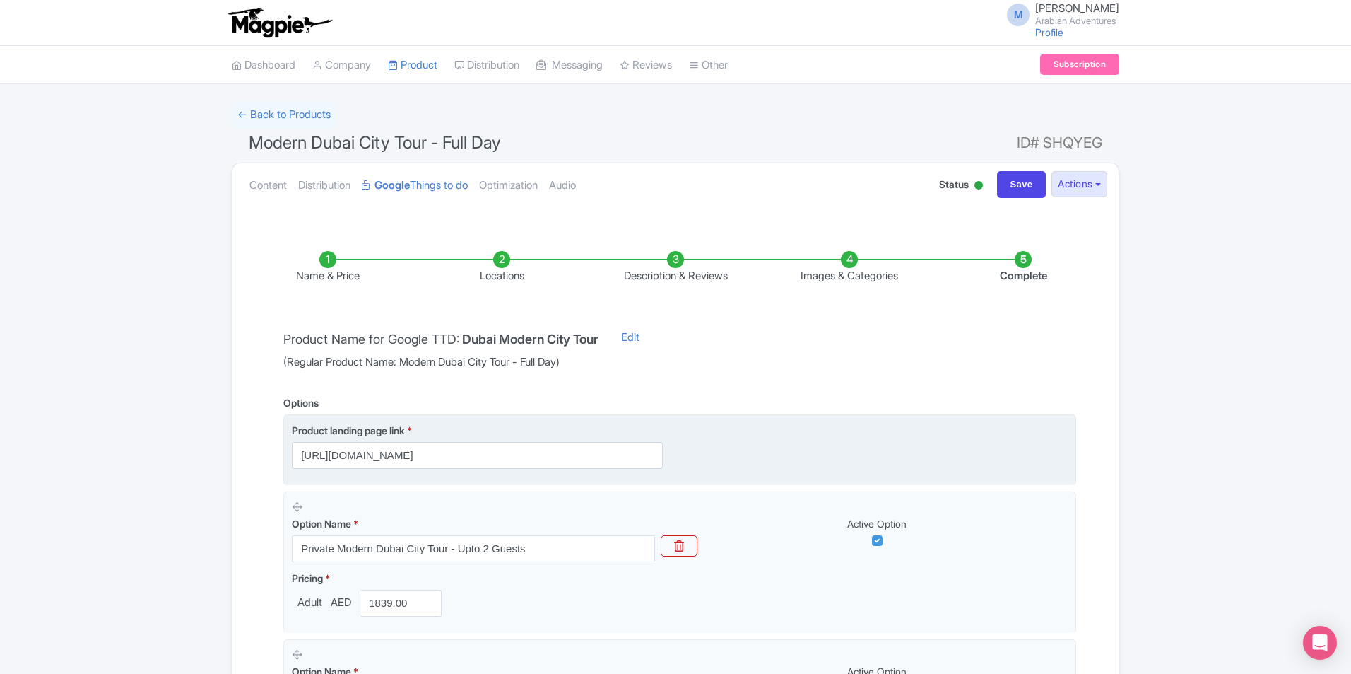
click at [768, 449] on div "Product landing page link * [URL][DOMAIN_NAME]" at bounding box center [680, 446] width 776 height 46
drag, startPoint x: 556, startPoint y: 456, endPoint x: 703, endPoint y: 456, distance: 147.0
click at [703, 456] on div "Product landing page link * [URL][DOMAIN_NAME]" at bounding box center [680, 446] width 776 height 46
click at [705, 456] on div "Product landing page link * [URL][DOMAIN_NAME]" at bounding box center [680, 446] width 776 height 46
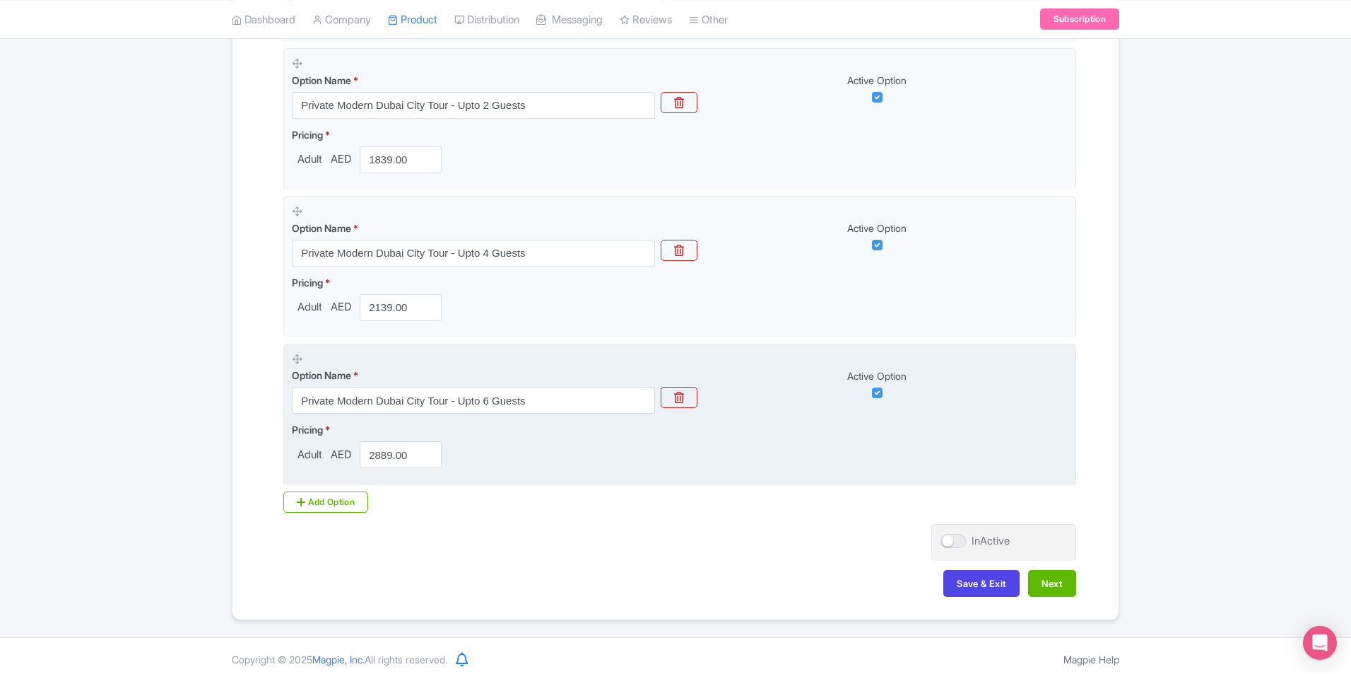
scroll to position [450, 0]
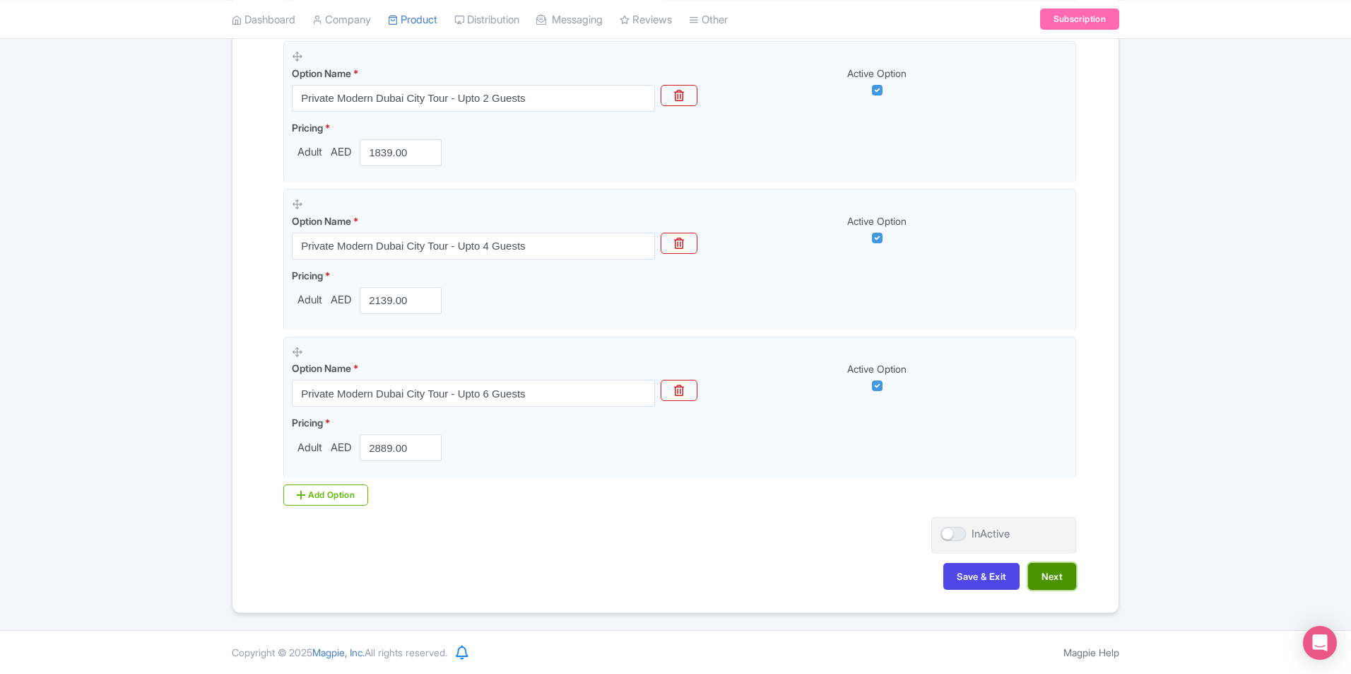
click at [1055, 575] on button "Next" at bounding box center [1052, 576] width 48 height 27
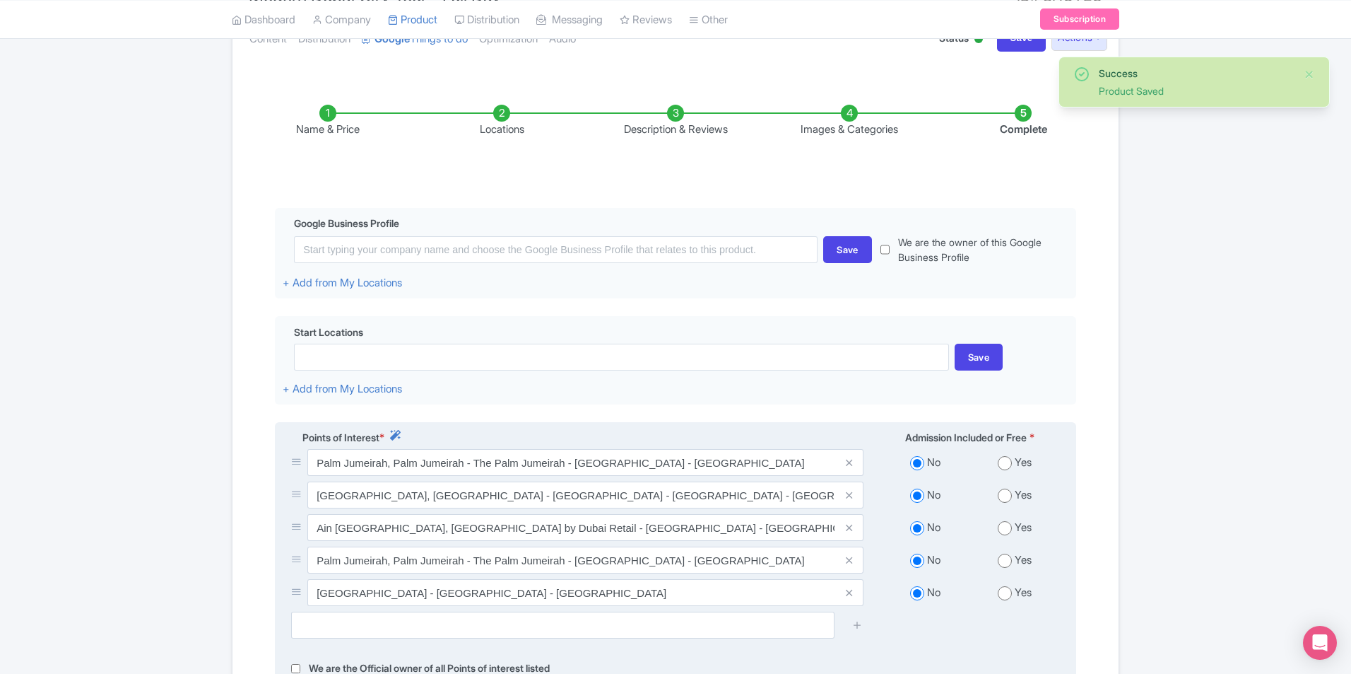
scroll to position [281, 0]
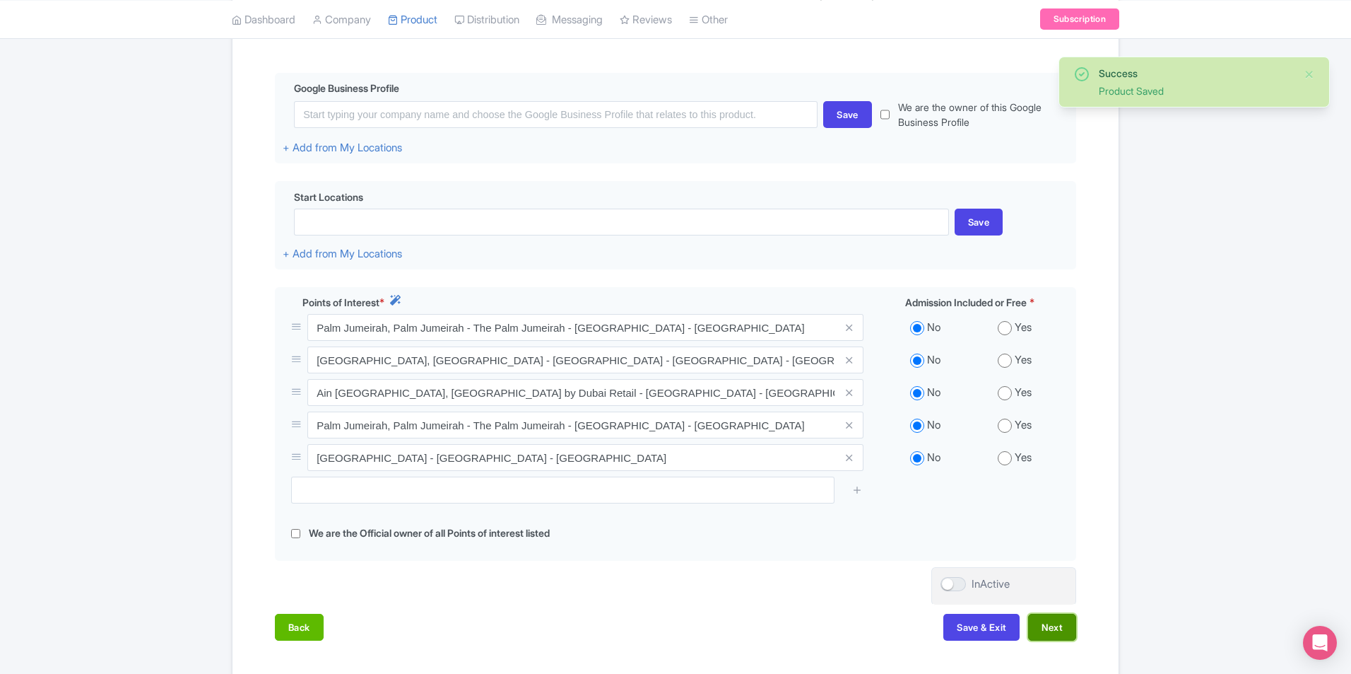
click at [1058, 630] on button "Next" at bounding box center [1052, 627] width 48 height 27
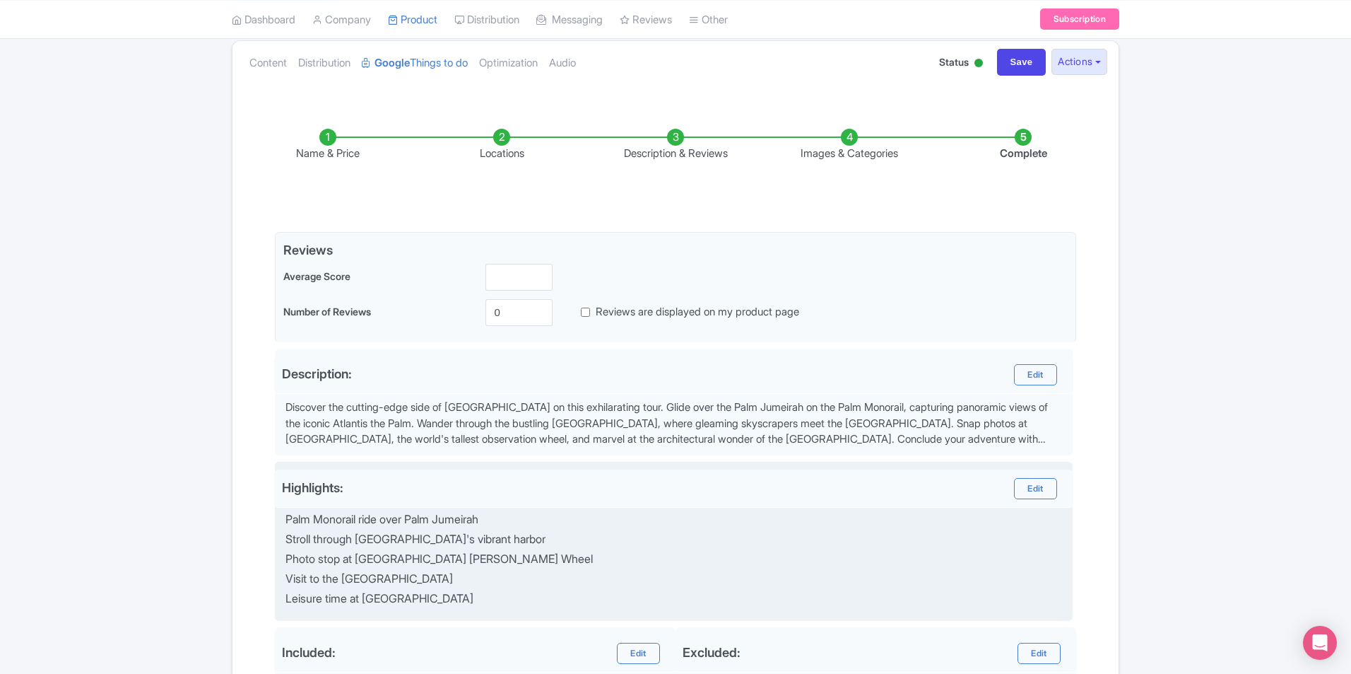
scroll to position [141, 0]
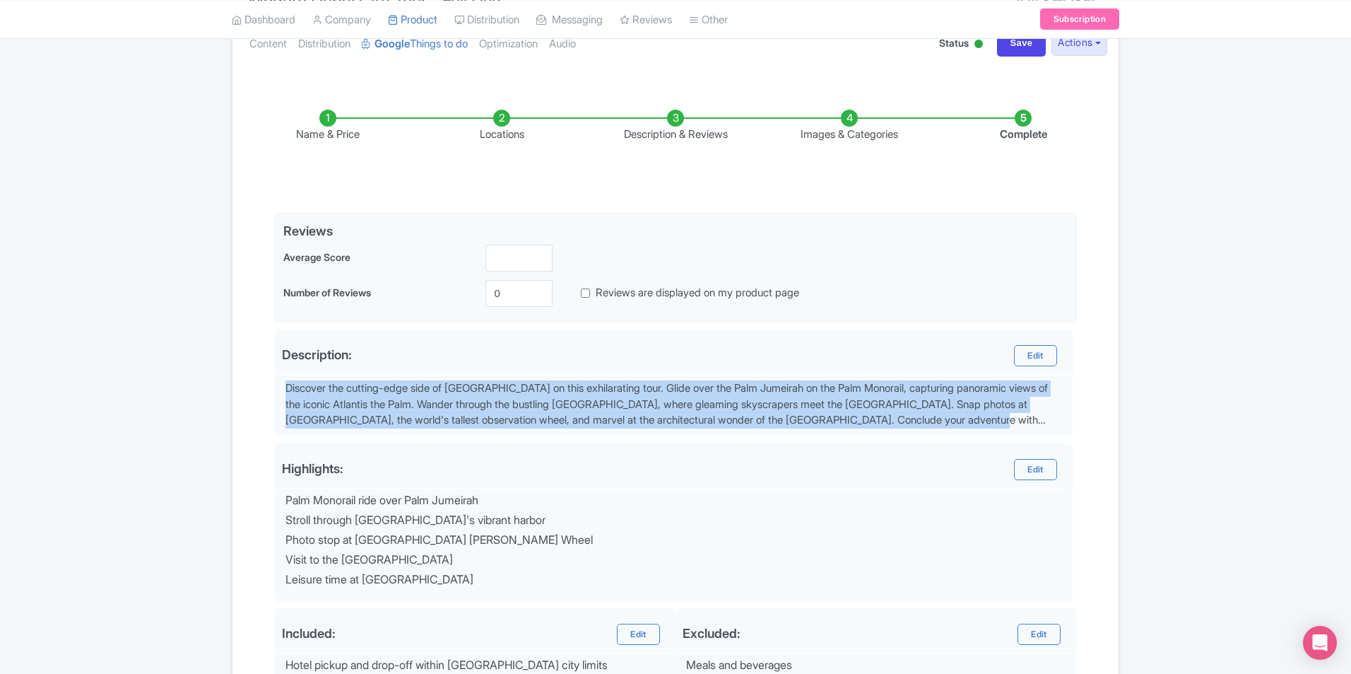
drag, startPoint x: 1047, startPoint y: 421, endPoint x: 250, endPoint y: 377, distance: 797.8
click at [250, 377] on div "Name & Price Locations Description & Reviews Images & Categories Complete Edit …" at bounding box center [675, 450] width 869 height 739
drag, startPoint x: 289, startPoint y: 389, endPoint x: 1064, endPoint y: 426, distance: 775.6
click at [1064, 426] on div "Discover the cutting-edge side of Dubai on this exhilarating tour. Glide over t…" at bounding box center [674, 404] width 782 height 48
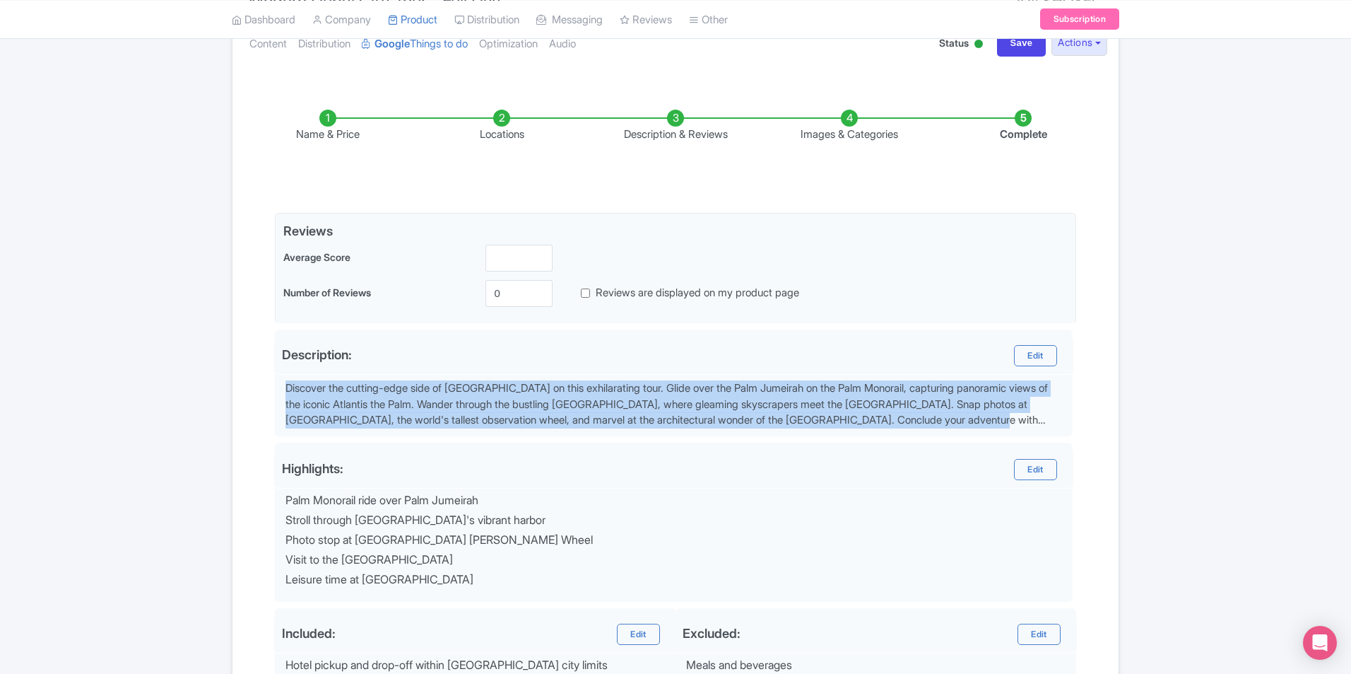
click at [1151, 394] on div "Success Product Saved ← Back to Products Modern Dubai City Tour - Full Day ID# …" at bounding box center [675, 395] width 1351 height 870
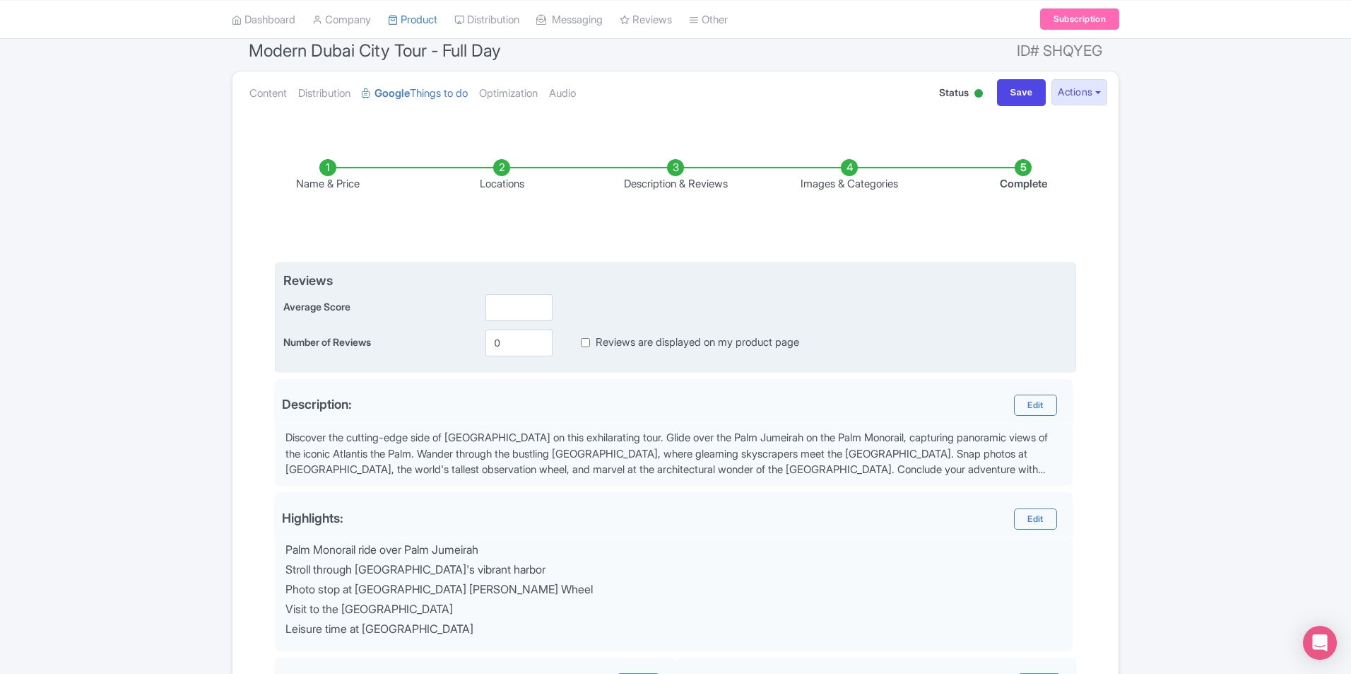
scroll to position [0, 0]
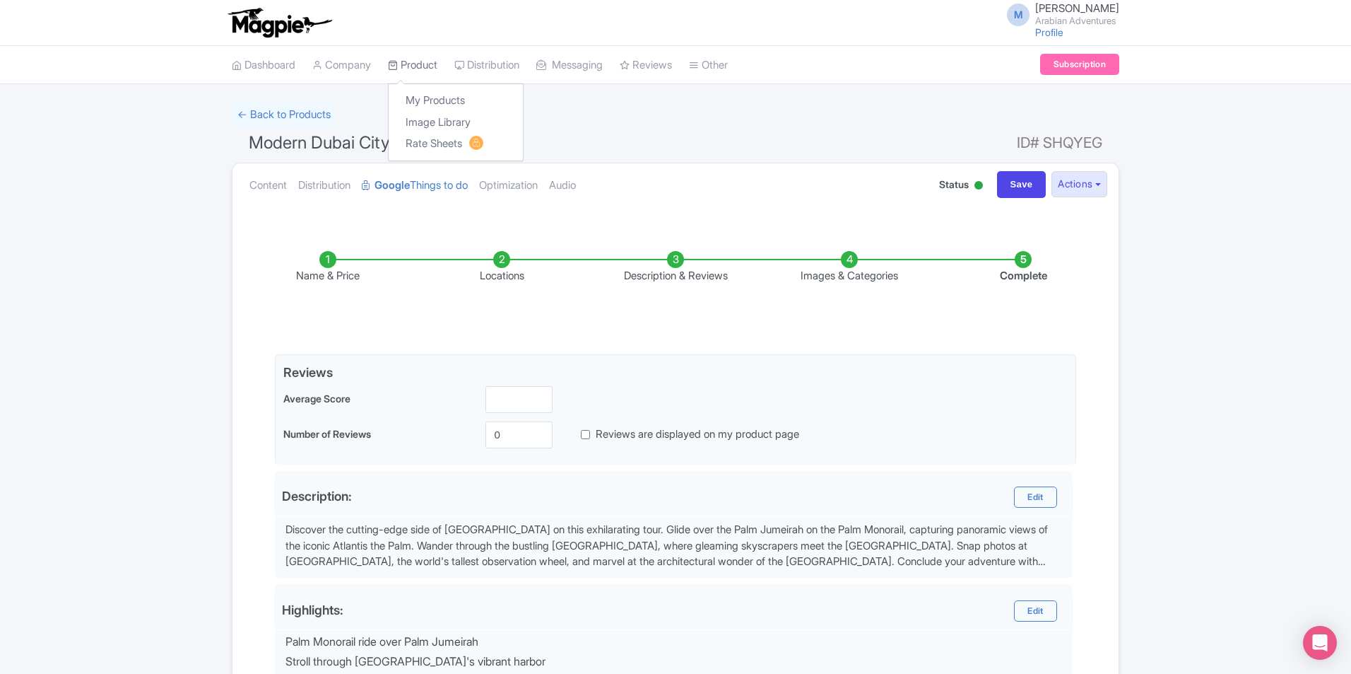
click at [425, 66] on link "Product" at bounding box center [412, 65] width 49 height 39
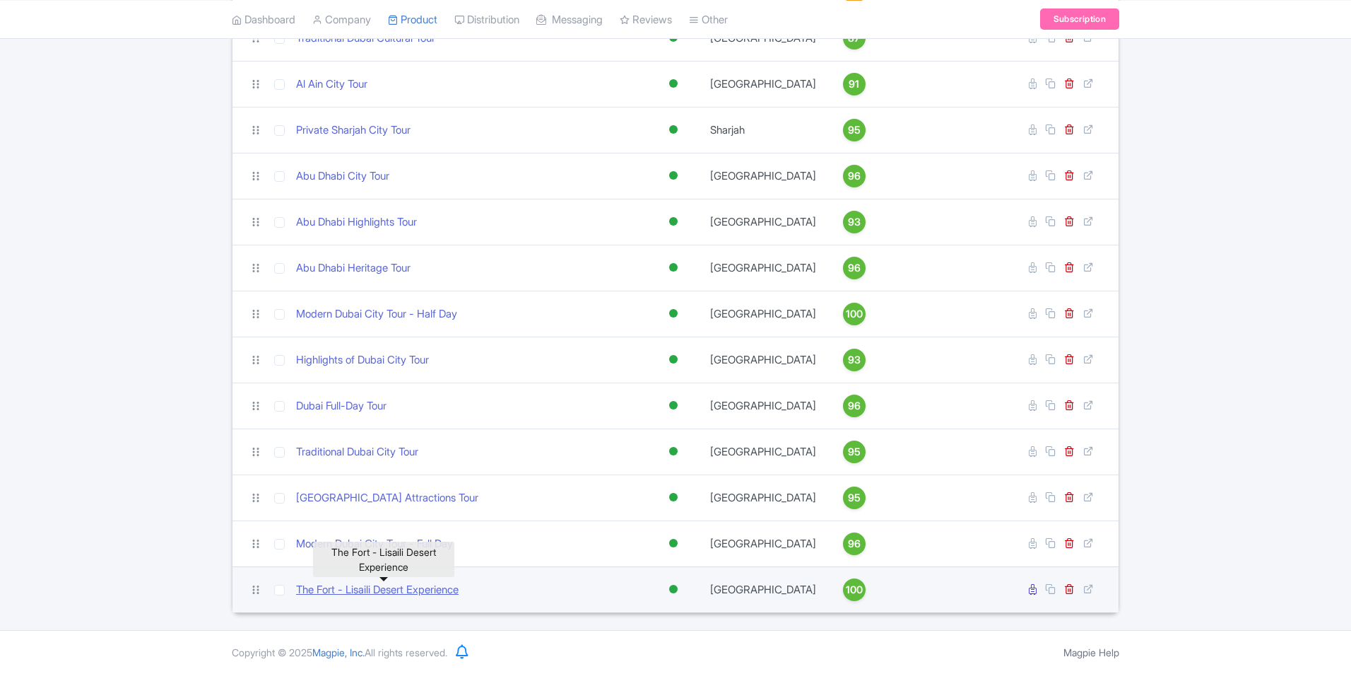
scroll to position [629, 0]
click at [441, 588] on link "The Fort - Lisaili Desert Experience" at bounding box center [377, 590] width 163 height 16
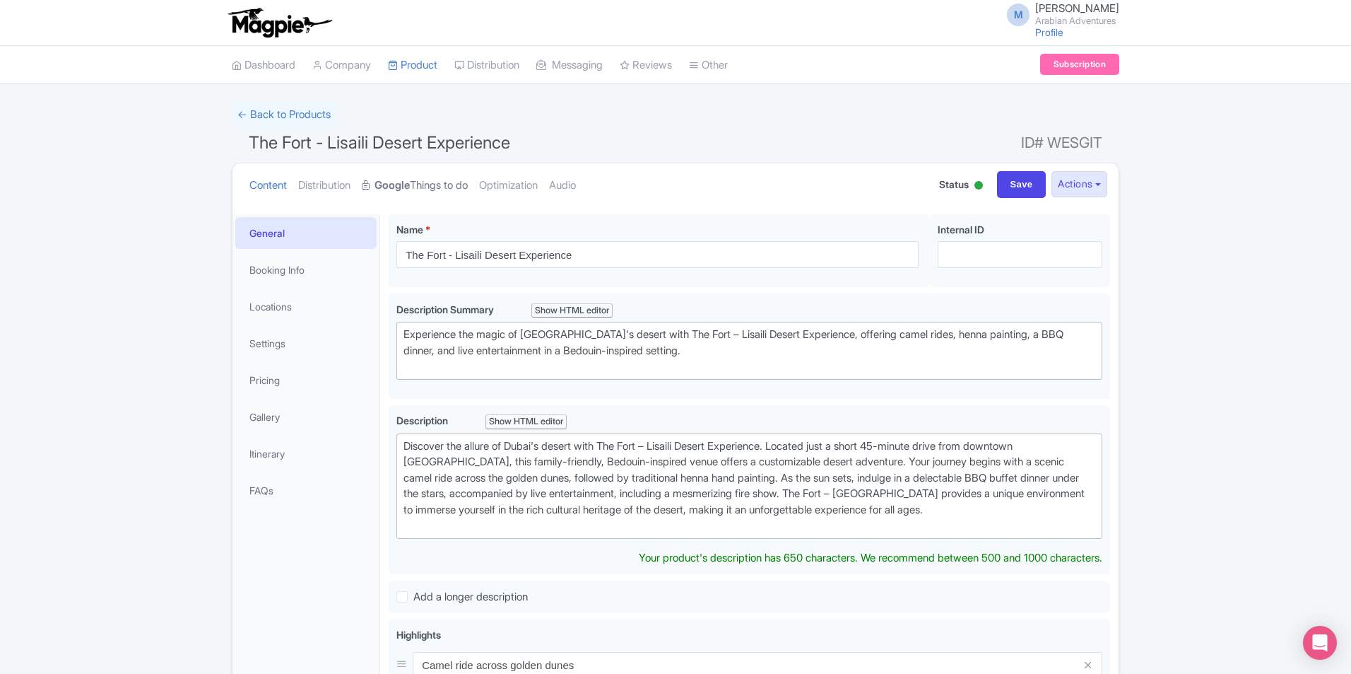
click at [466, 181] on link "Google Things to do" at bounding box center [415, 185] width 106 height 45
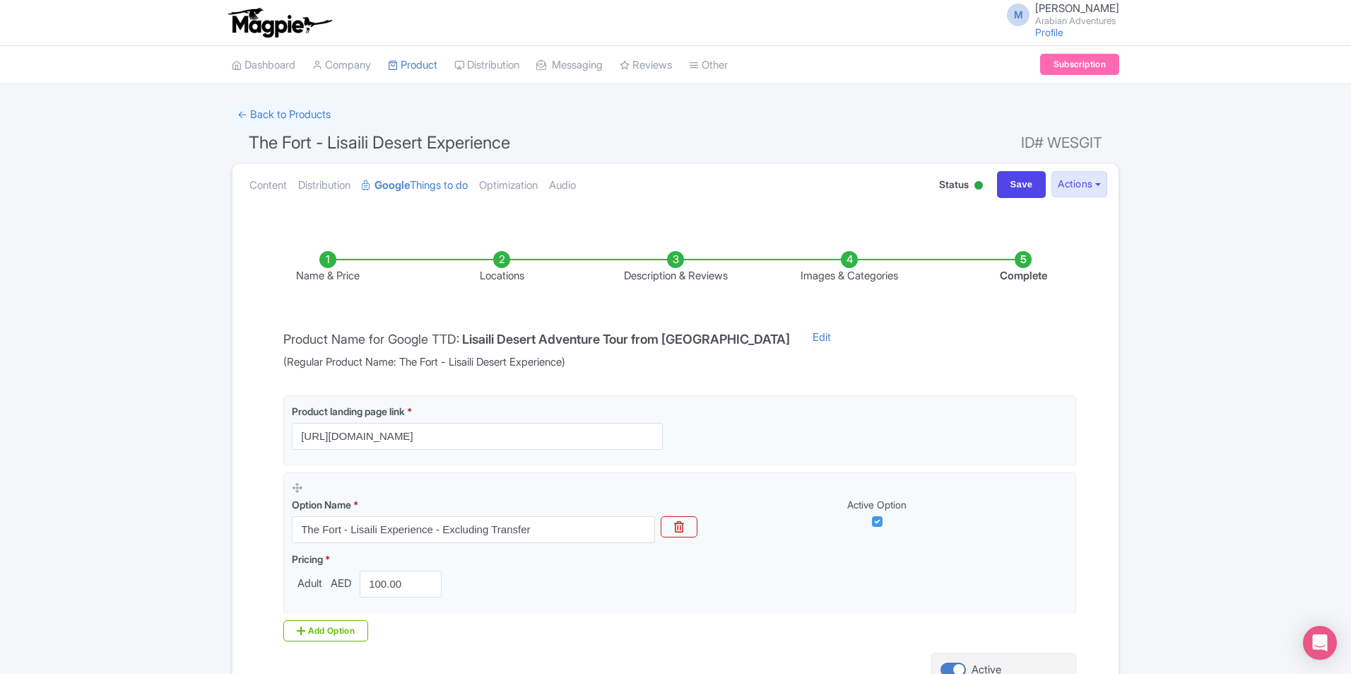
click at [683, 261] on li "Description & Reviews" at bounding box center [676, 267] width 174 height 33
click at [675, 259] on li "Description & Reviews" at bounding box center [676, 267] width 174 height 33
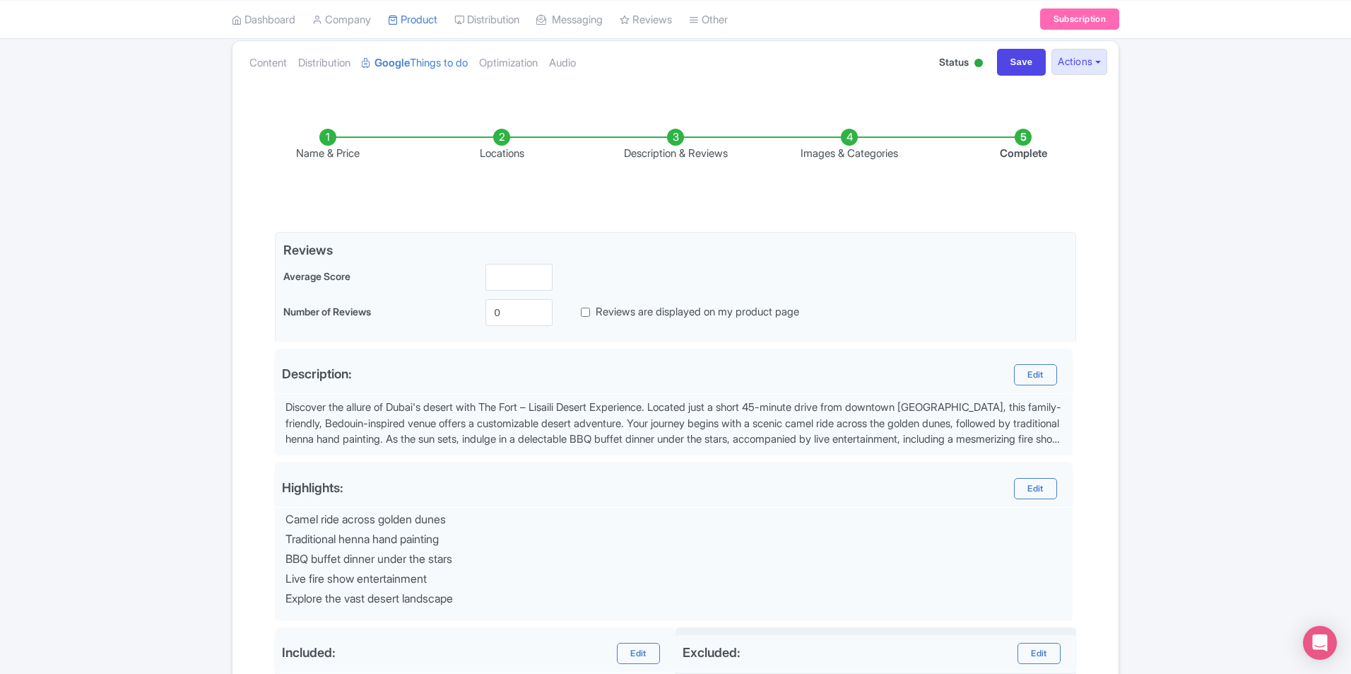
scroll to position [438, 0]
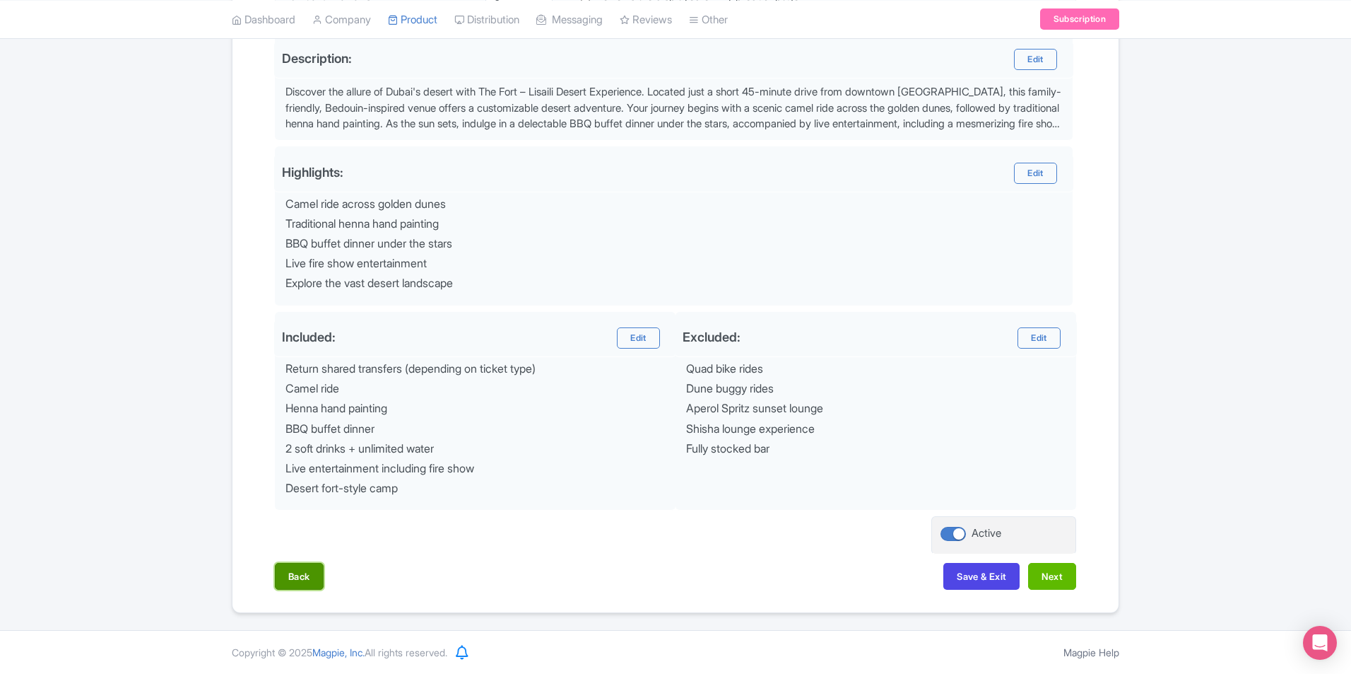
click at [314, 585] on button "Back" at bounding box center [299, 576] width 49 height 27
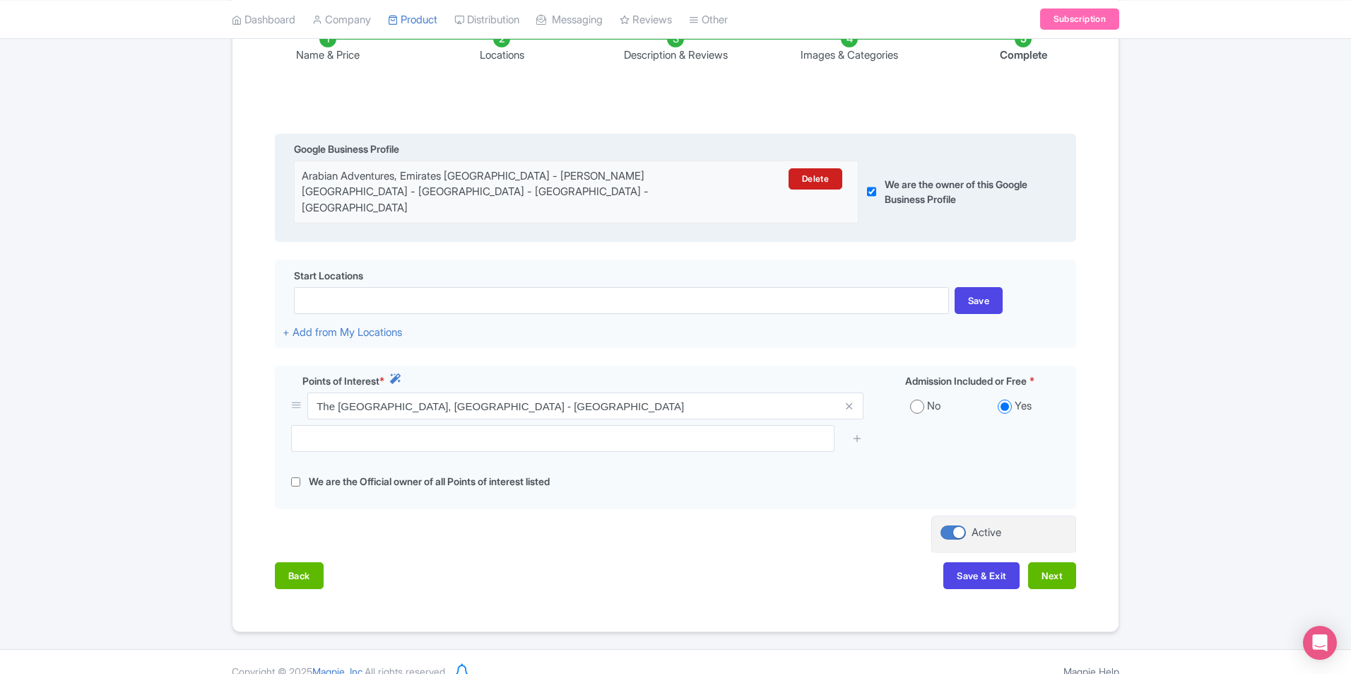
scroll to position [223, 0]
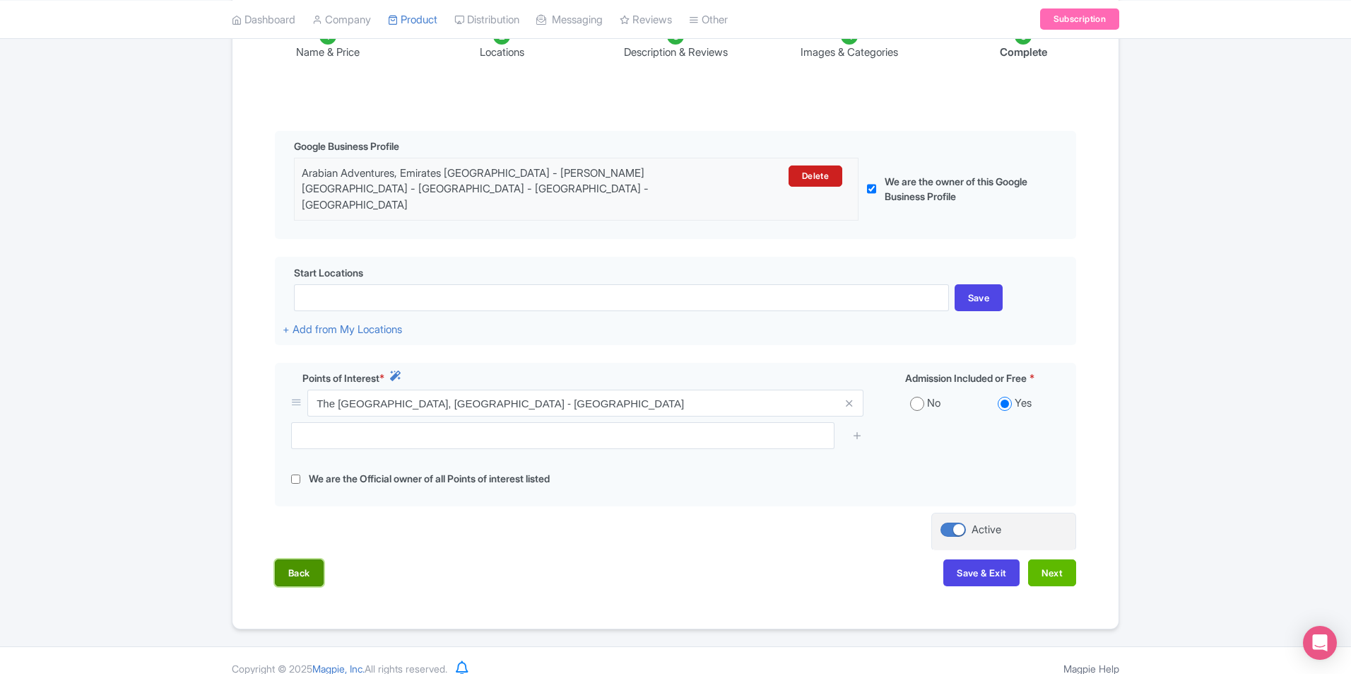
click at [314, 559] on button "Back" at bounding box center [299, 572] width 49 height 27
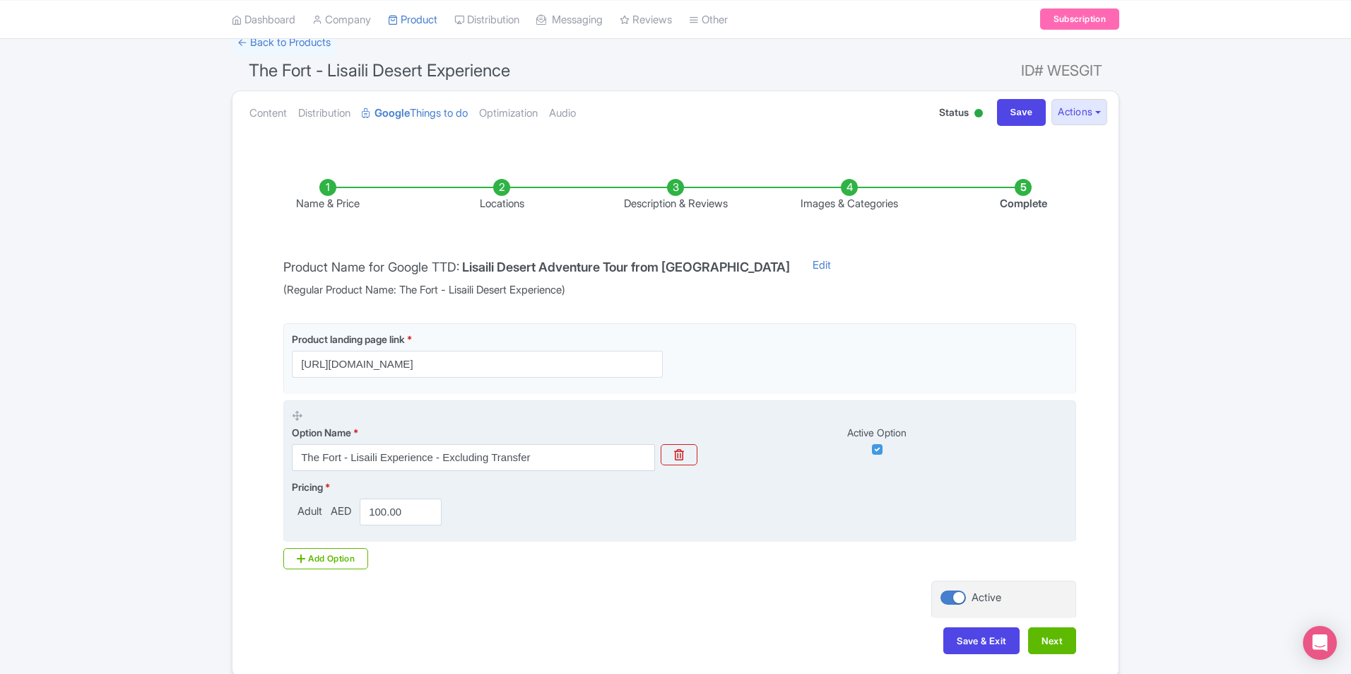
scroll to position [0, 0]
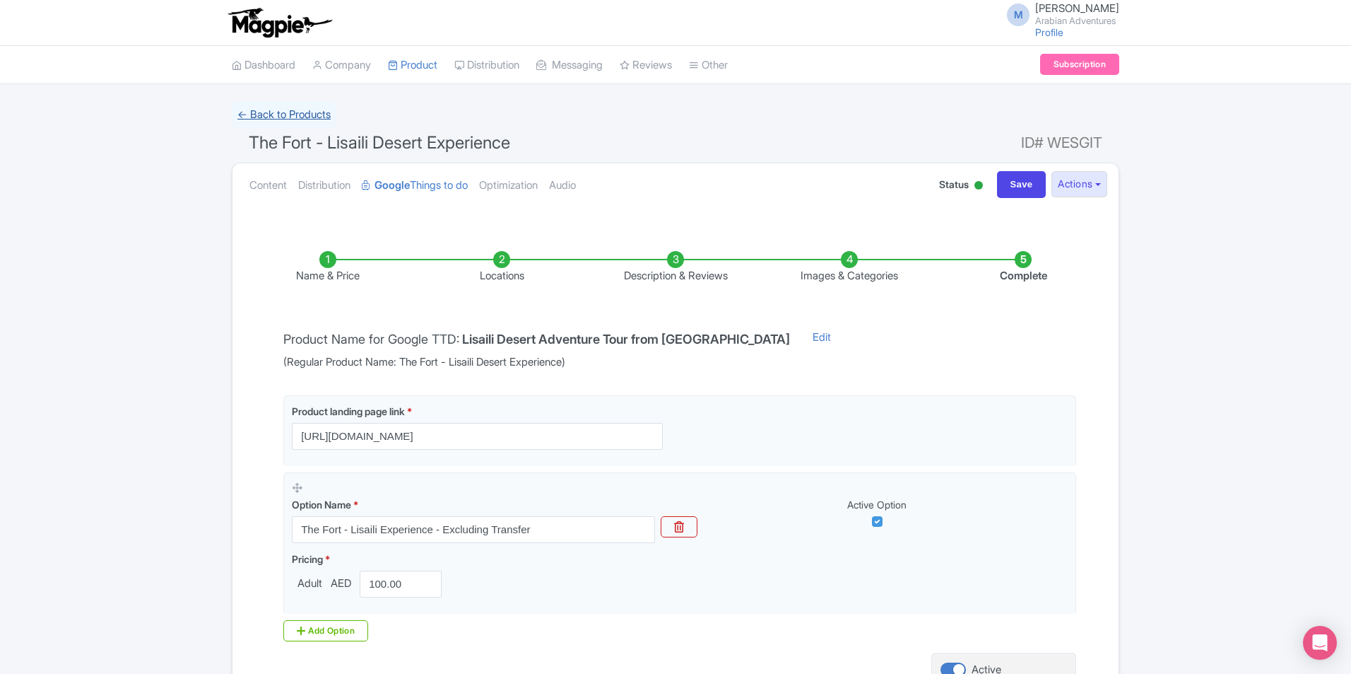
click at [312, 112] on link "← Back to Products" at bounding box center [284, 115] width 105 height 28
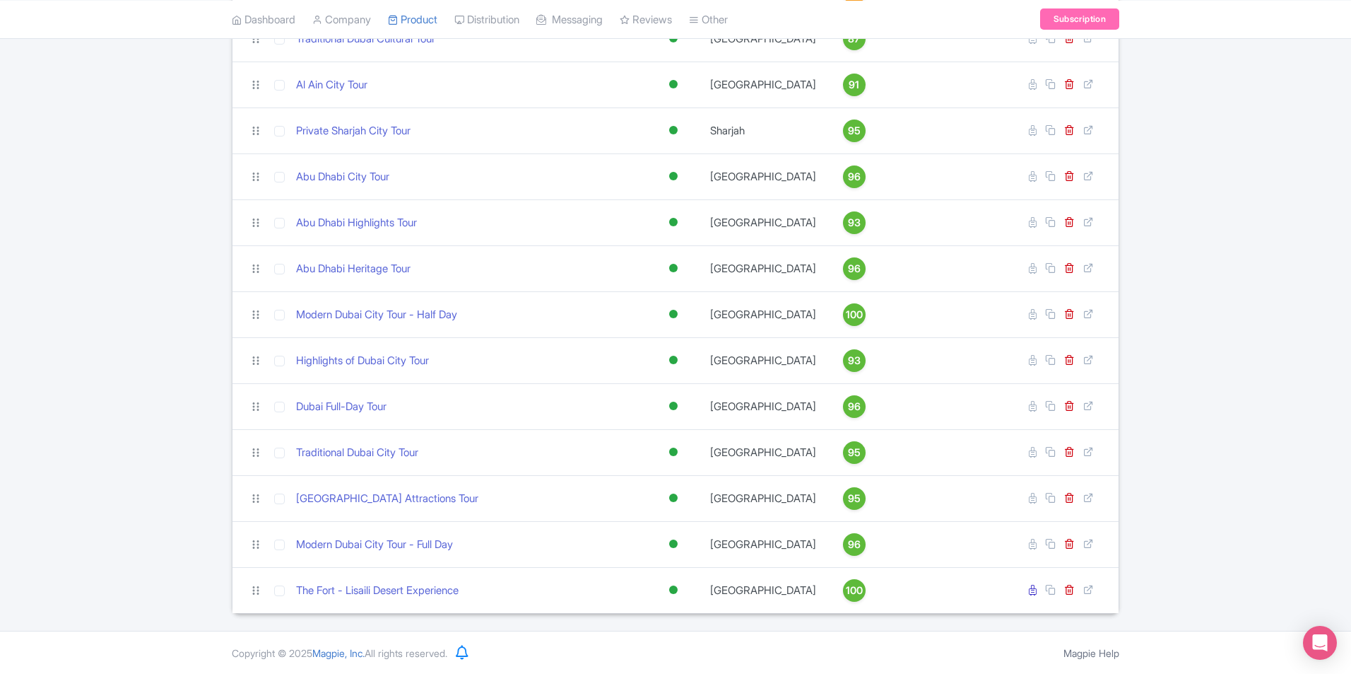
scroll to position [629, 0]
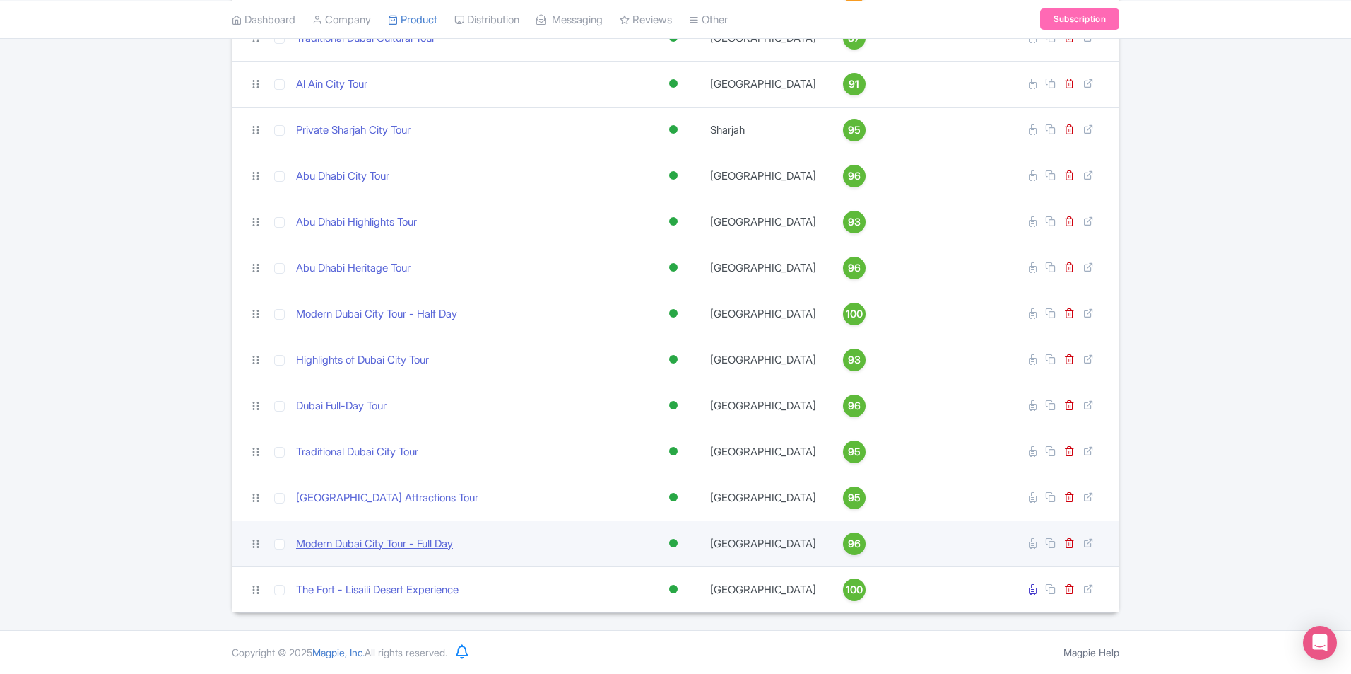
click at [349, 548] on link "Modern Dubai City Tour - Full Day" at bounding box center [374, 544] width 157 height 16
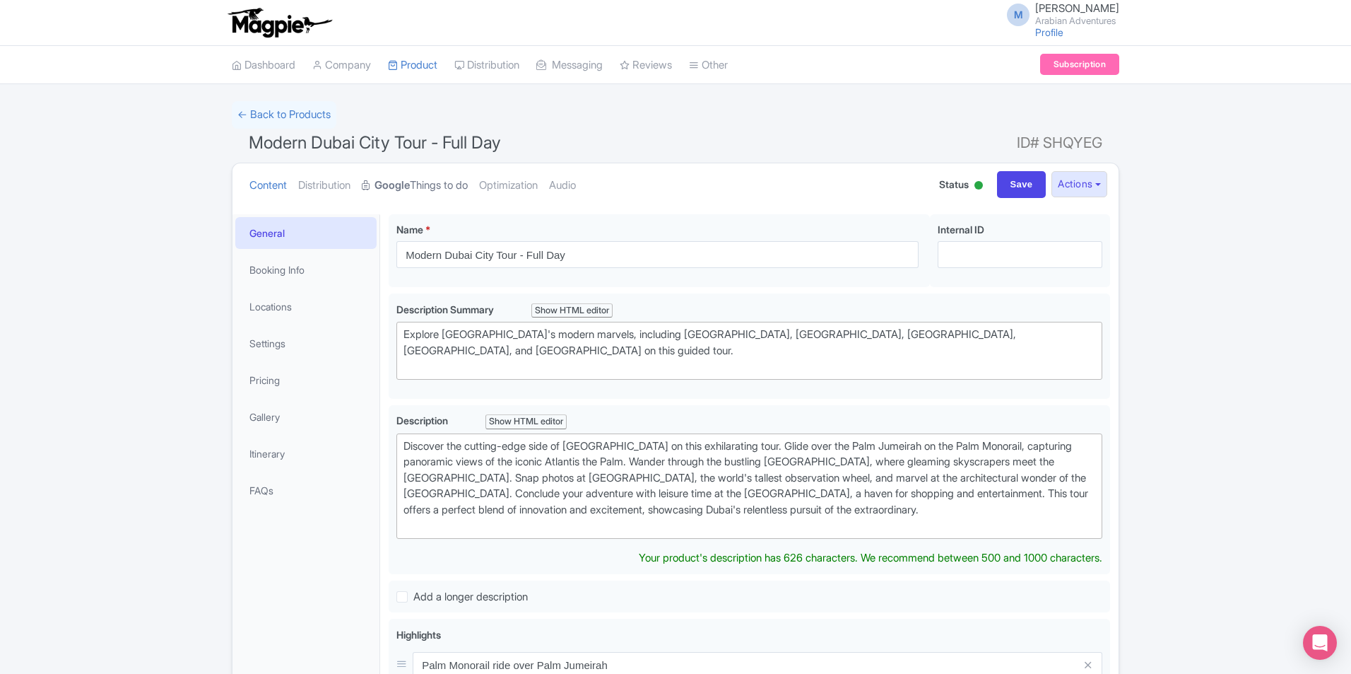
click at [424, 184] on link "Google Things to do" at bounding box center [415, 185] width 106 height 45
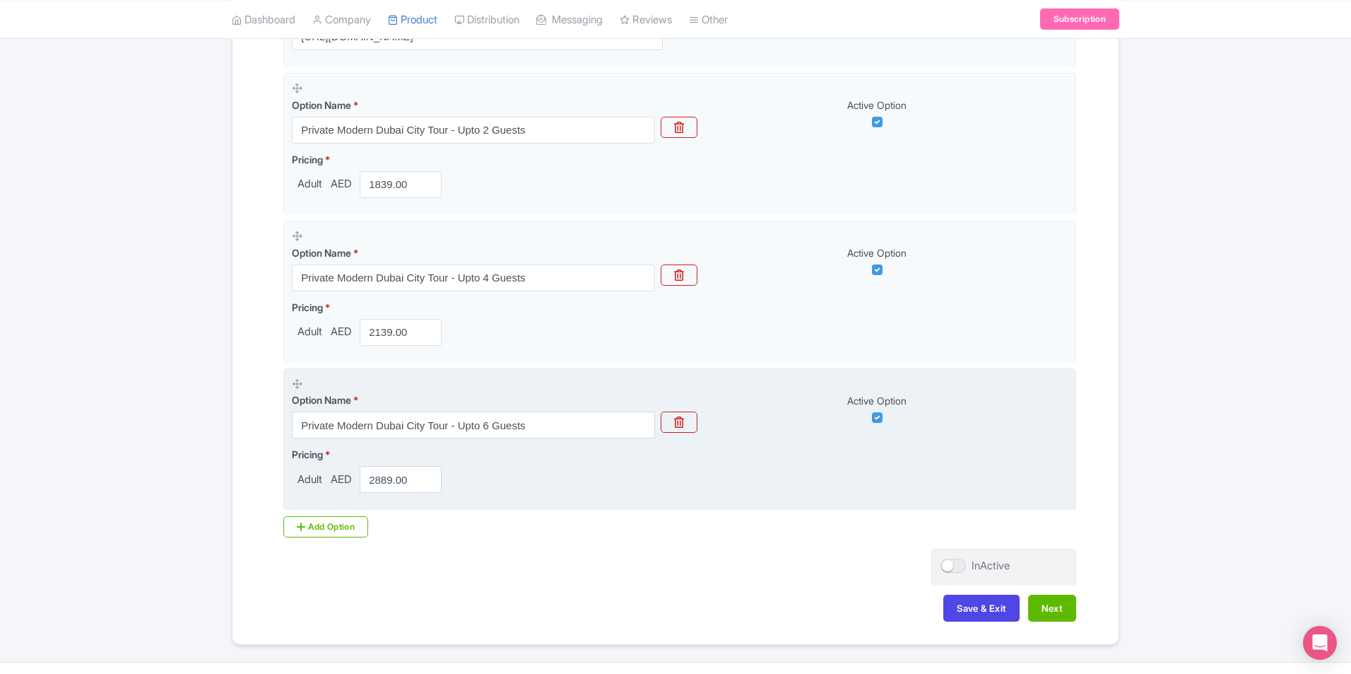
scroll to position [424, 0]
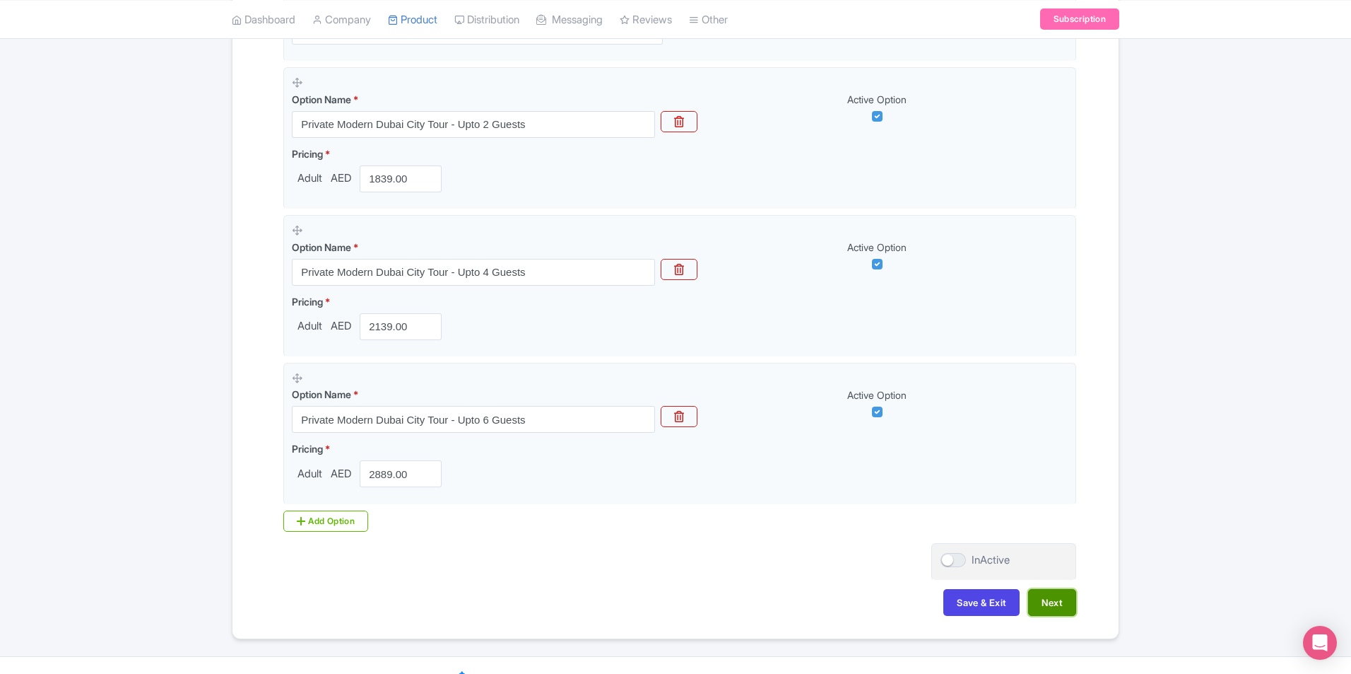
click at [1074, 601] on button "Next" at bounding box center [1052, 602] width 48 height 27
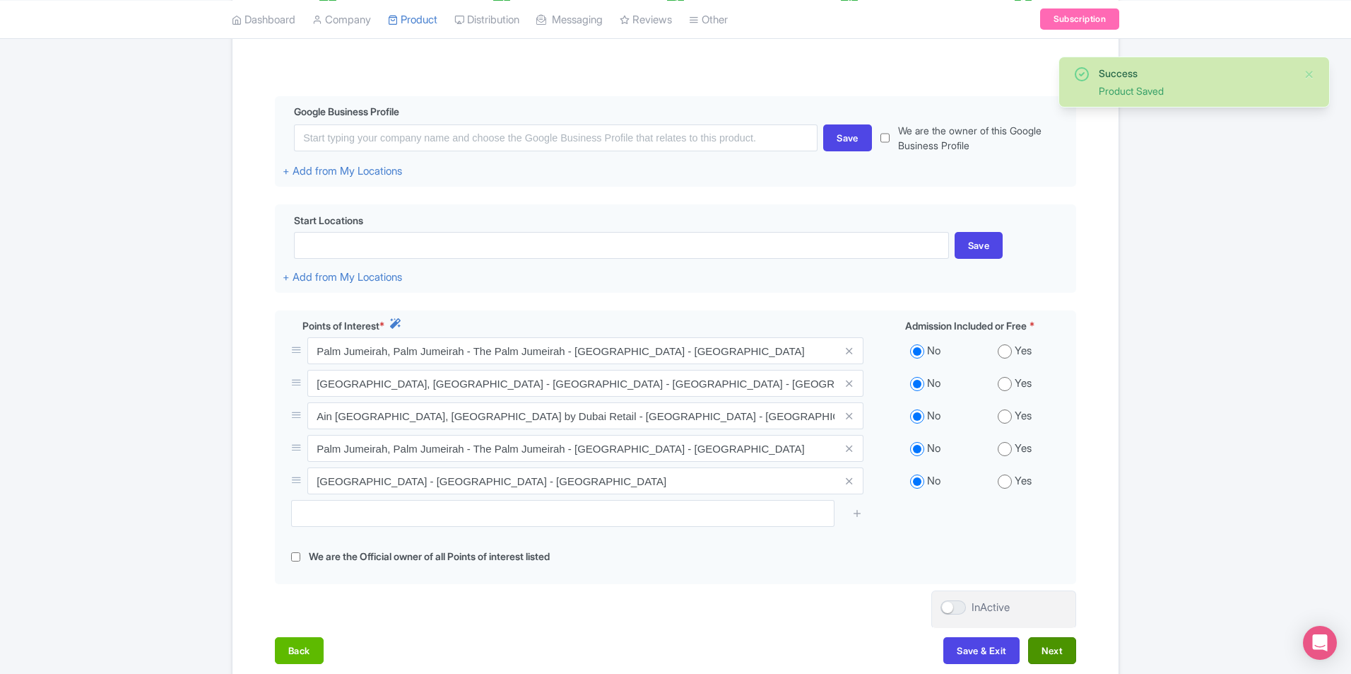
scroll to position [283, 0]
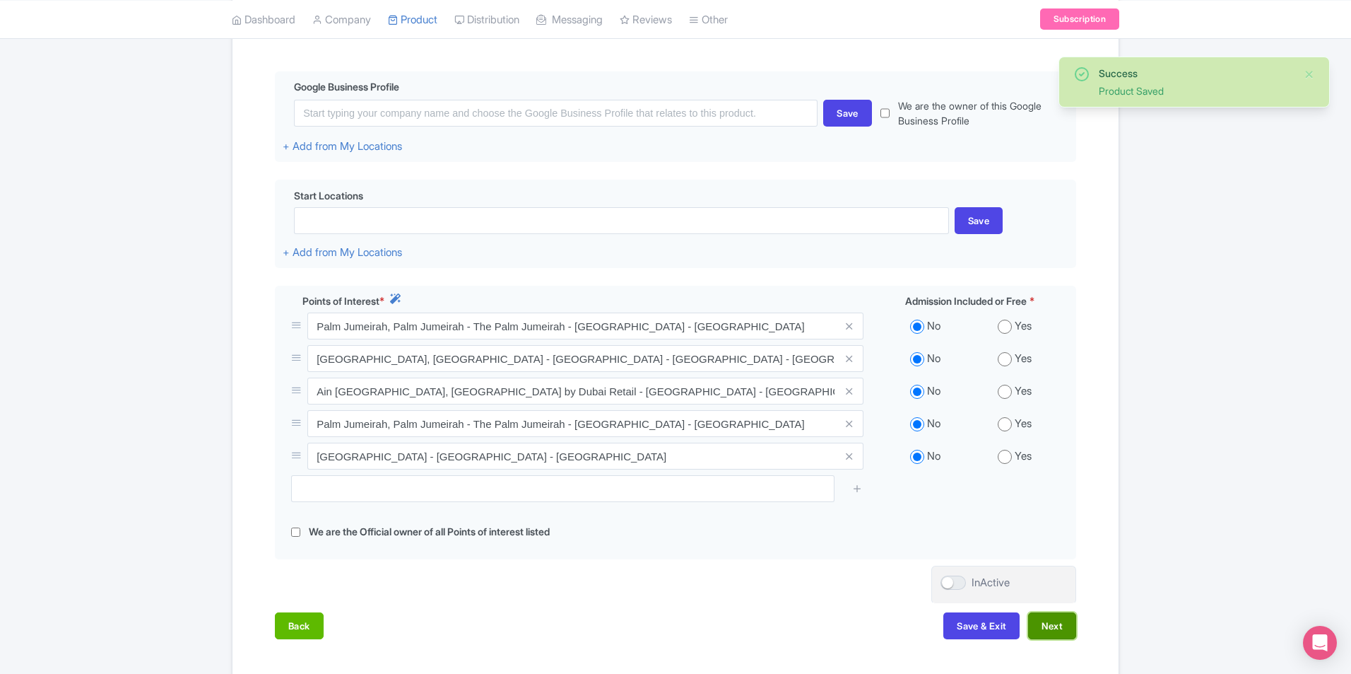
click at [1045, 627] on button "Next" at bounding box center [1052, 625] width 48 height 27
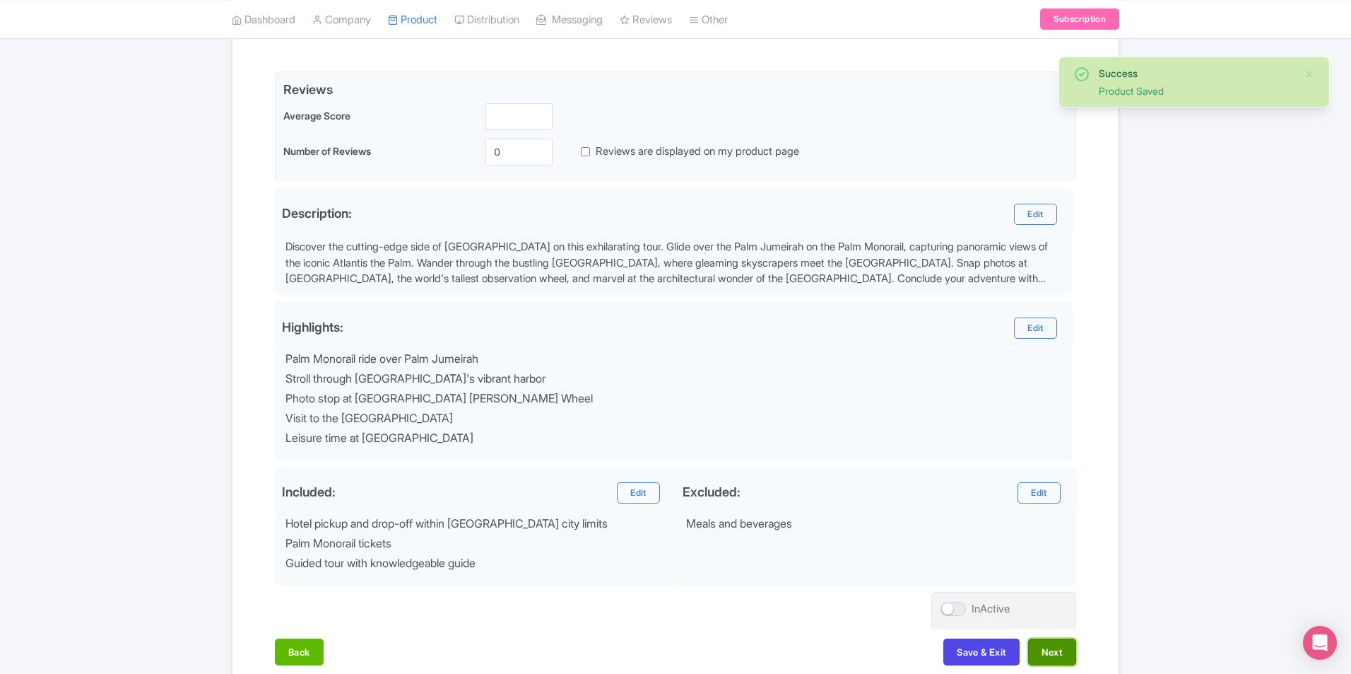
click at [1067, 646] on button "Next" at bounding box center [1052, 651] width 48 height 27
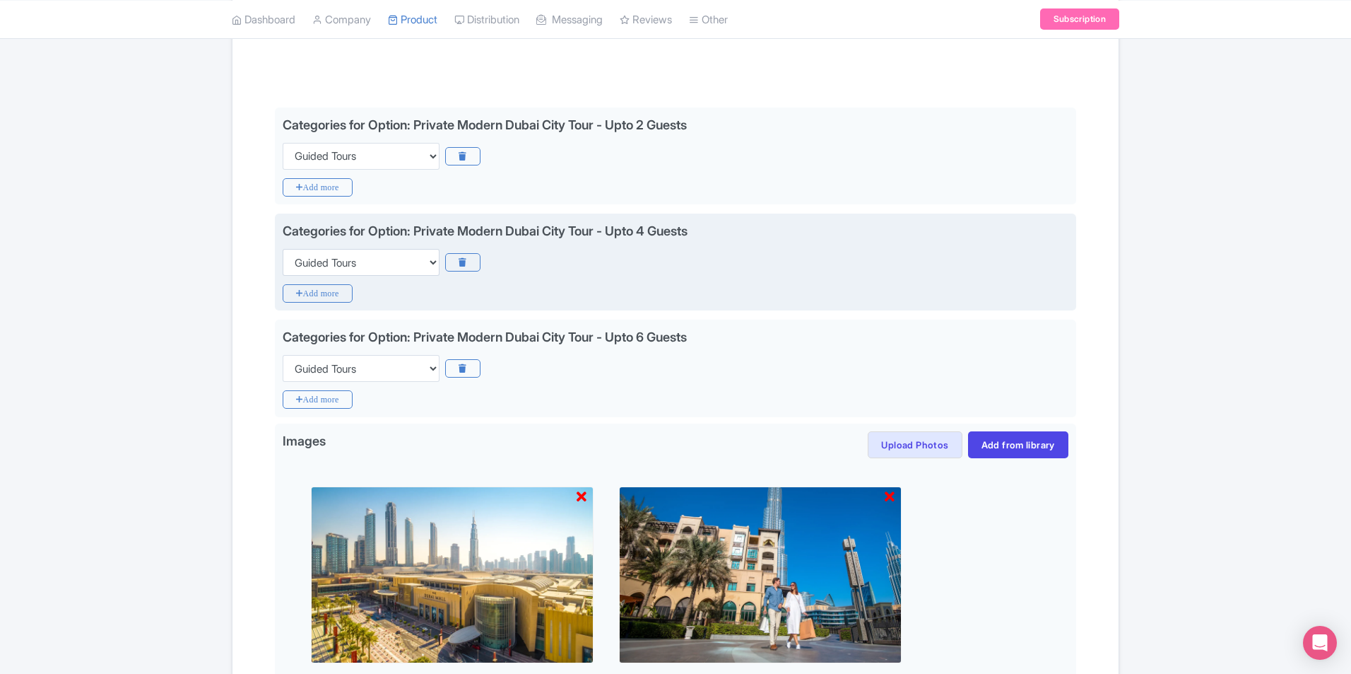
scroll to position [212, 0]
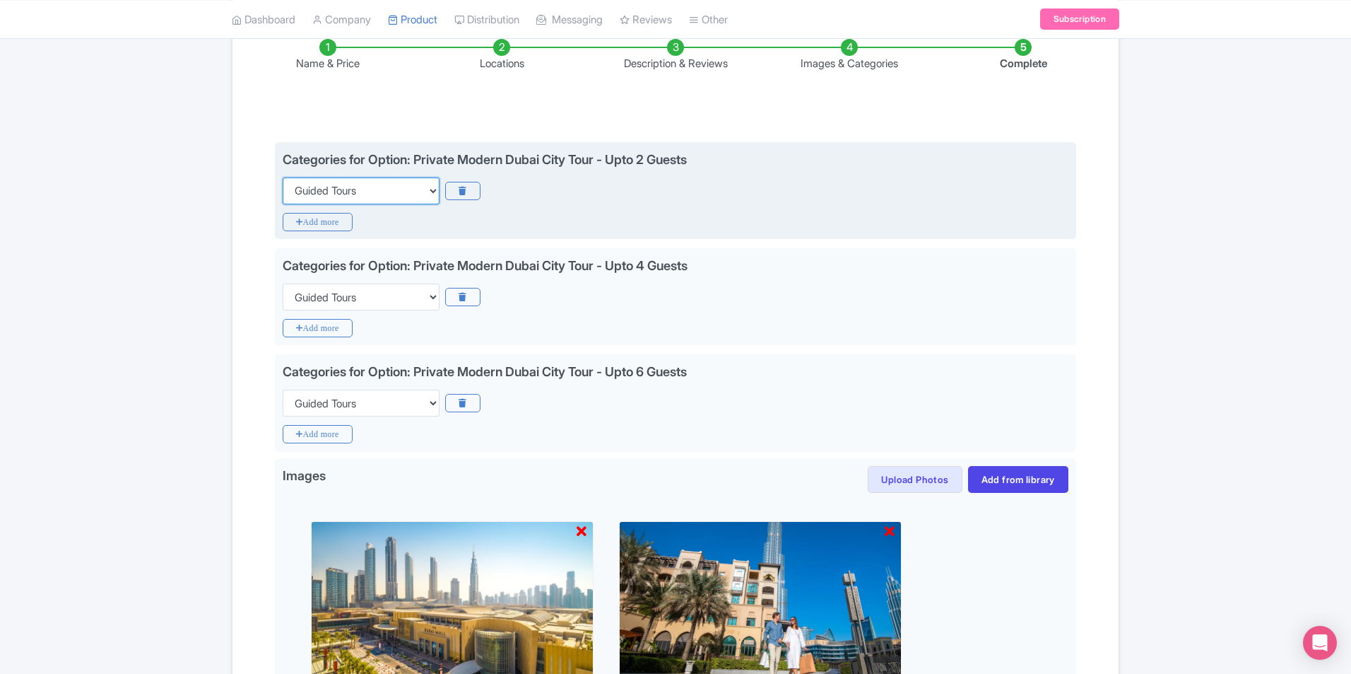
click at [372, 188] on select "Choose categories Adults Only Animals Audio Guide Beaches Bike Tours Boat Tours…" at bounding box center [361, 190] width 157 height 27
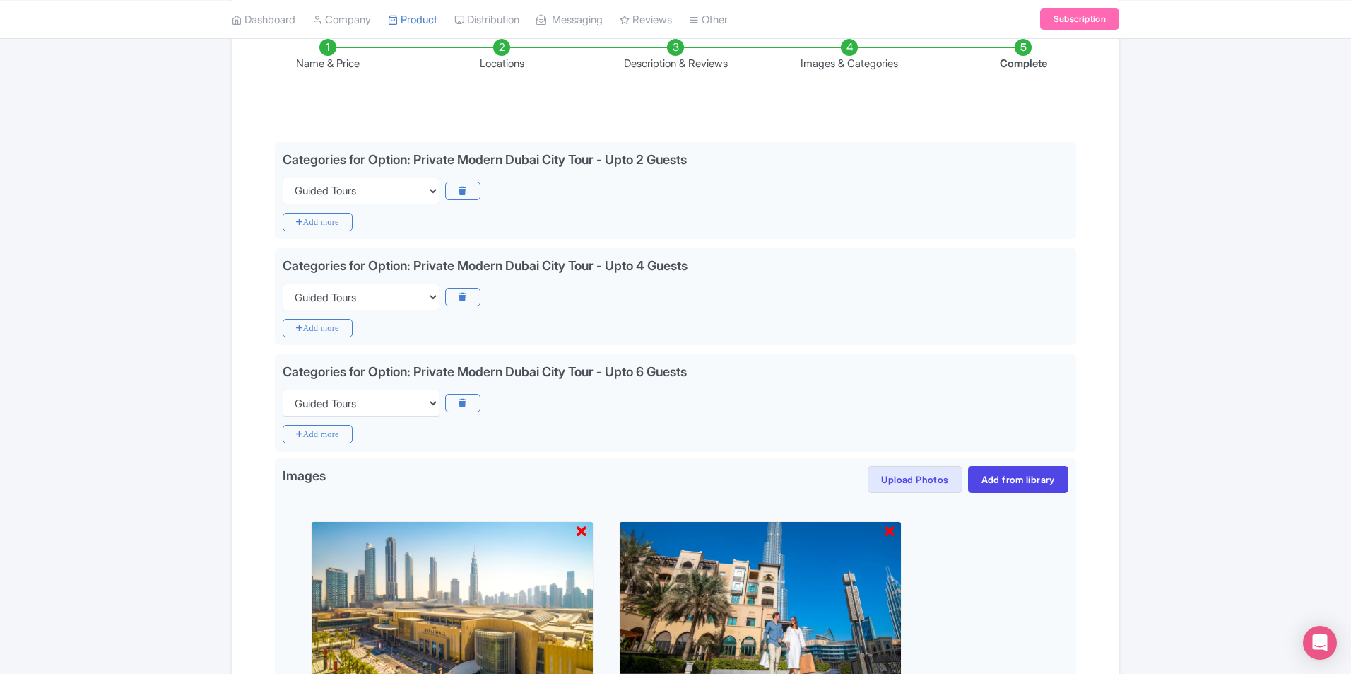
click at [146, 193] on div "Success Product Saved ← Back to Products Modern Dubai City Tour - Full Day ID# …" at bounding box center [675, 464] width 1351 height 1150
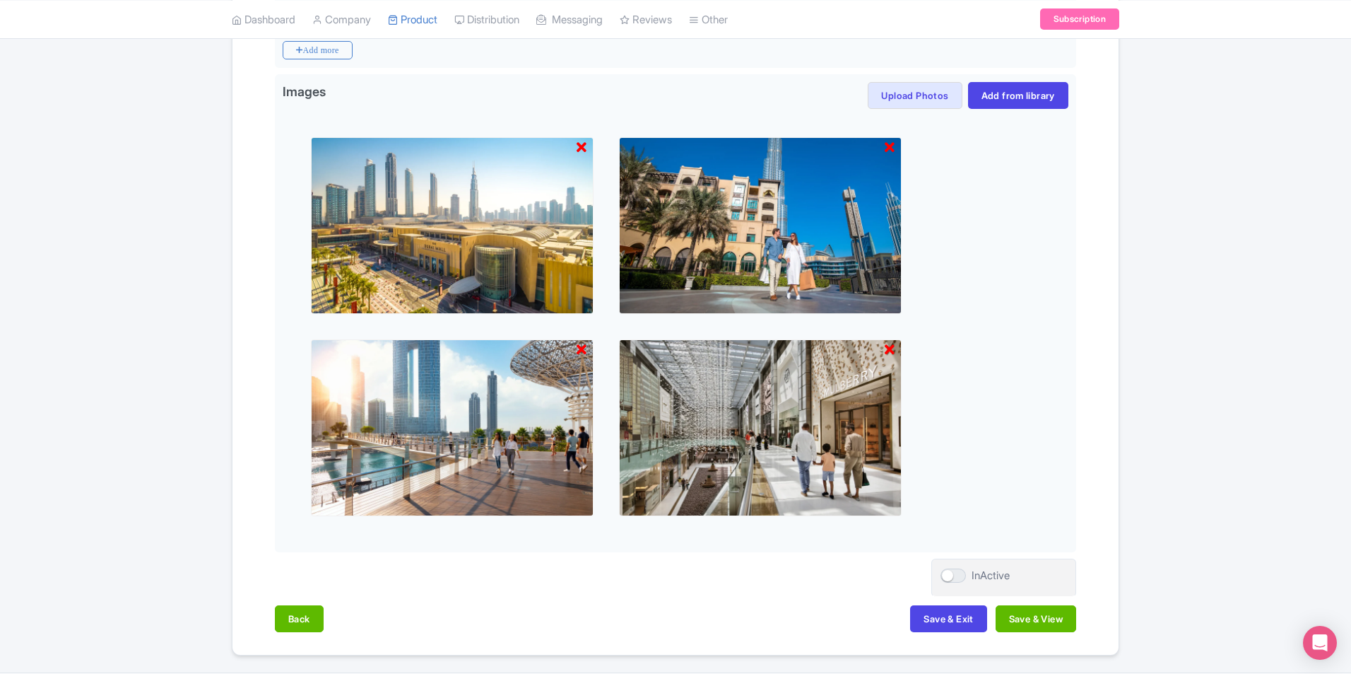
scroll to position [636, 0]
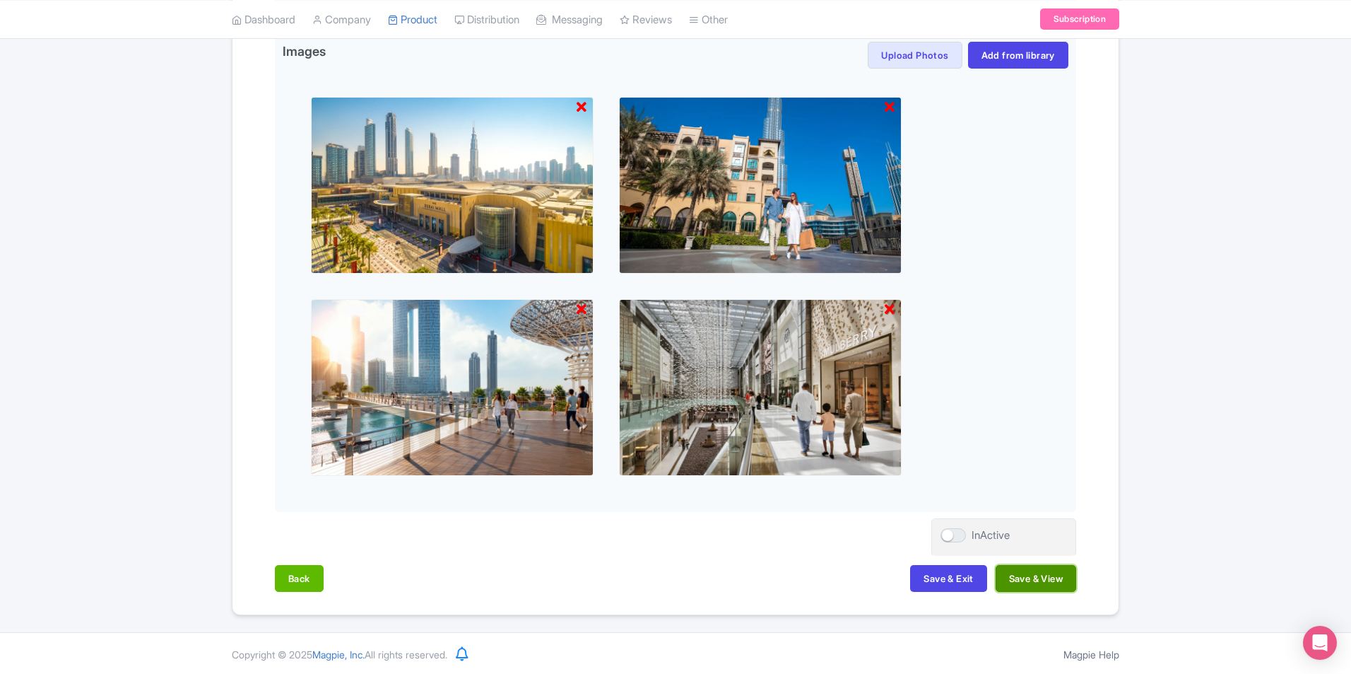
click at [1060, 575] on button "Save & View" at bounding box center [1036, 578] width 81 height 27
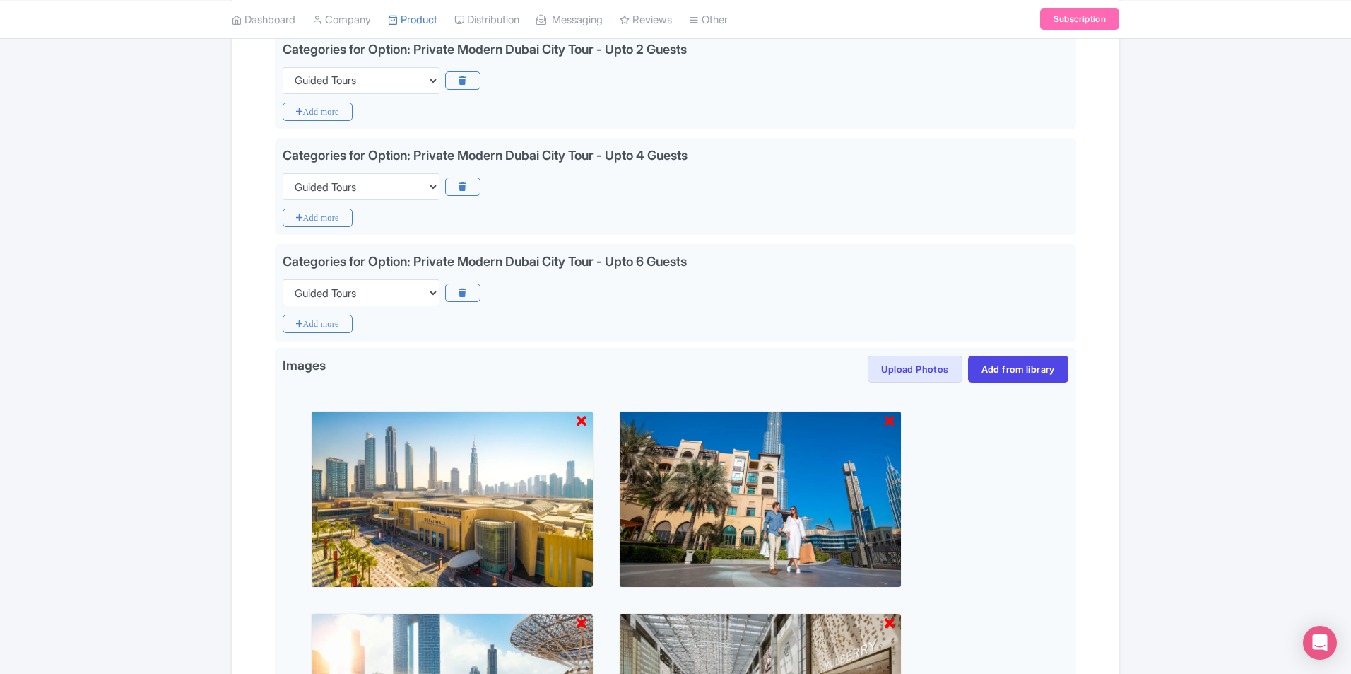
scroll to position [283, 0]
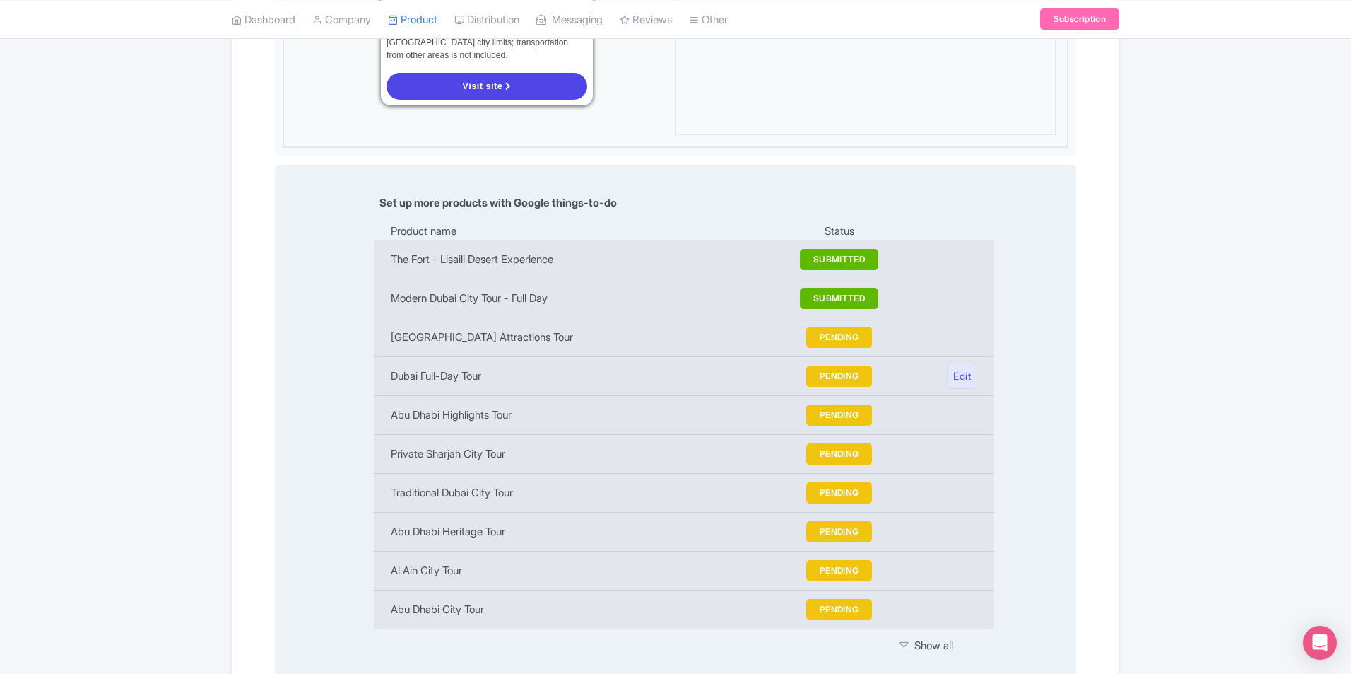
scroll to position [1486, 0]
click at [910, 638] on div at bounding box center [907, 646] width 15 height 16
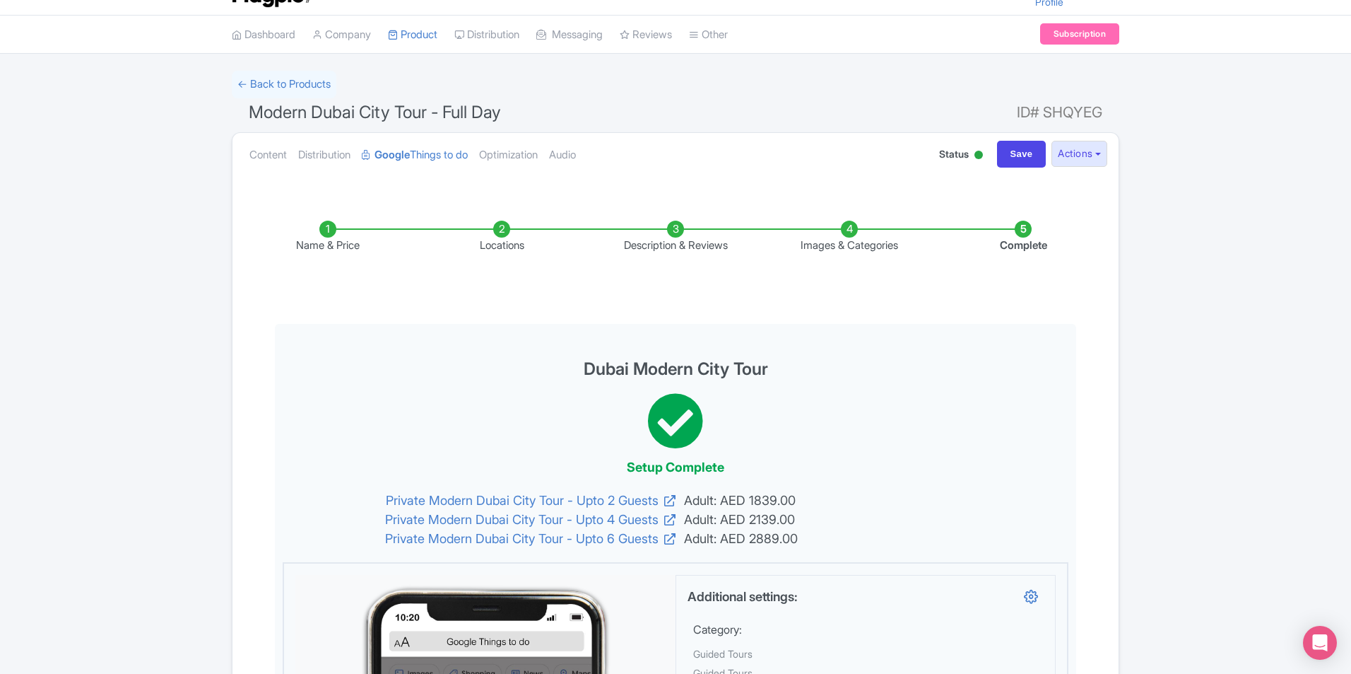
scroll to position [0, 0]
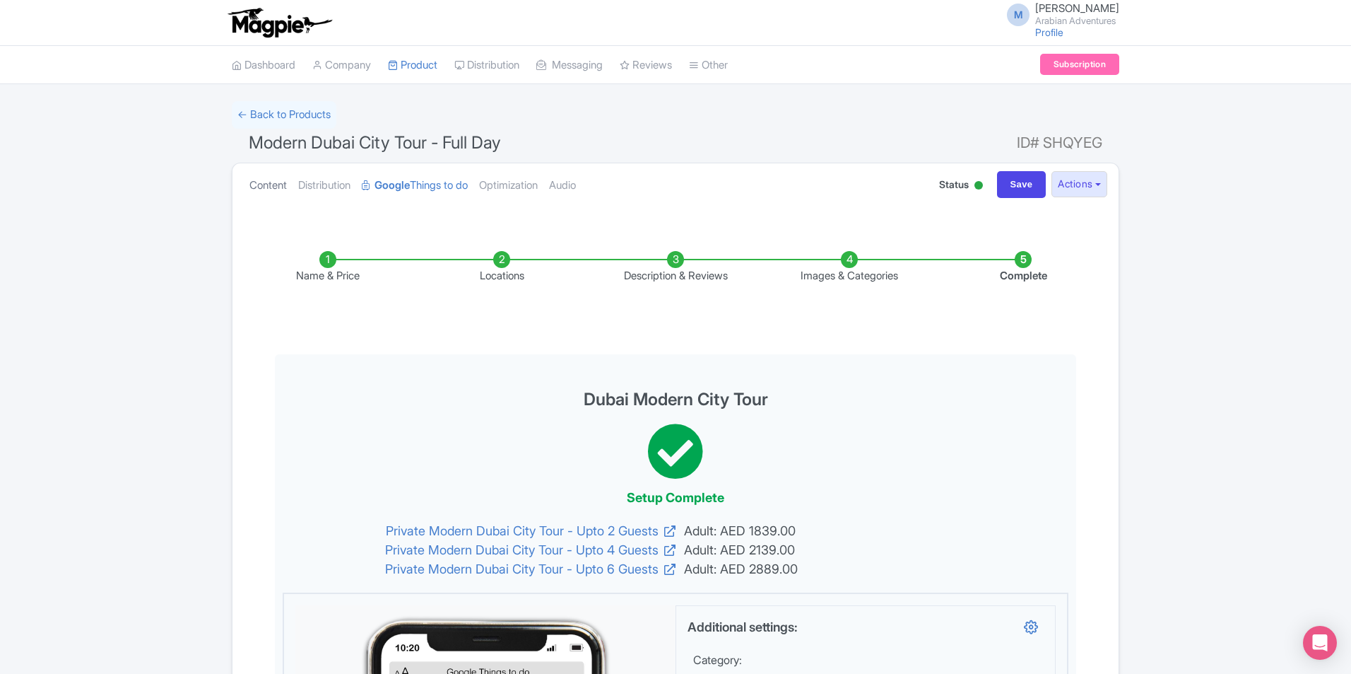
click at [281, 184] on link "Content" at bounding box center [268, 185] width 37 height 45
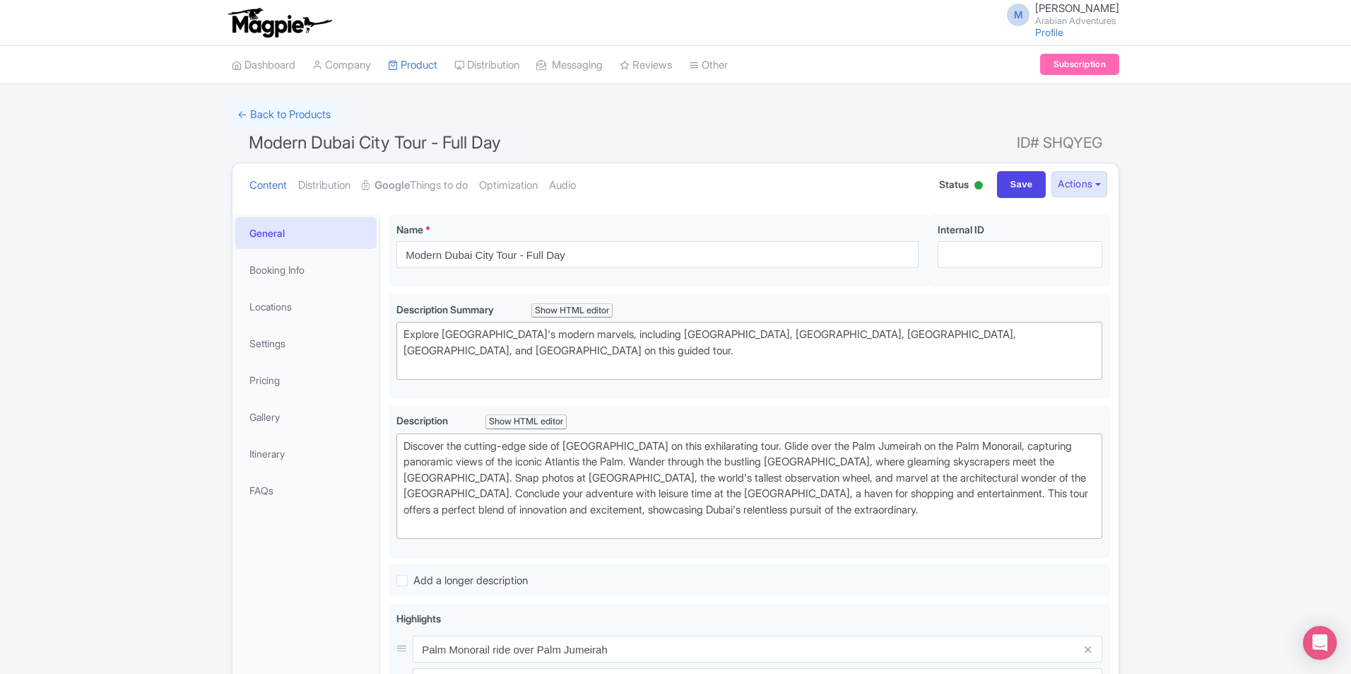
drag, startPoint x: 1087, startPoint y: 20, endPoint x: 1079, endPoint y: 28, distance: 11.5
click at [1086, 22] on small "Arabian Adventures" at bounding box center [1077, 20] width 84 height 9
click at [1038, 67] on link "Users" at bounding box center [1052, 68] width 134 height 22
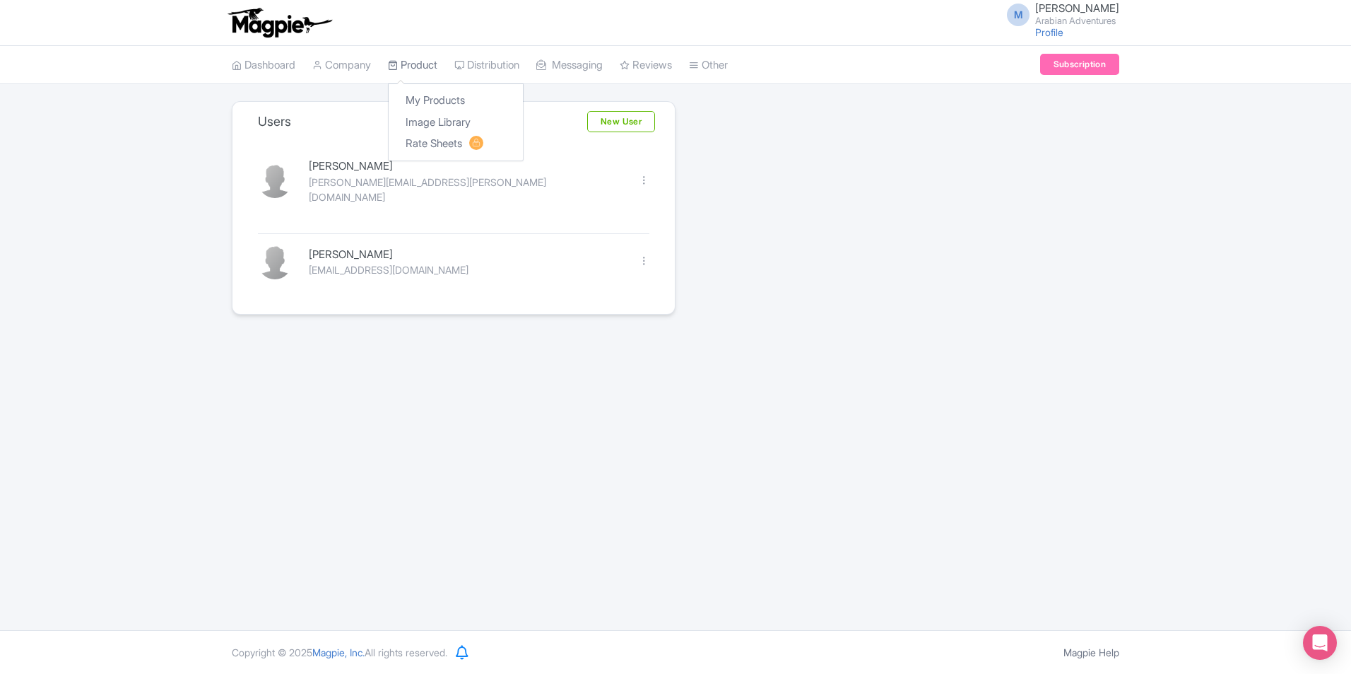
click at [422, 61] on link "Product" at bounding box center [412, 65] width 49 height 39
click at [440, 101] on link "My Products" at bounding box center [456, 101] width 134 height 22
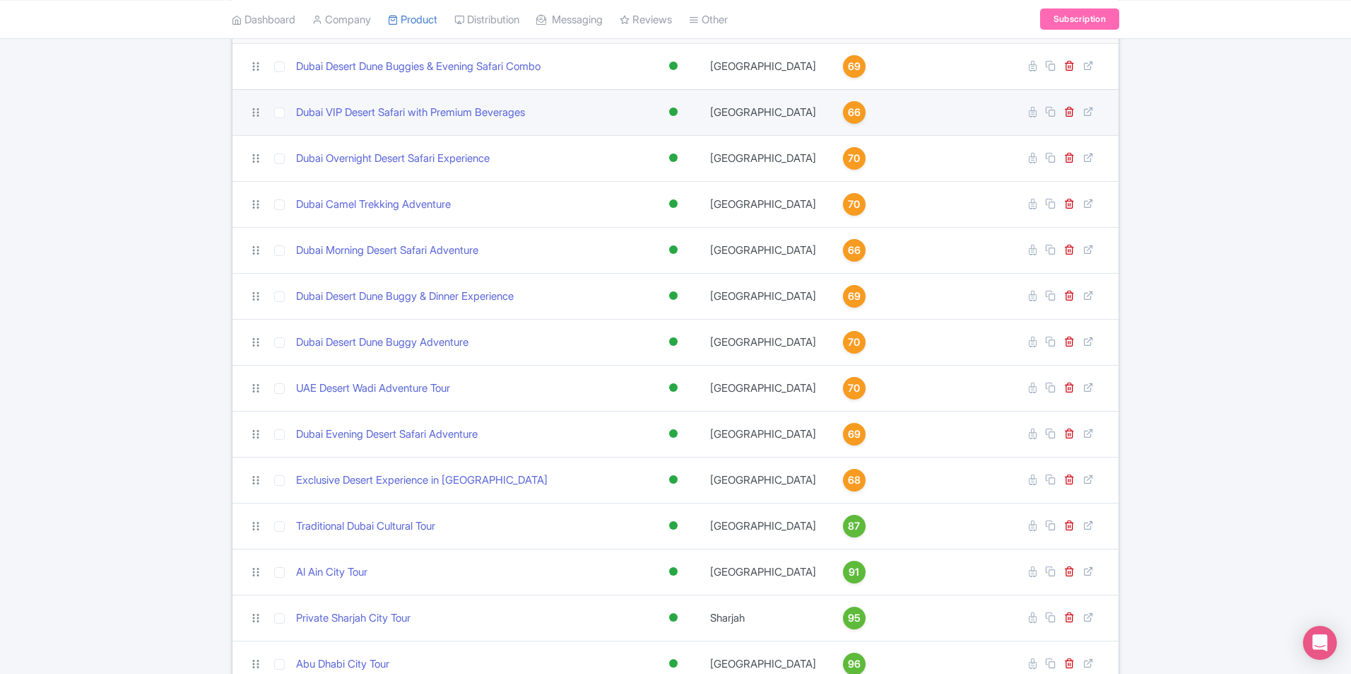
scroll to position [71, 0]
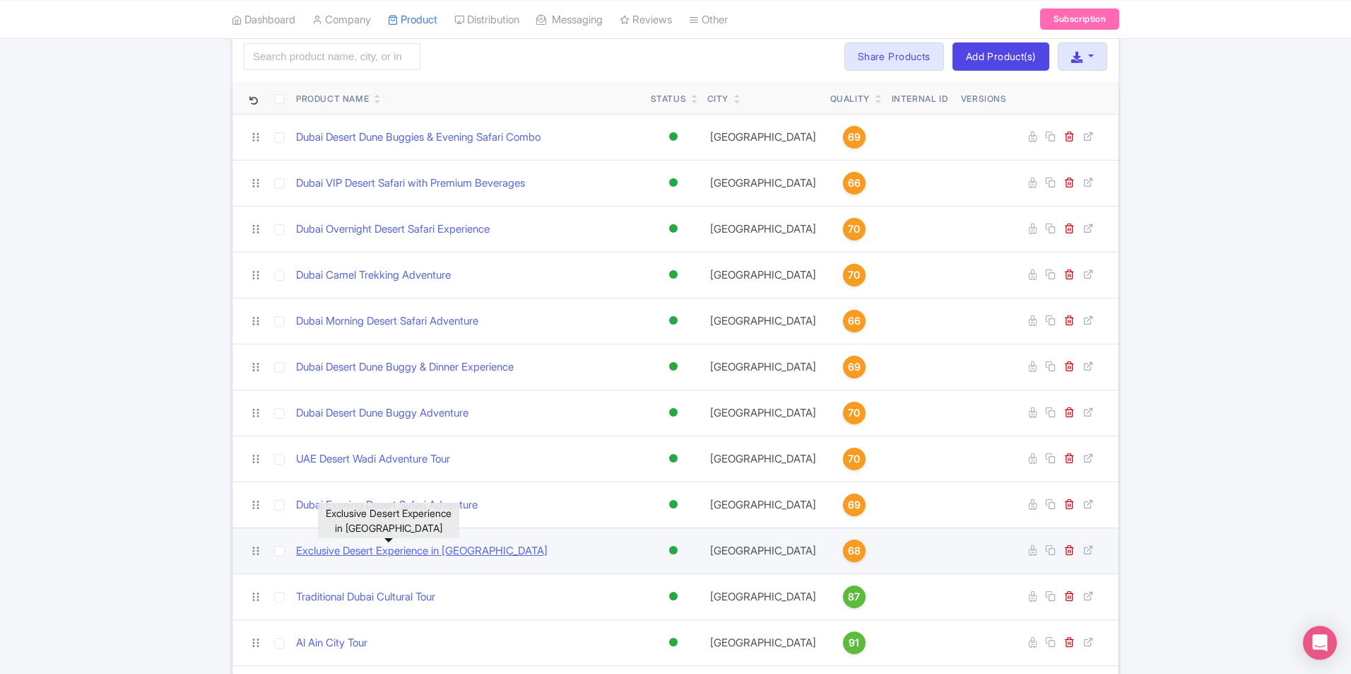
click at [419, 550] on link "Exclusive Desert Experience in Dubai" at bounding box center [422, 551] width 252 height 16
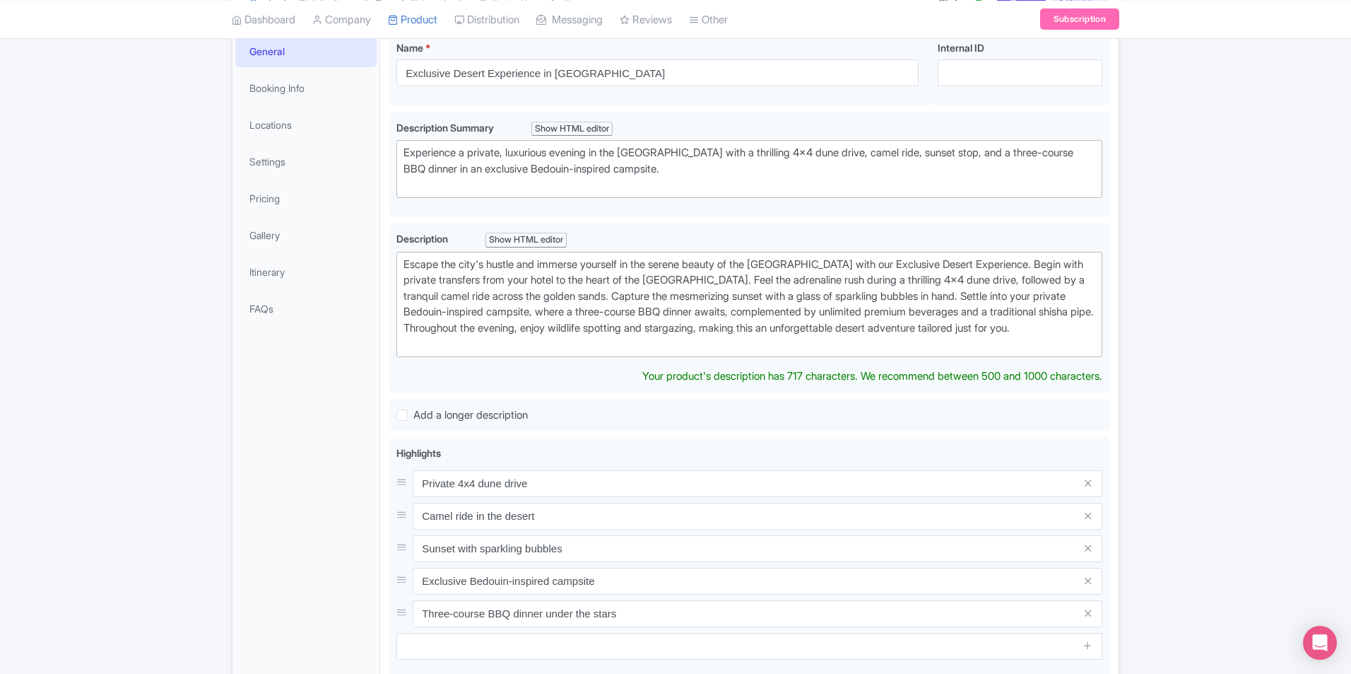
scroll to position [112, 0]
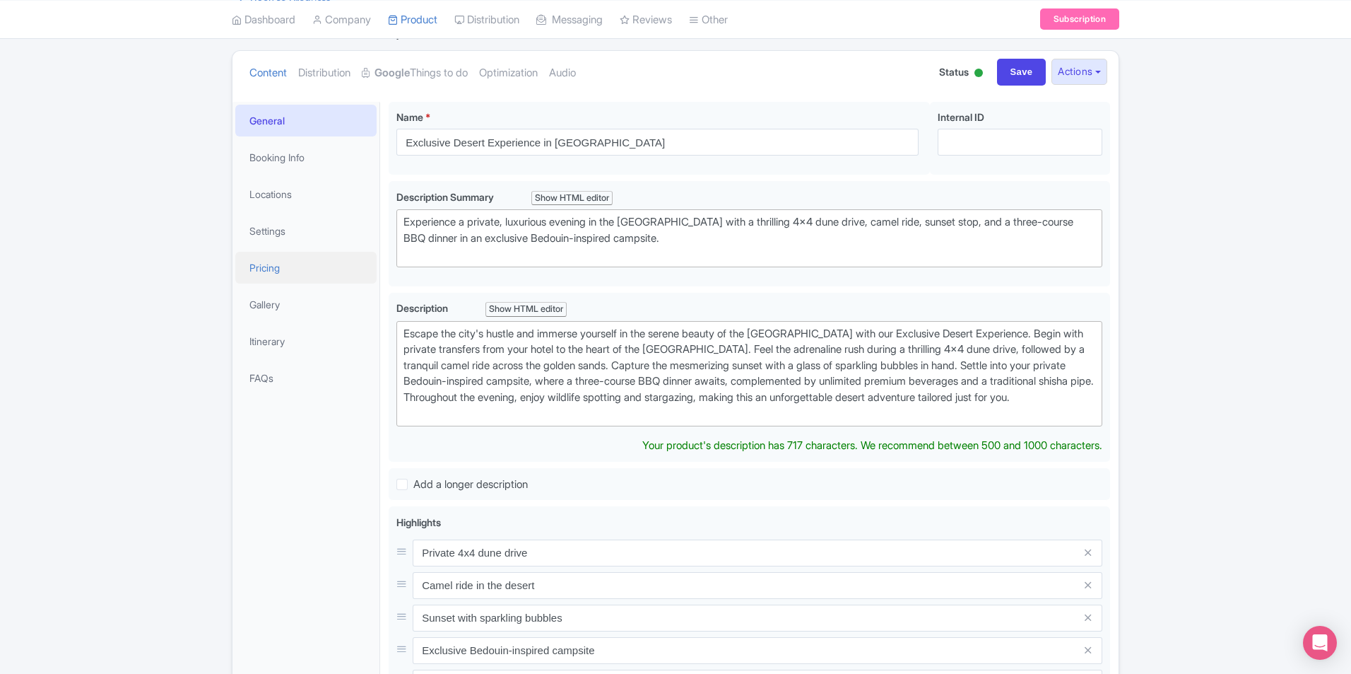
click at [287, 273] on link "Pricing" at bounding box center [305, 268] width 141 height 32
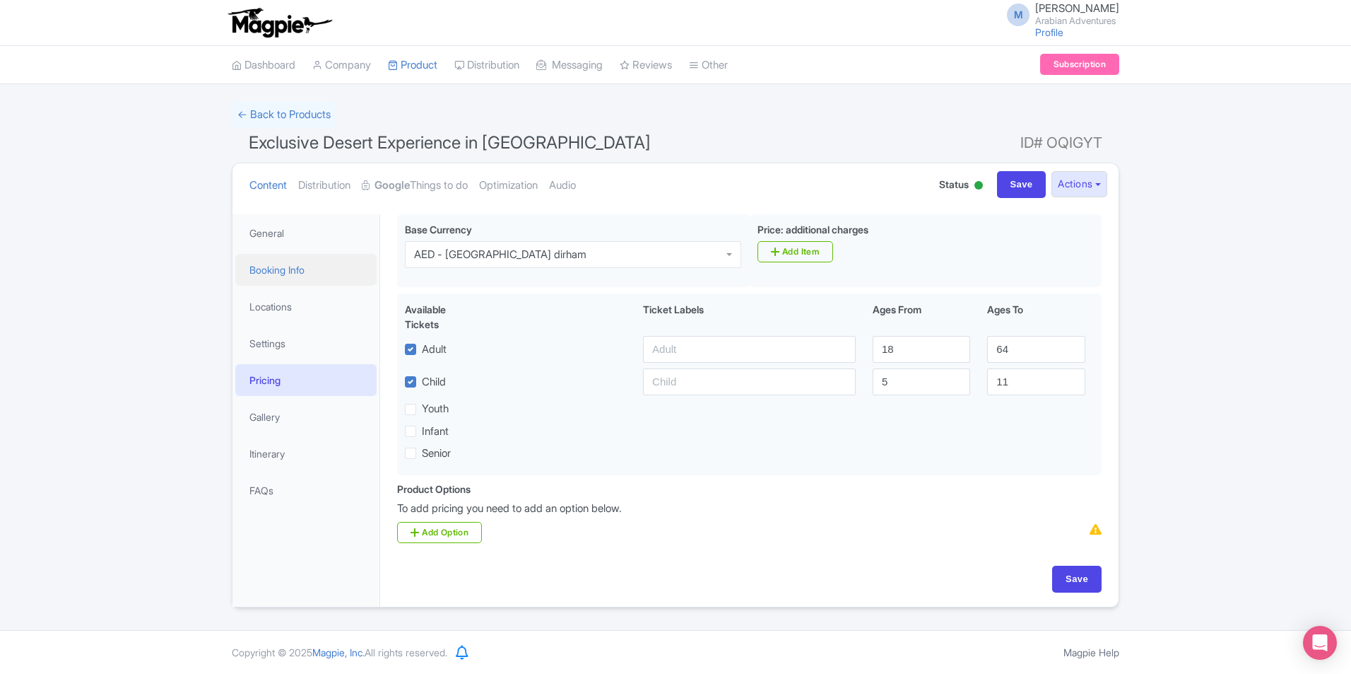
scroll to position [0, 0]
click at [348, 274] on link "Booking Info" at bounding box center [305, 270] width 141 height 32
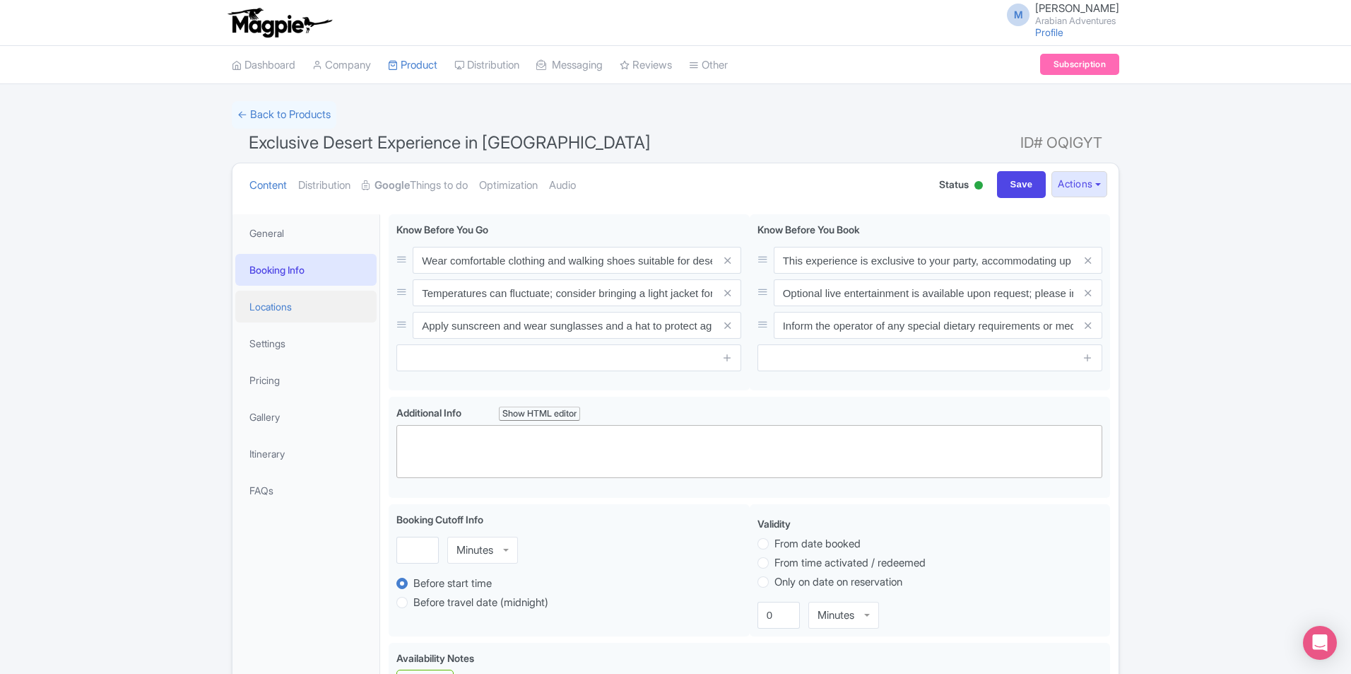
click at [288, 307] on link "Locations" at bounding box center [305, 306] width 141 height 32
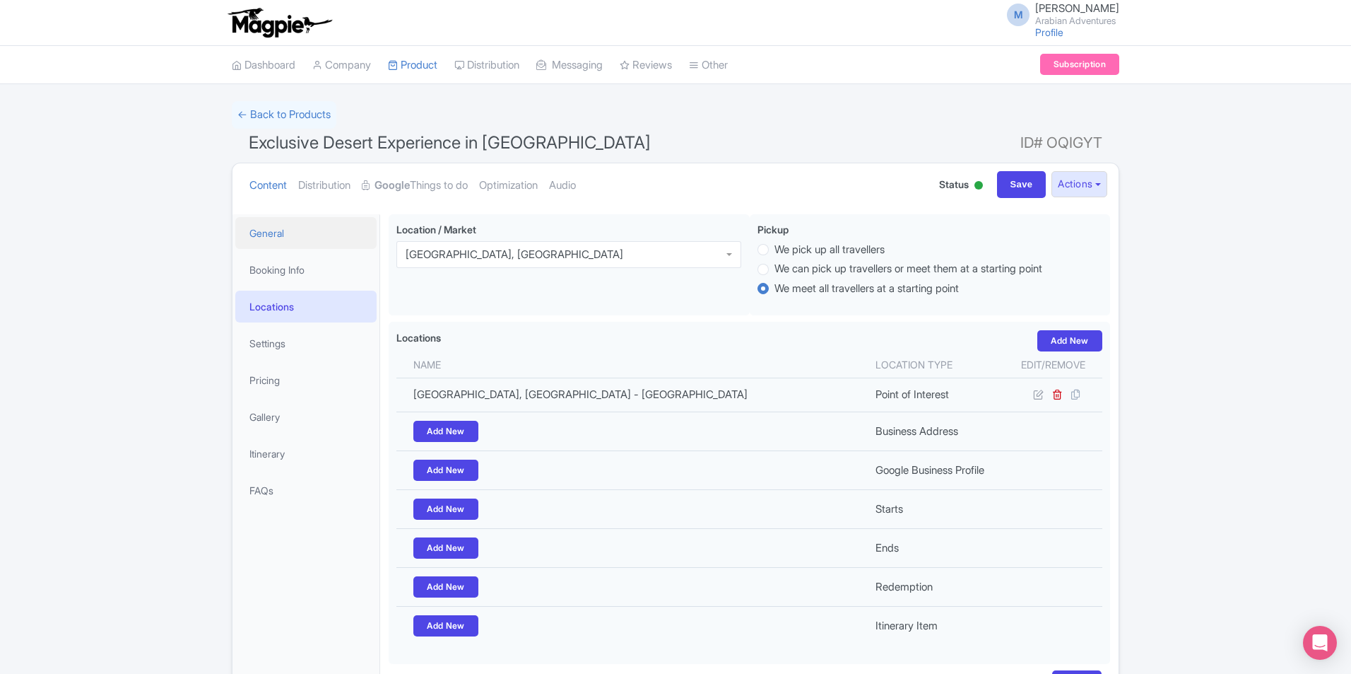
click at [257, 235] on link "General" at bounding box center [305, 233] width 141 height 32
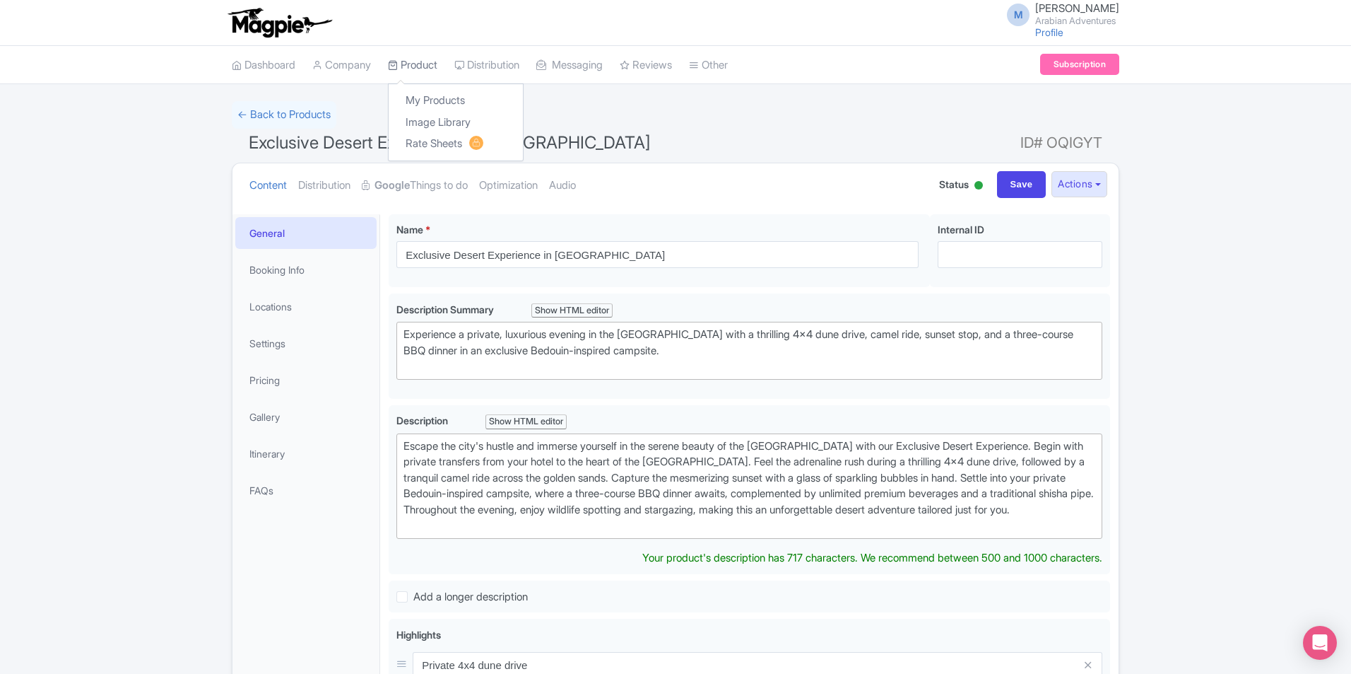
click at [413, 55] on link "Product" at bounding box center [412, 65] width 49 height 39
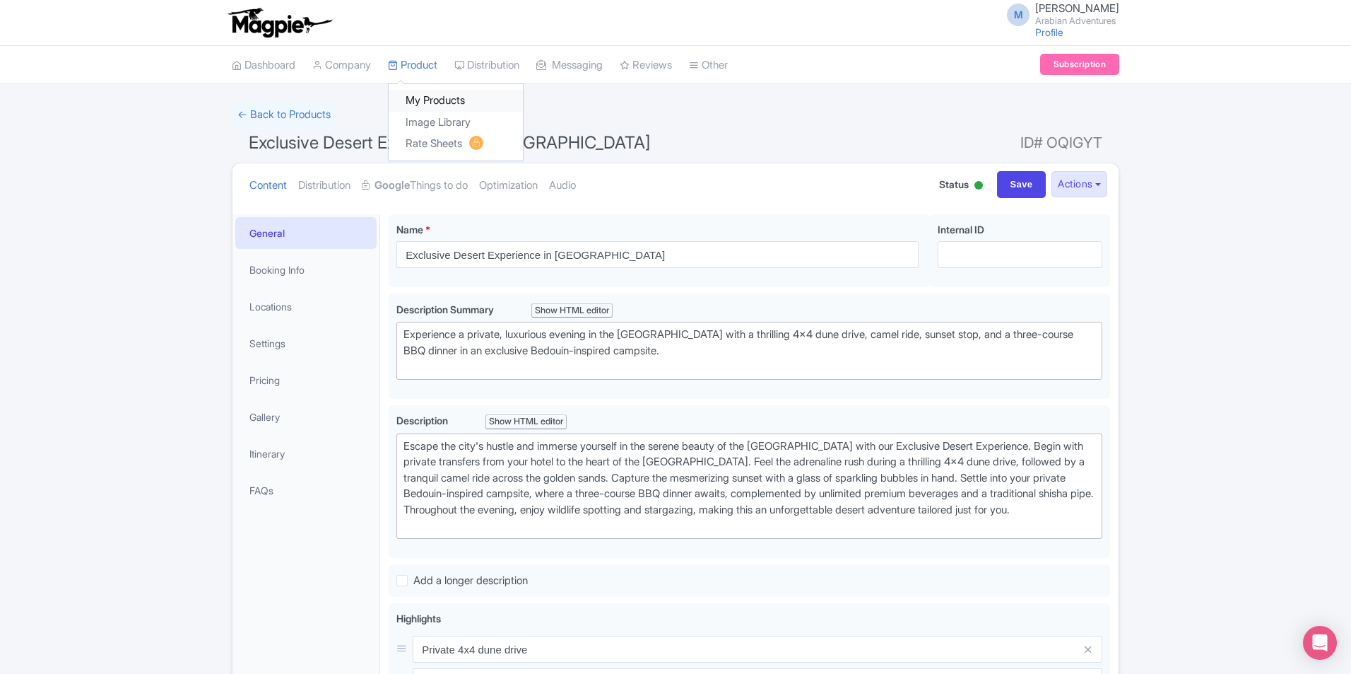
click at [442, 93] on link "My Products" at bounding box center [456, 101] width 134 height 22
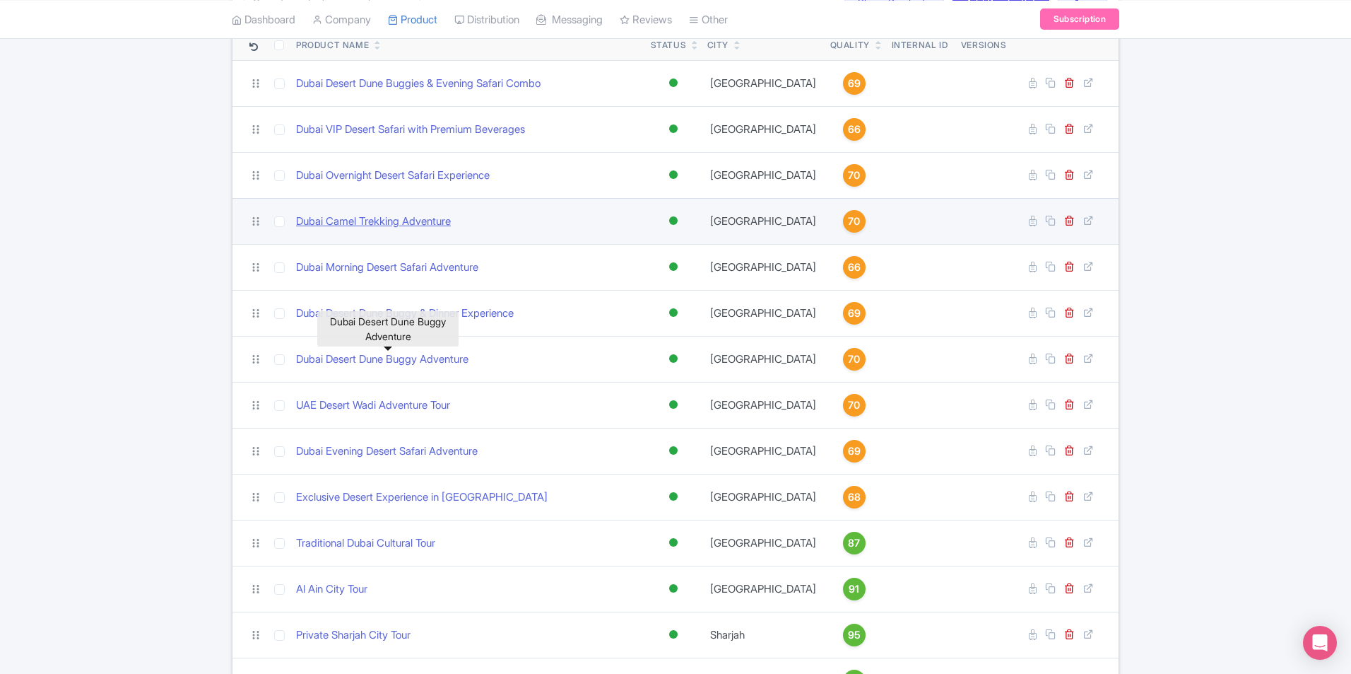
scroll to position [283, 0]
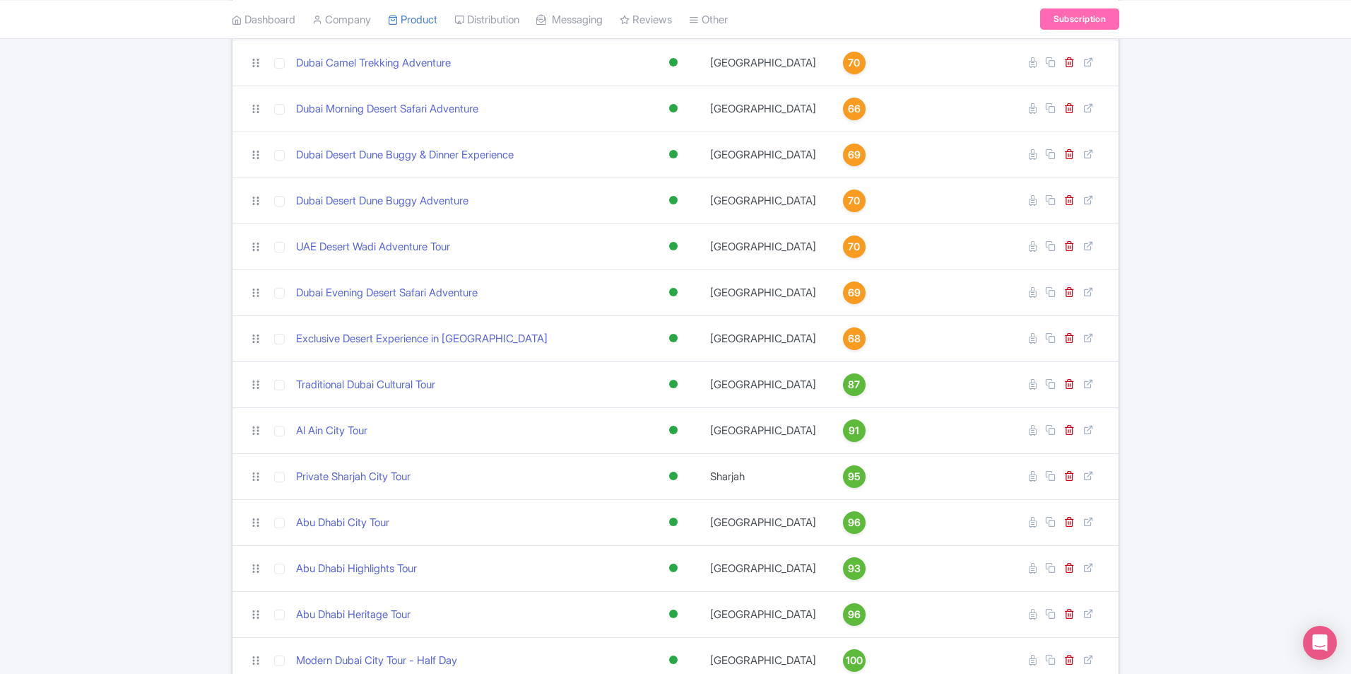
click at [133, 210] on div "Search Bulk Actions [GEOGRAPHIC_DATA] Add to Collection Share Products Add to C…" at bounding box center [675, 388] width 1351 height 1141
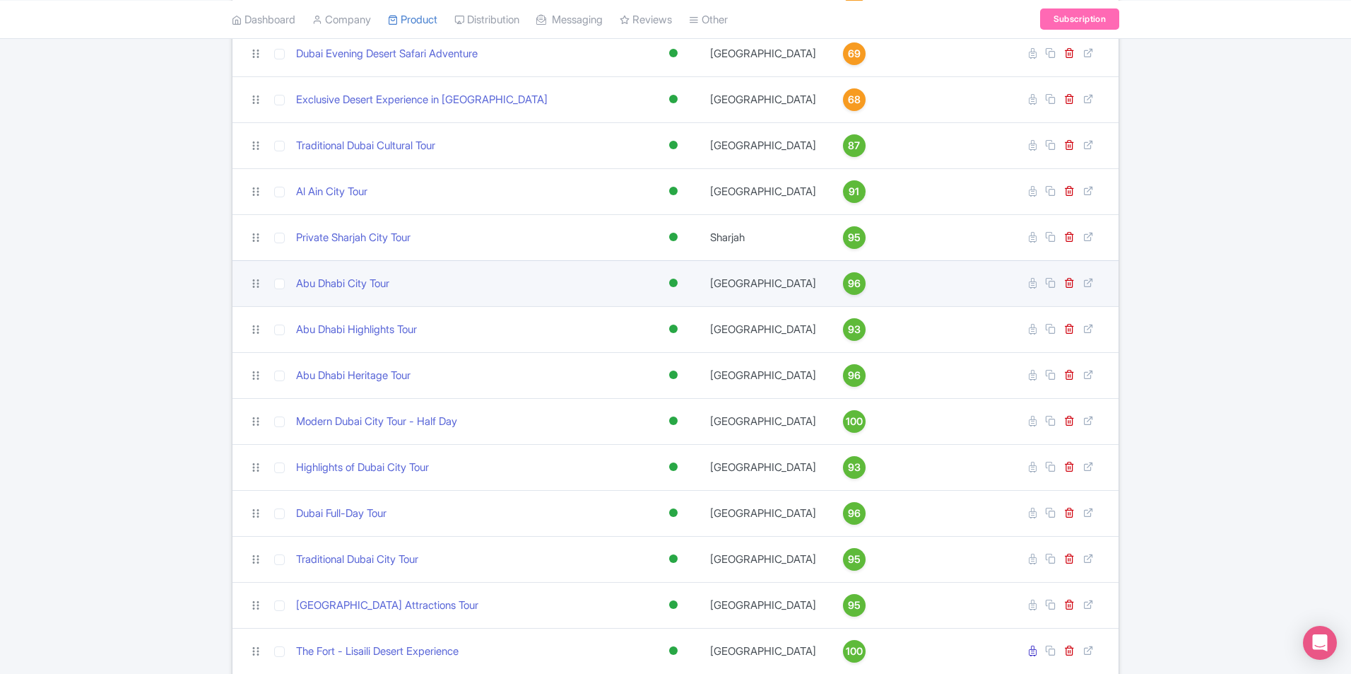
scroll to position [629, 0]
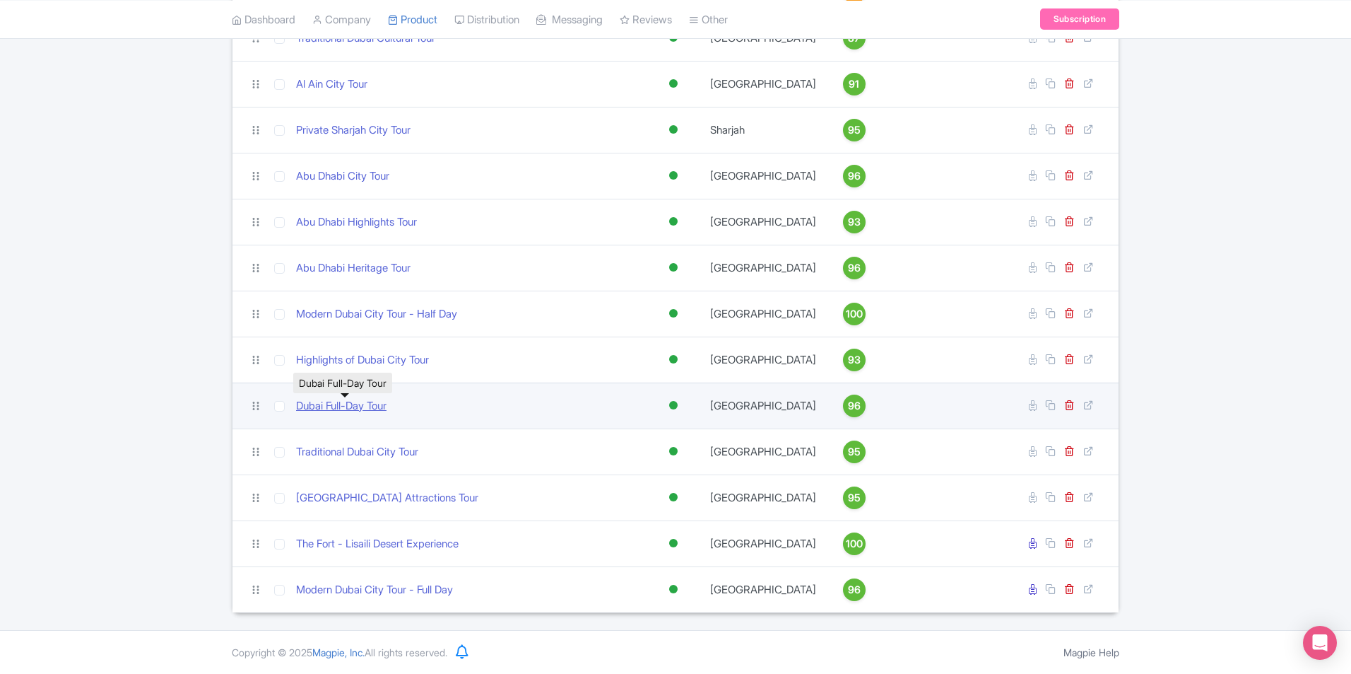
click at [363, 404] on link "Dubai Full-Day Tour" at bounding box center [341, 406] width 90 height 16
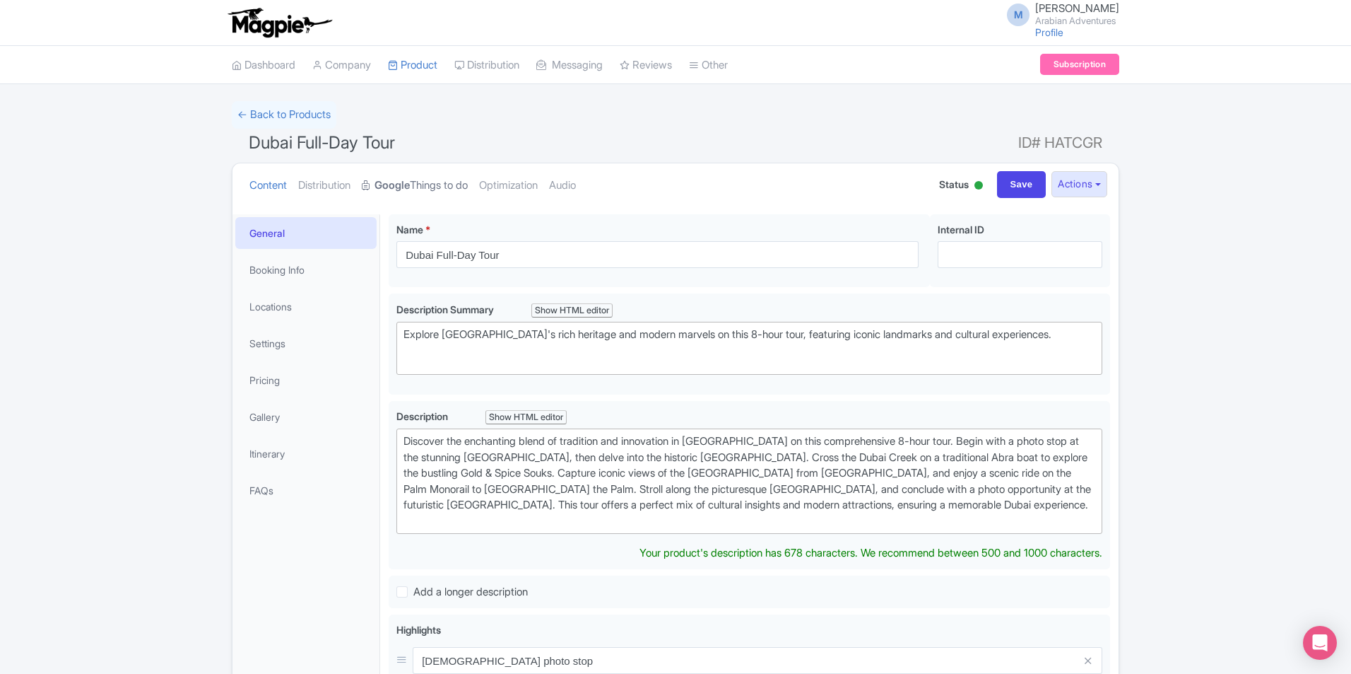
click at [423, 180] on link "Google Things to do" at bounding box center [415, 185] width 106 height 45
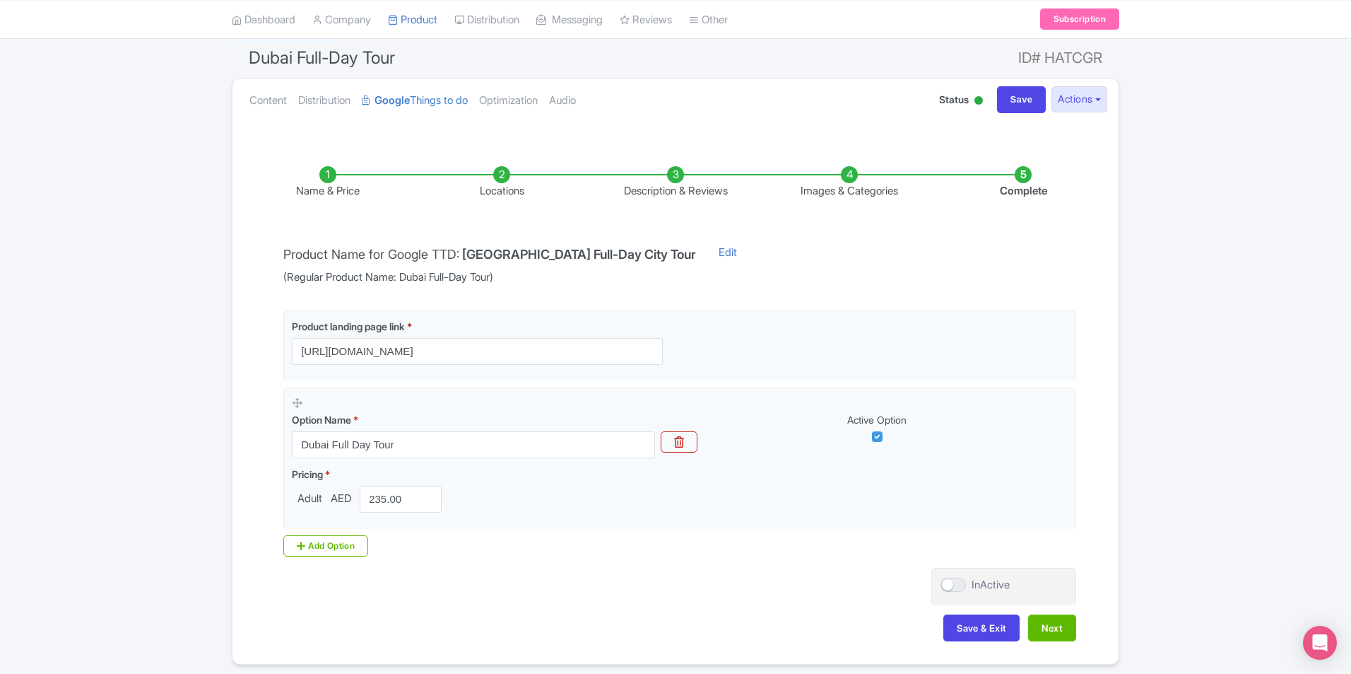
scroll to position [136, 0]
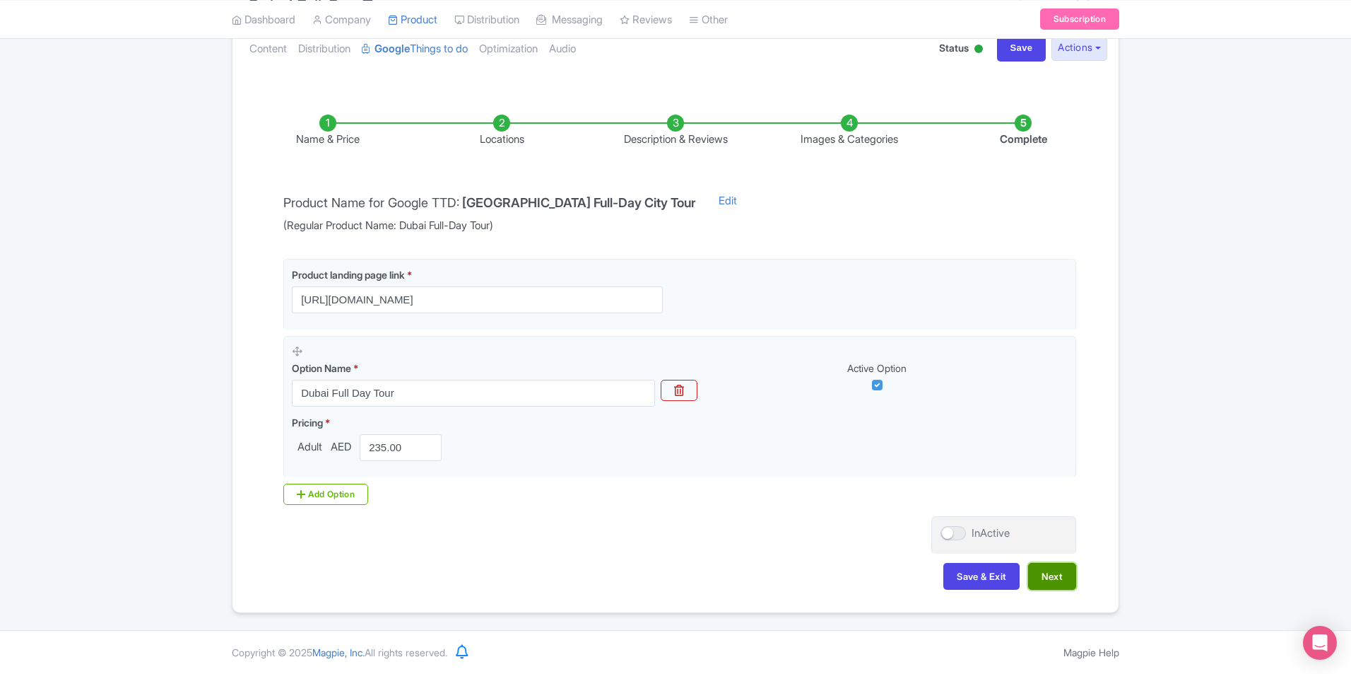
click at [1067, 583] on button "Next" at bounding box center [1052, 576] width 48 height 27
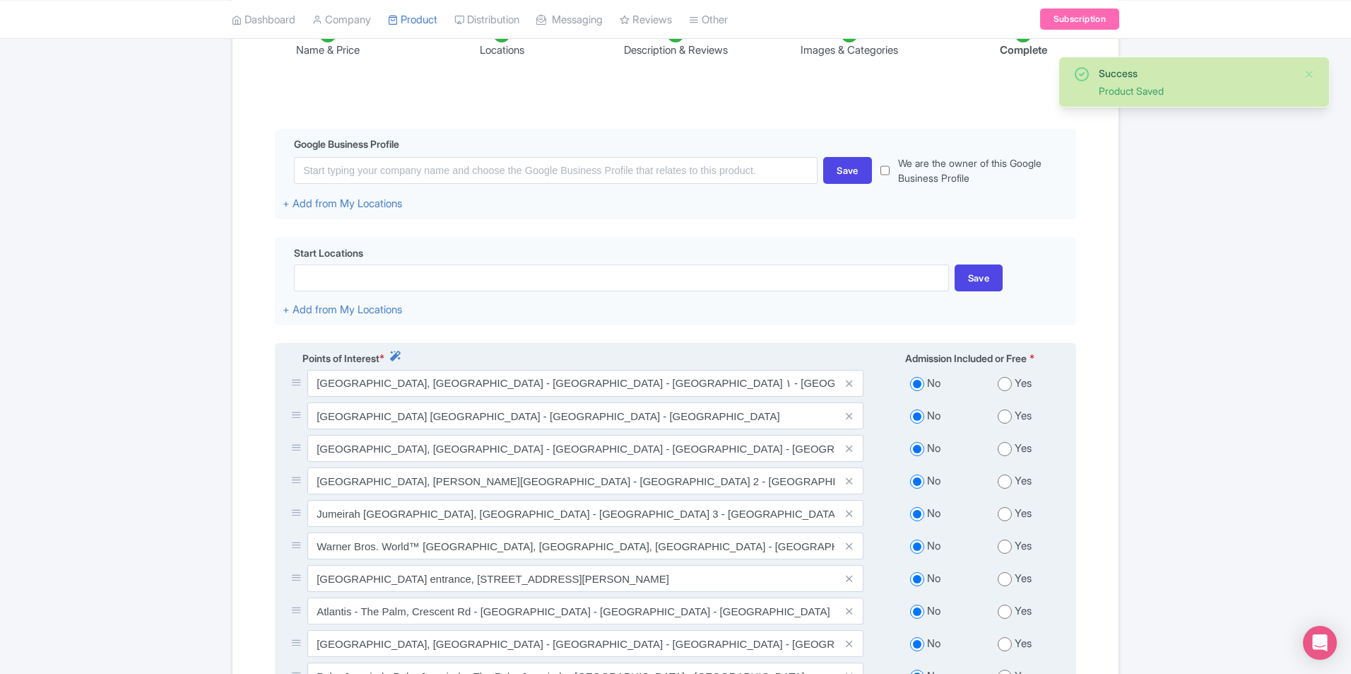
scroll to position [419, 0]
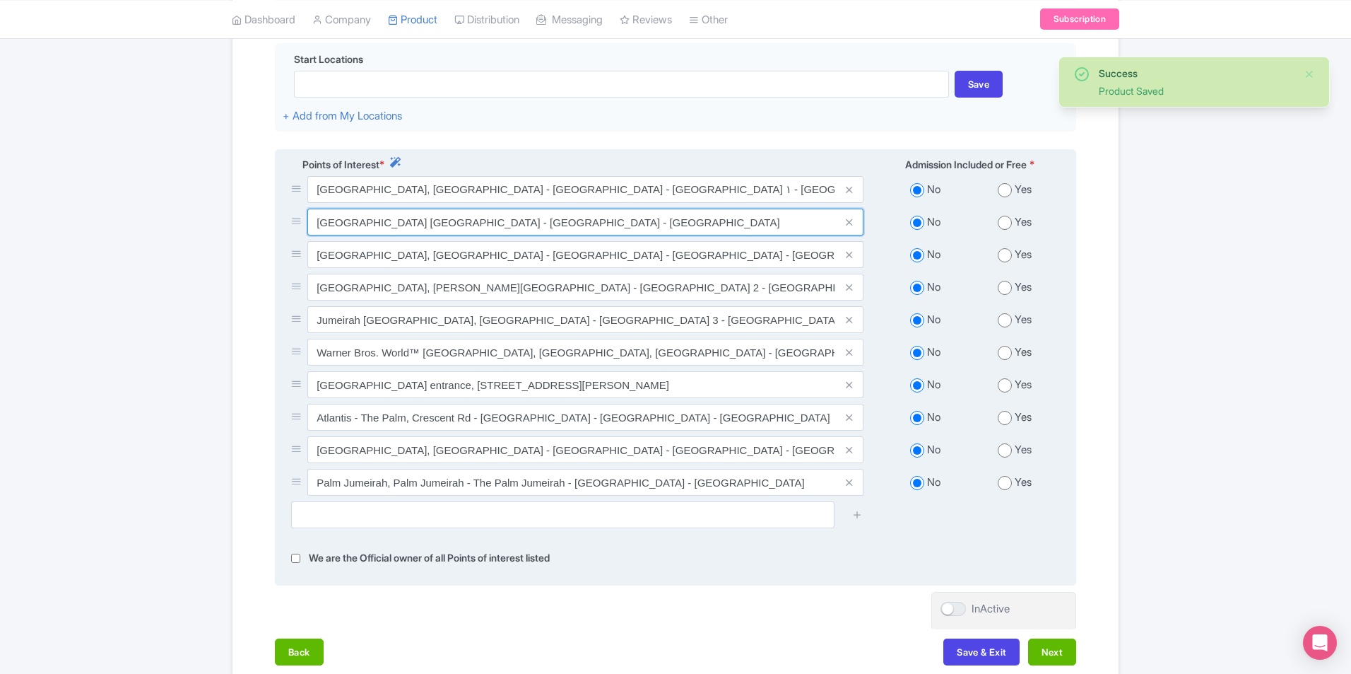
click at [568, 218] on input "[GEOGRAPHIC_DATA] [GEOGRAPHIC_DATA] - [GEOGRAPHIC_DATA] - [GEOGRAPHIC_DATA]" at bounding box center [585, 222] width 556 height 27
click at [606, 221] on input "[GEOGRAPHIC_DATA] [GEOGRAPHIC_DATA] - [GEOGRAPHIC_DATA] - [GEOGRAPHIC_DATA]" at bounding box center [585, 222] width 556 height 27
click at [606, 221] on input "Louvre Abu Dhabi - Abu Dhabi - United Arab Emirates" at bounding box center [585, 222] width 556 height 27
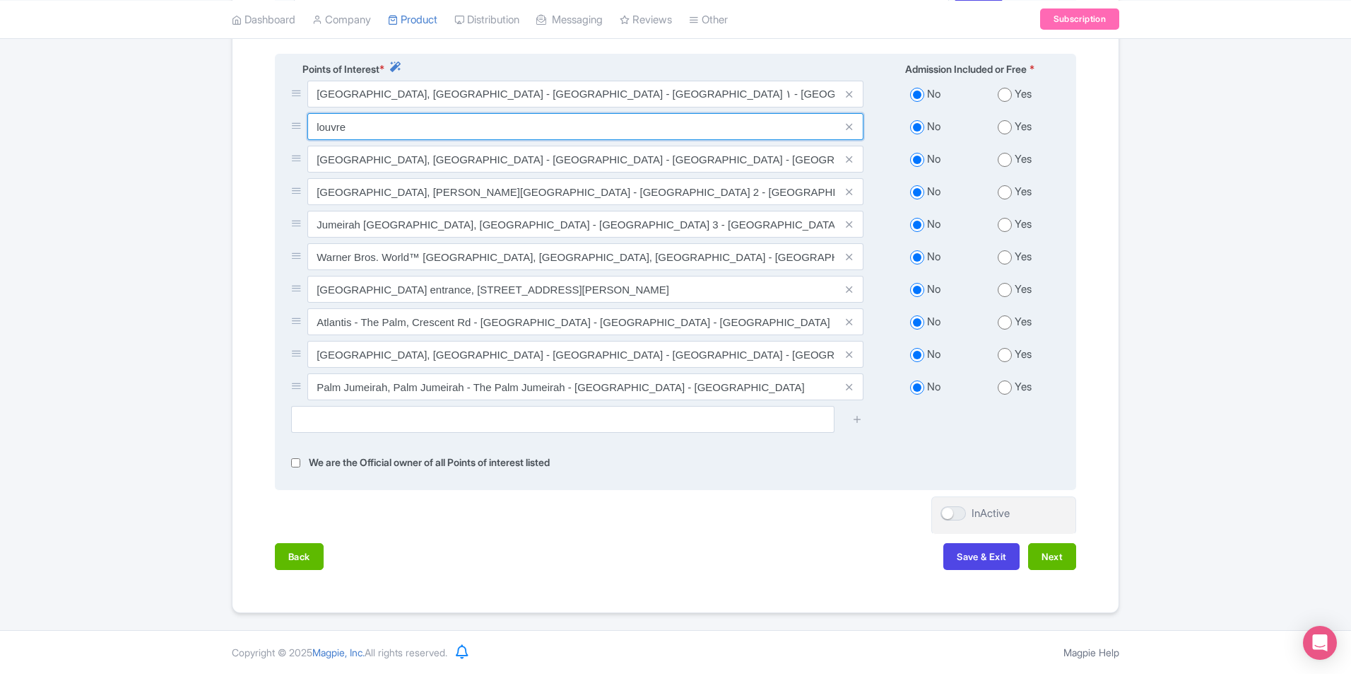
scroll to position [373, 0]
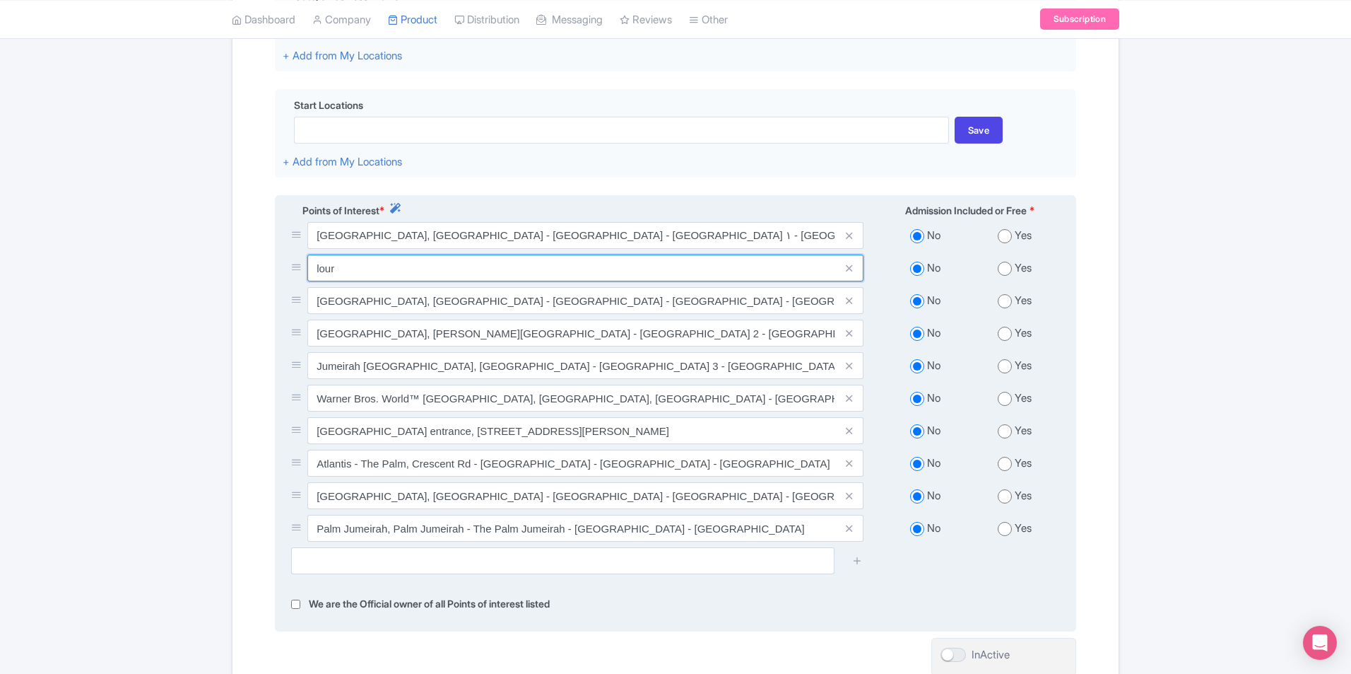
type input "Louvre Abu Dhabi - Abu Dhabi - United Arab Emirates"
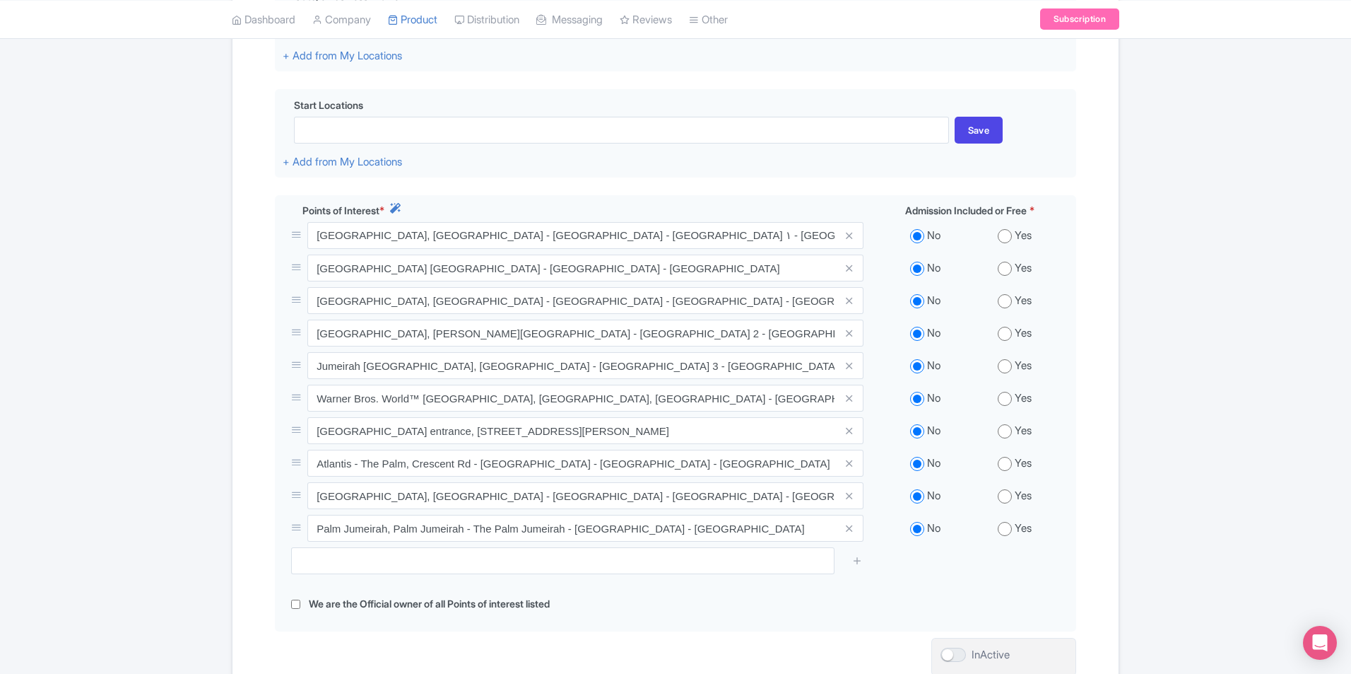
click at [1258, 427] on div "Success Product Saved ← Back to Products Dubai Full-Day Tour ID# HATCGR Content…" at bounding box center [675, 241] width 1351 height 1026
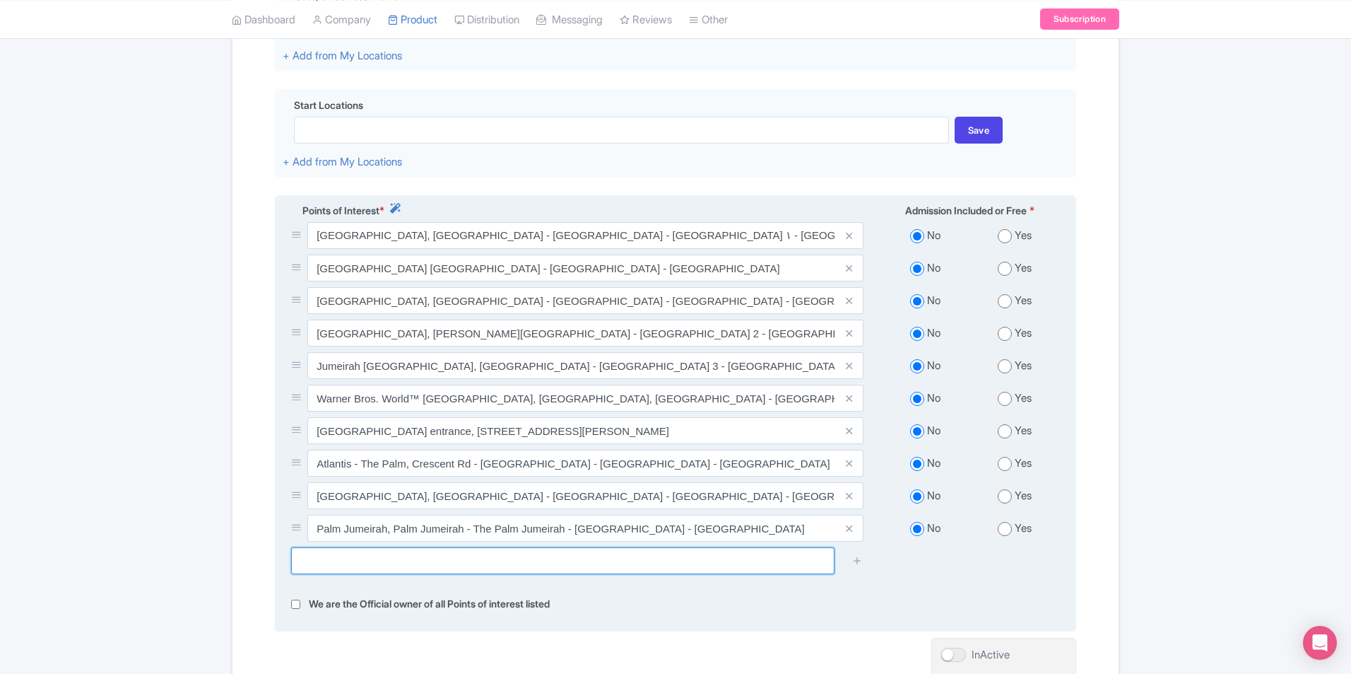
click at [520, 557] on input "text" at bounding box center [563, 560] width 544 height 27
type input "s"
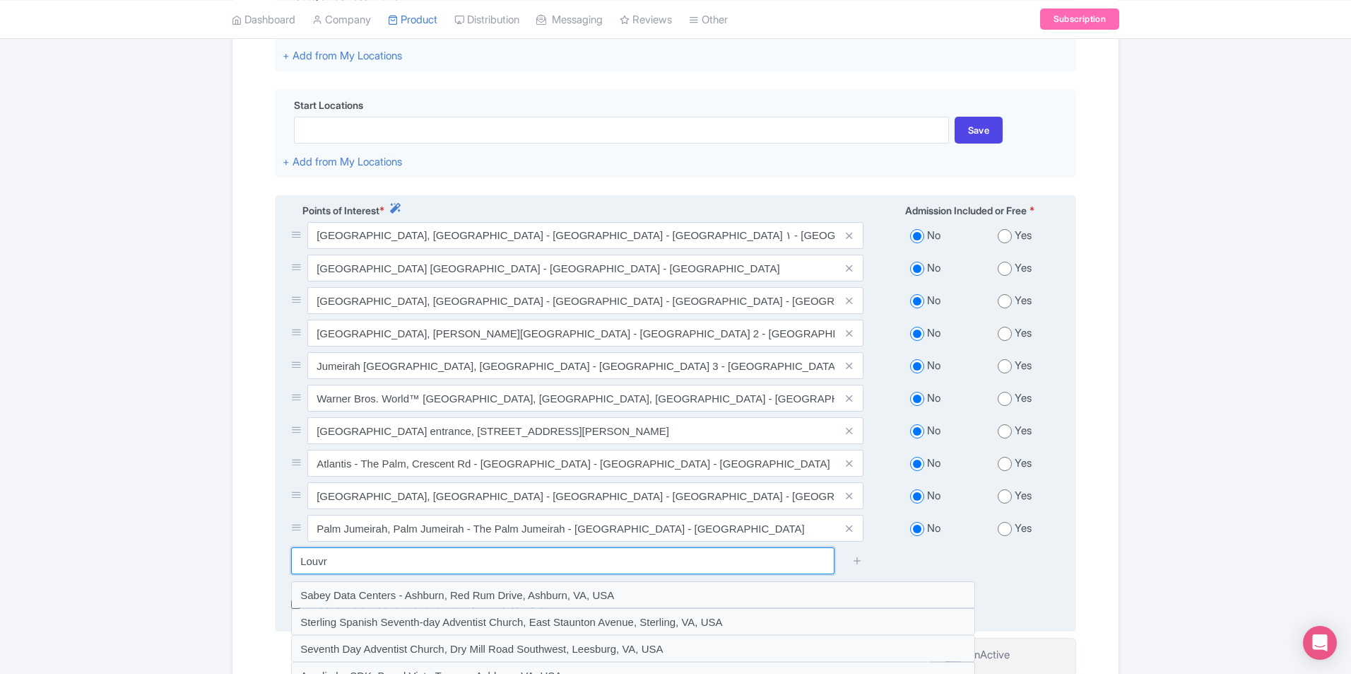
type input "Louvre"
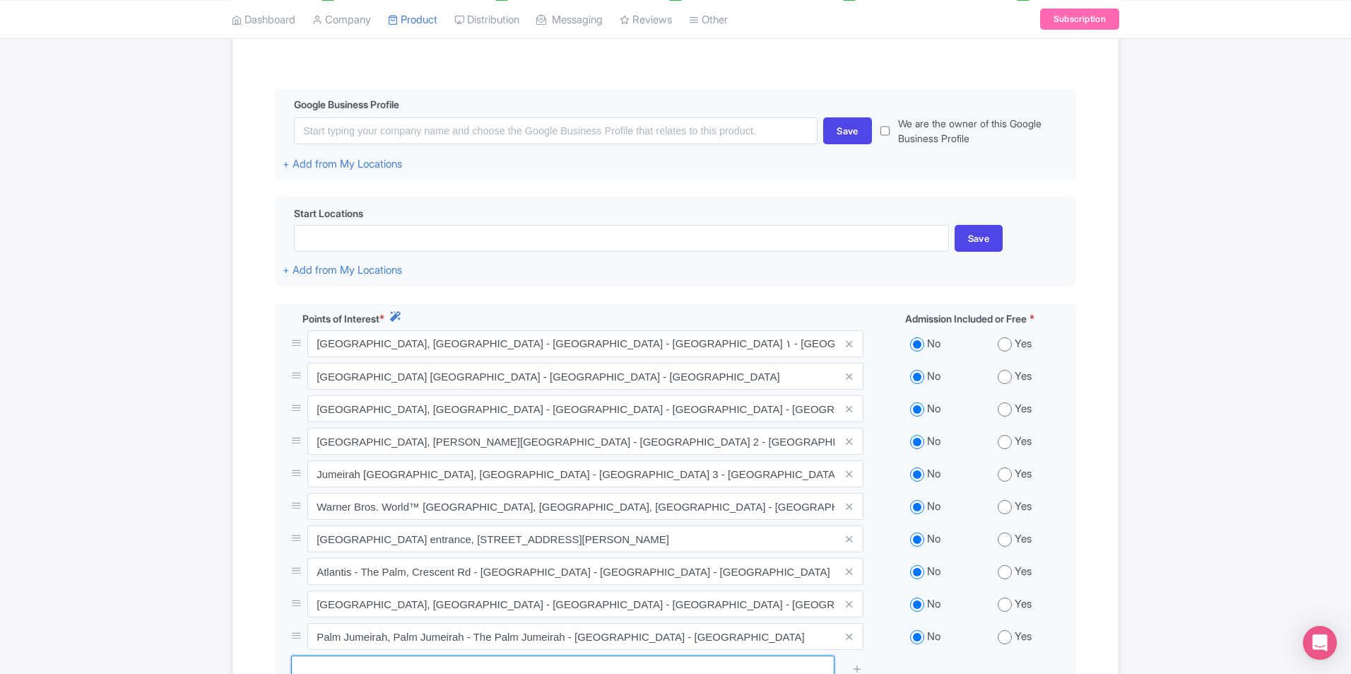
scroll to position [0, 0]
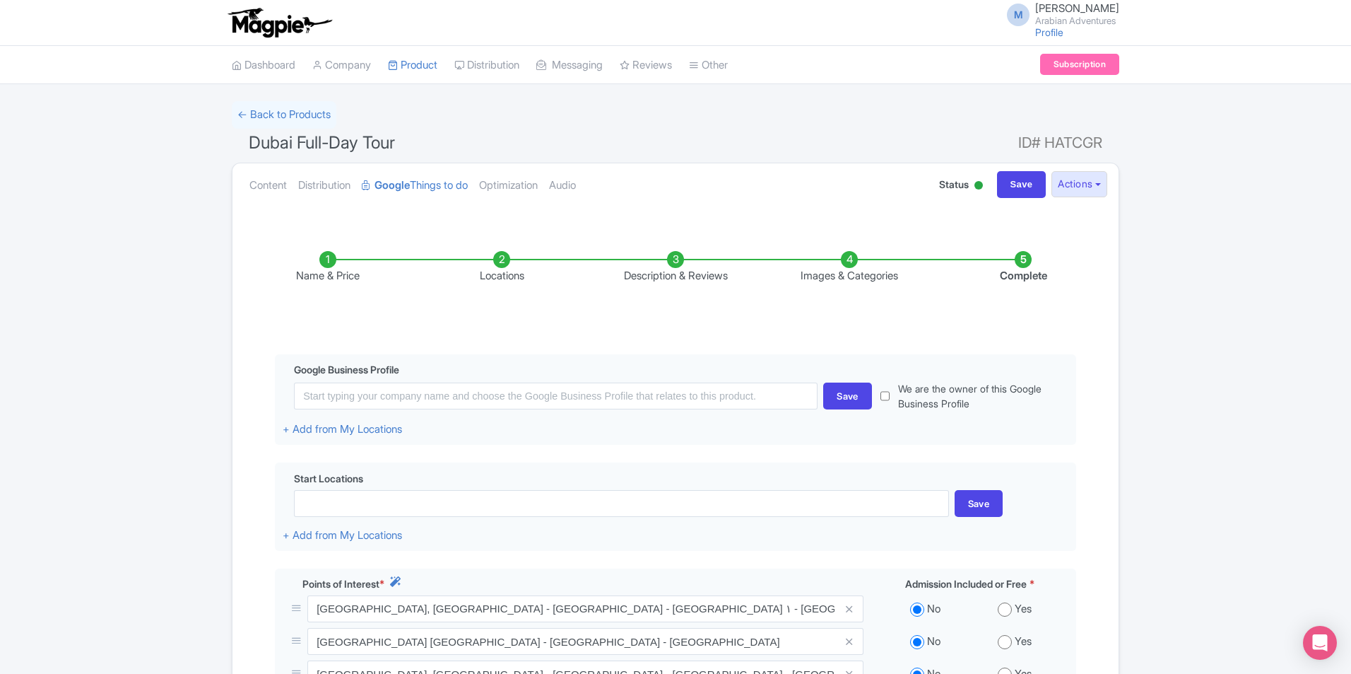
click at [179, 354] on div "Success Product Saved ← Back to Products Dubai Full-Day Tour ID# HATCGR Content…" at bounding box center [675, 614] width 1351 height 1026
click at [1095, 23] on small "Arabian Adventures" at bounding box center [1077, 20] width 84 height 9
click at [1031, 64] on link "Users" at bounding box center [1052, 68] width 134 height 22
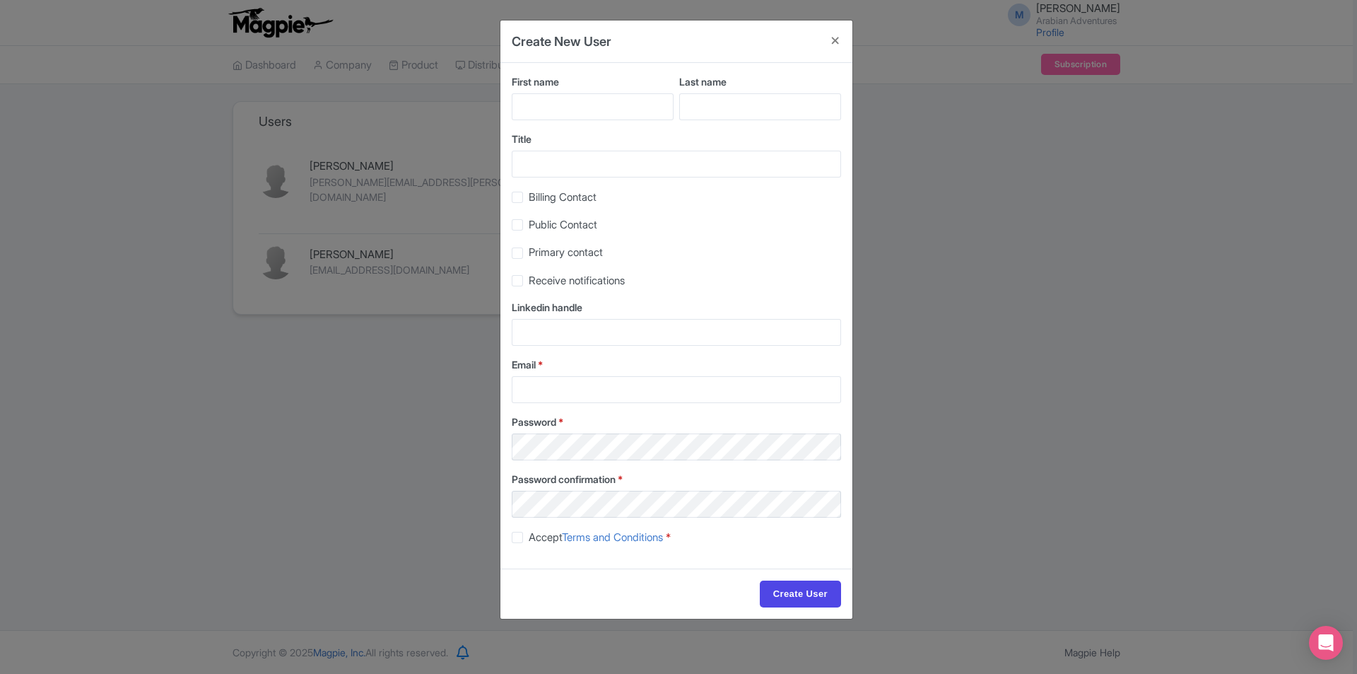
click at [761, 429] on div "Password *" at bounding box center [676, 437] width 329 height 46
click at [835, 45] on button "Close" at bounding box center [835, 40] width 34 height 40
